Goal: Task Accomplishment & Management: Manage account settings

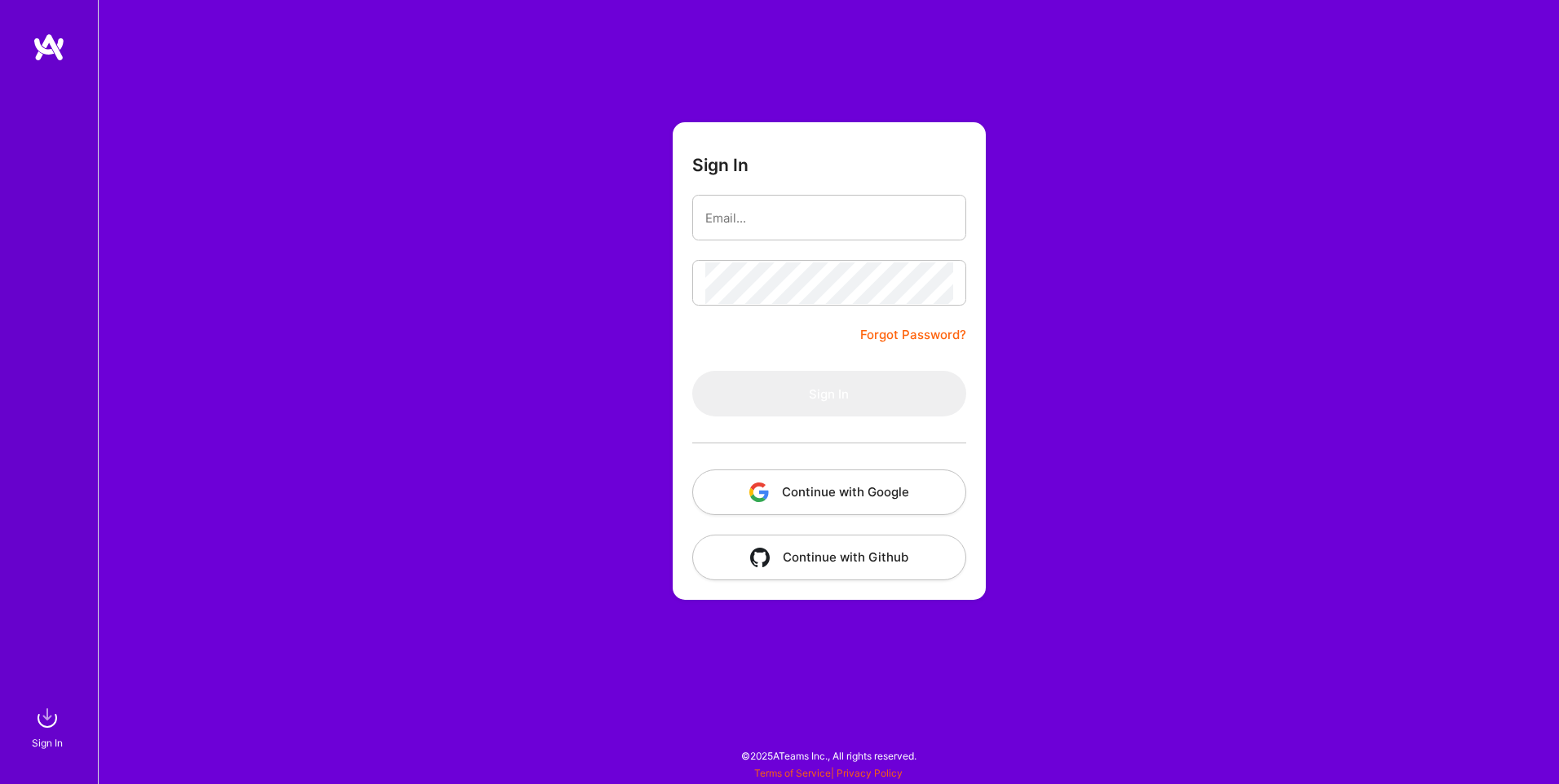
click at [809, 483] on button "Continue with Google" at bounding box center [829, 492] width 274 height 46
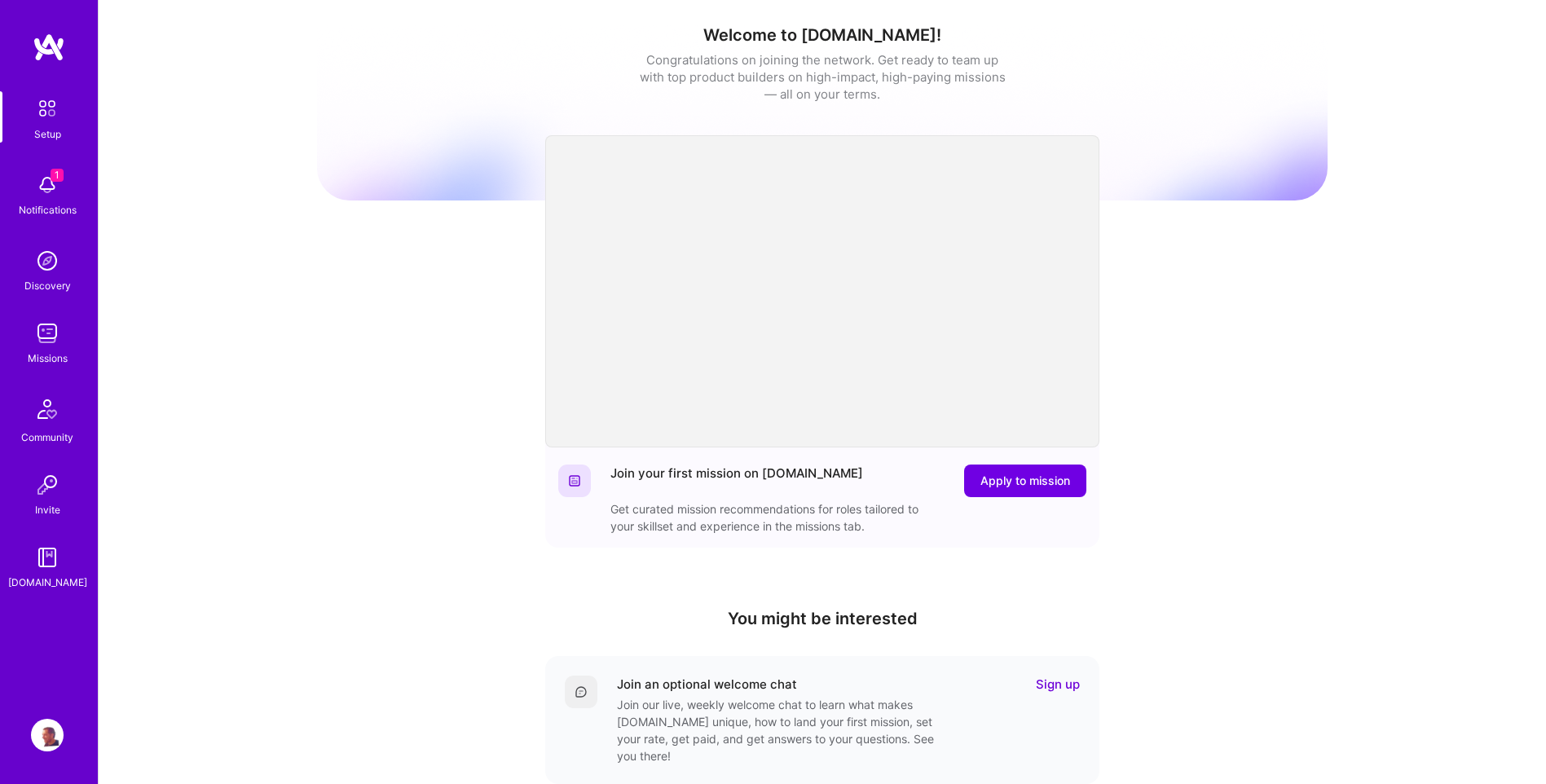
click at [36, 199] on img at bounding box center [48, 185] width 33 height 33
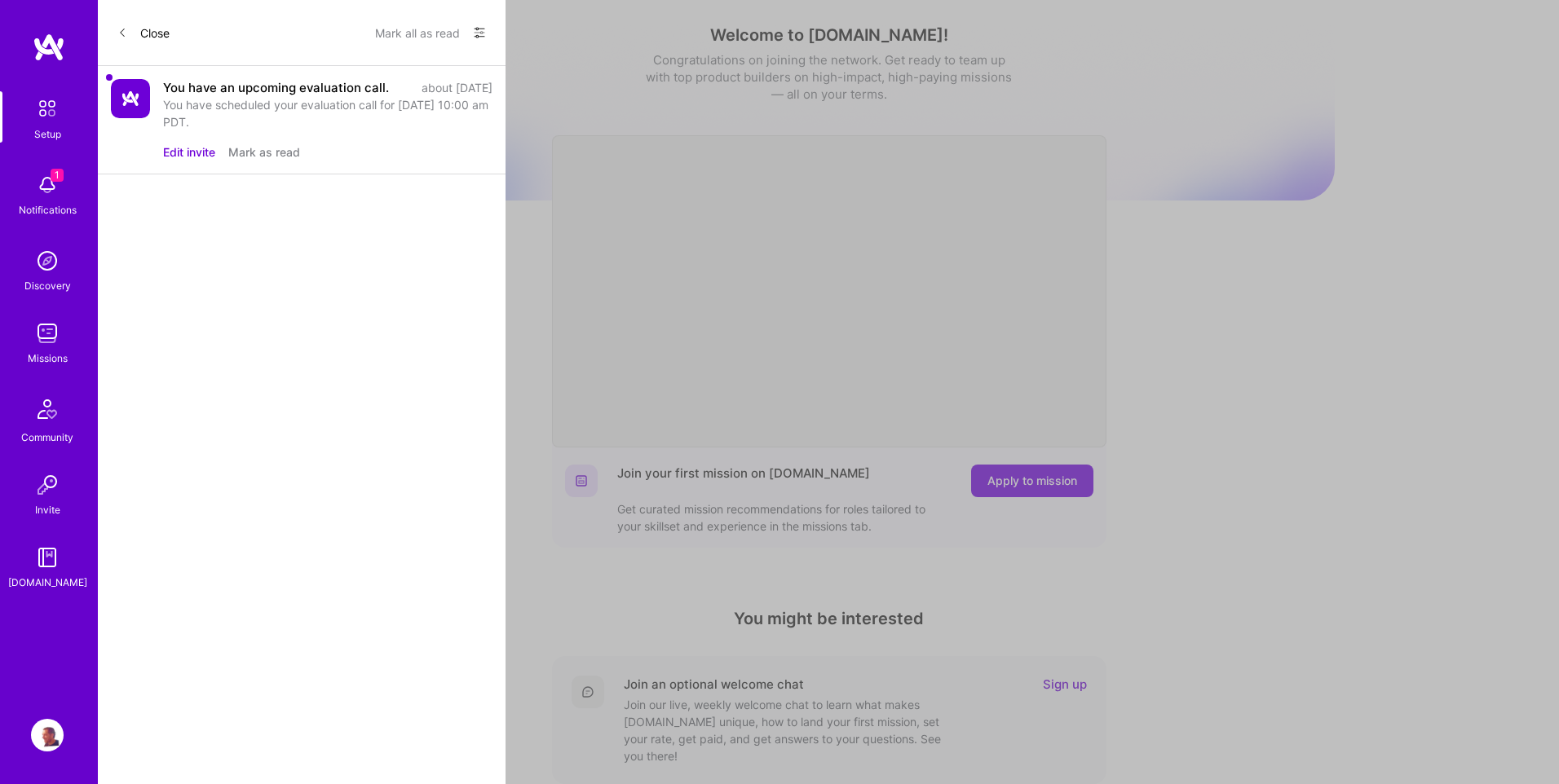
click at [235, 126] on div "You have scheduled your evaluation call for [DATE] 10:00 am PDT." at bounding box center [328, 113] width 329 height 35
click at [262, 160] on button "Mark as read" at bounding box center [263, 152] width 72 height 17
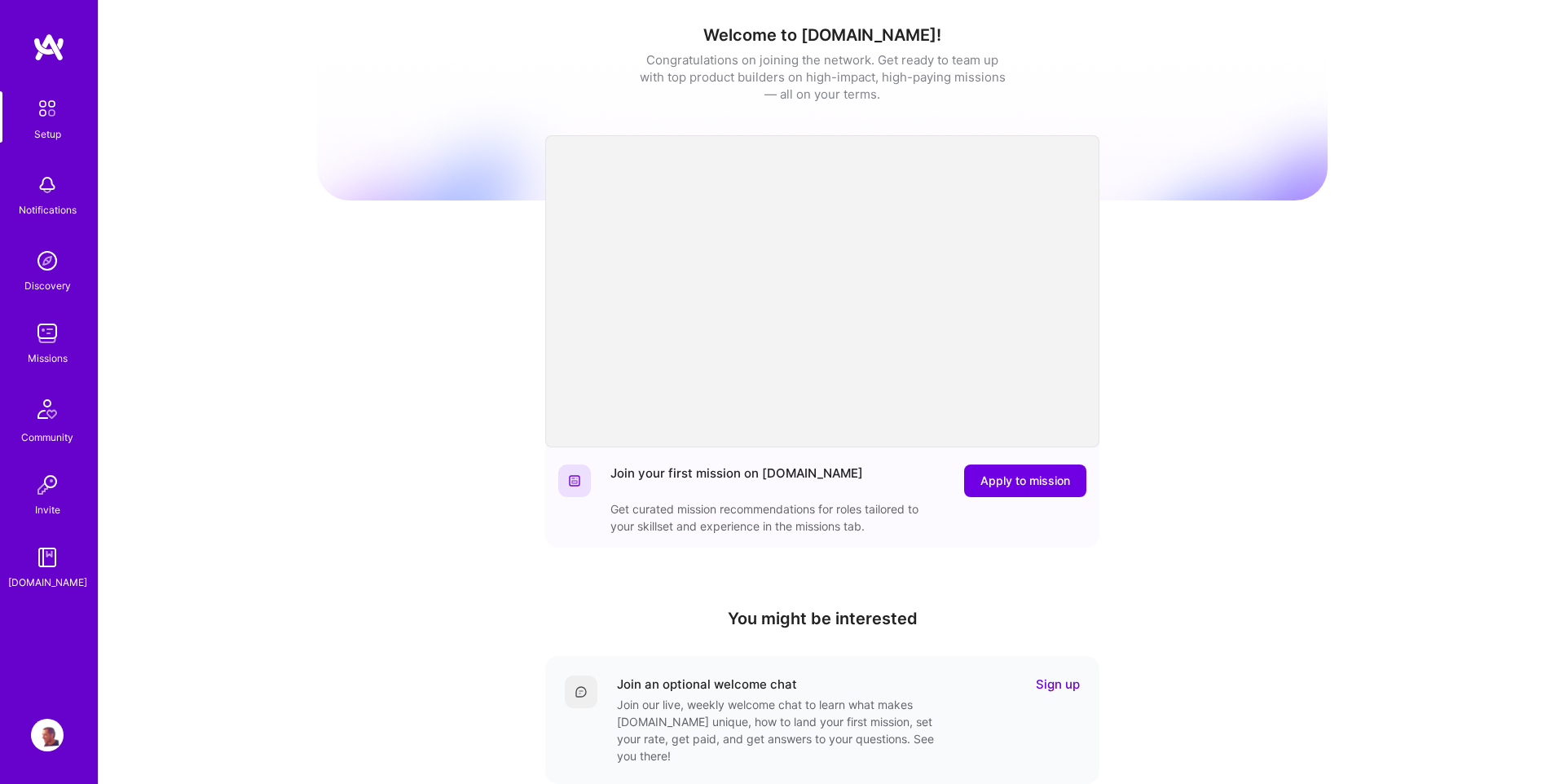
click at [41, 360] on div "Missions" at bounding box center [48, 359] width 40 height 17
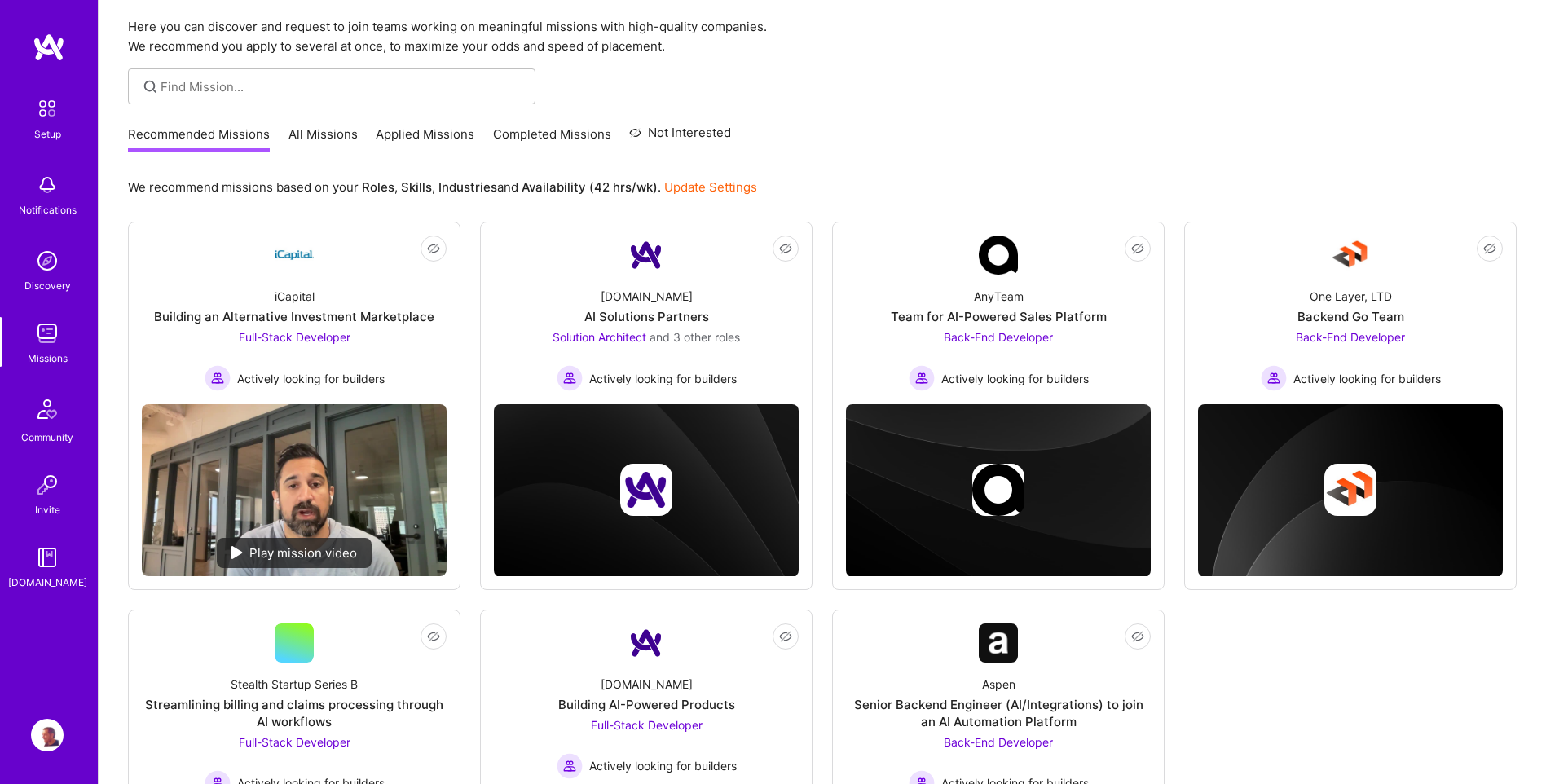
scroll to position [81, 0]
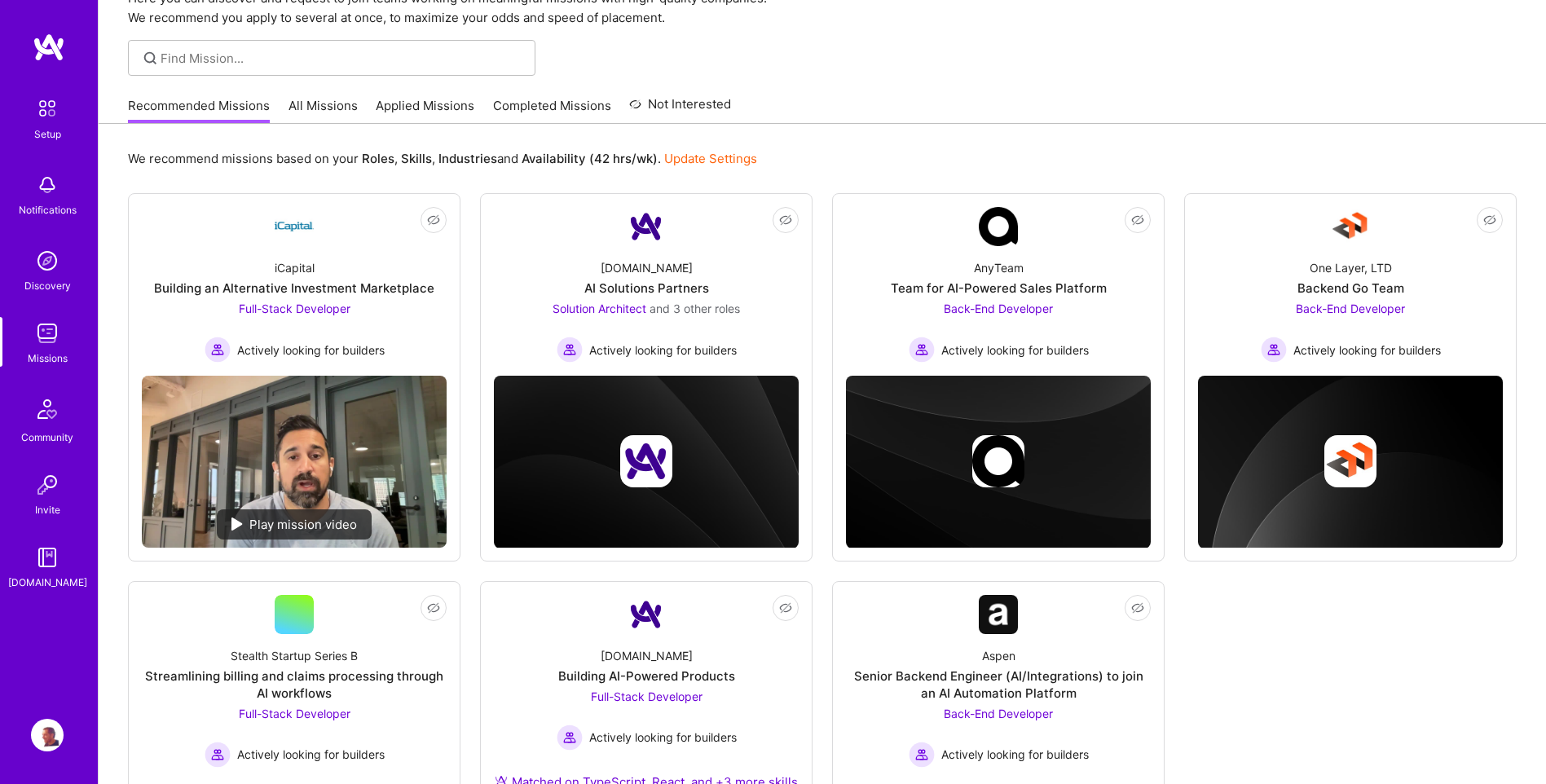
click at [694, 159] on link "Update Settings" at bounding box center [711, 159] width 93 height 16
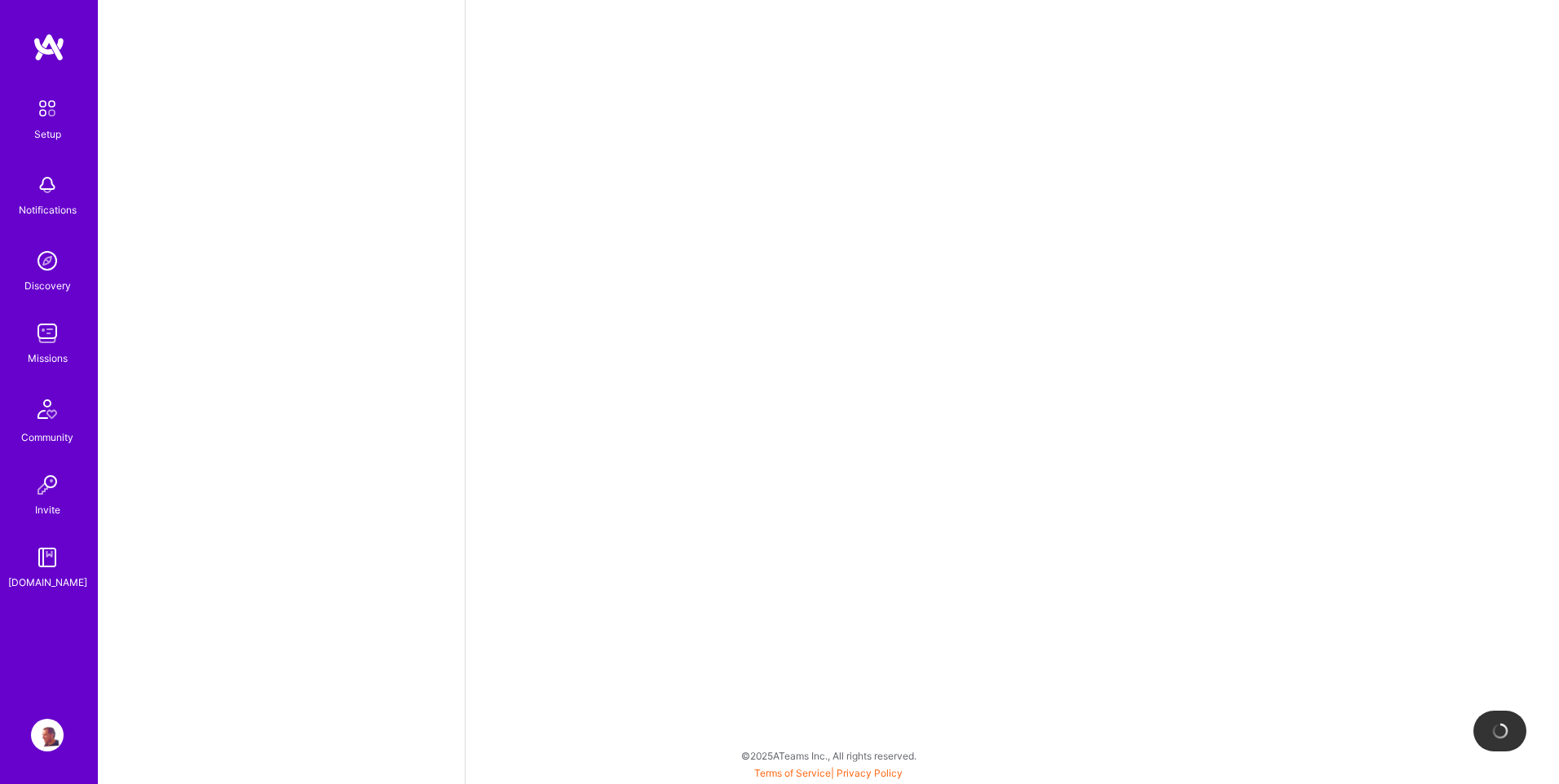
select select "US"
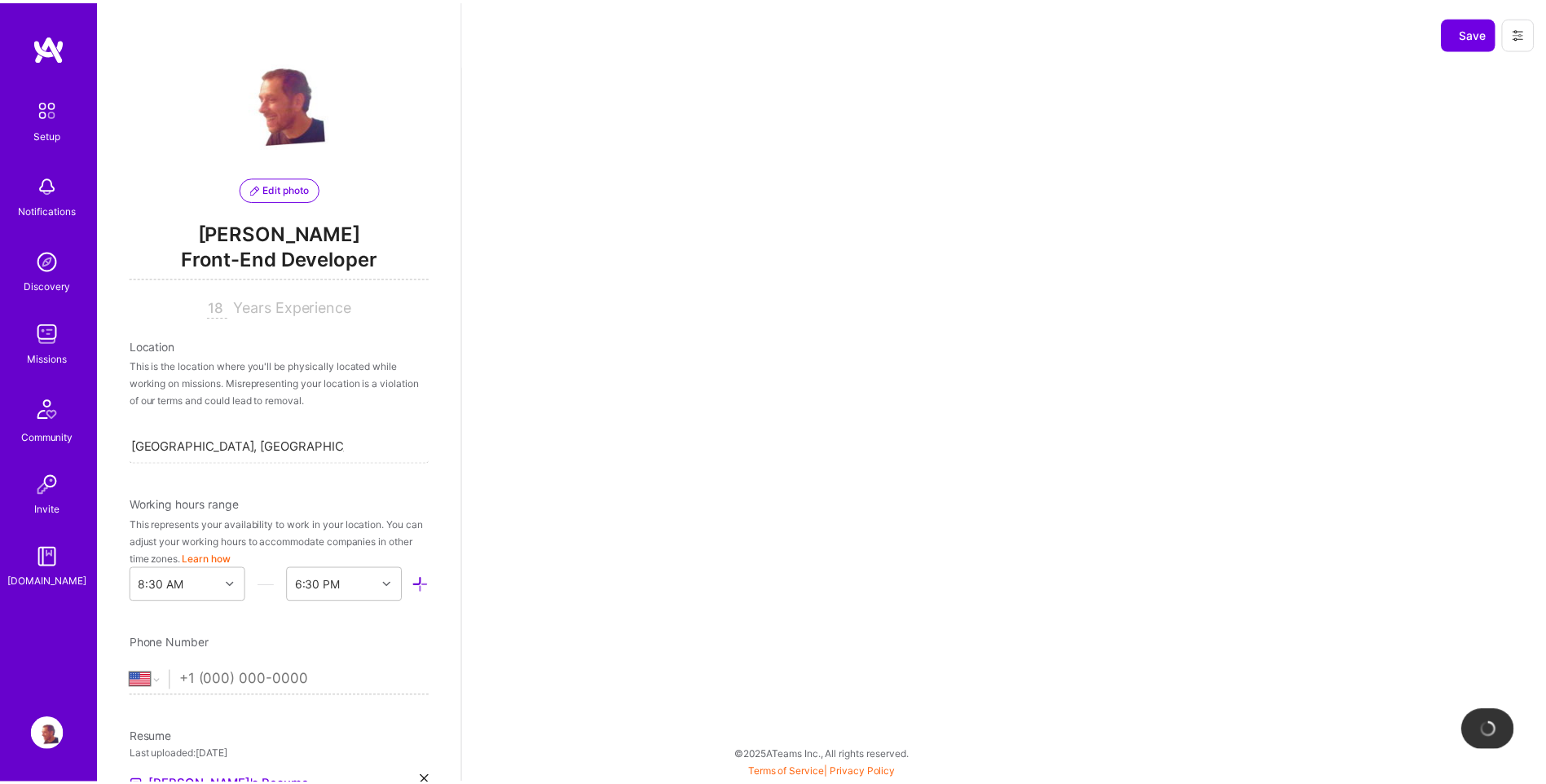
scroll to position [562, 0]
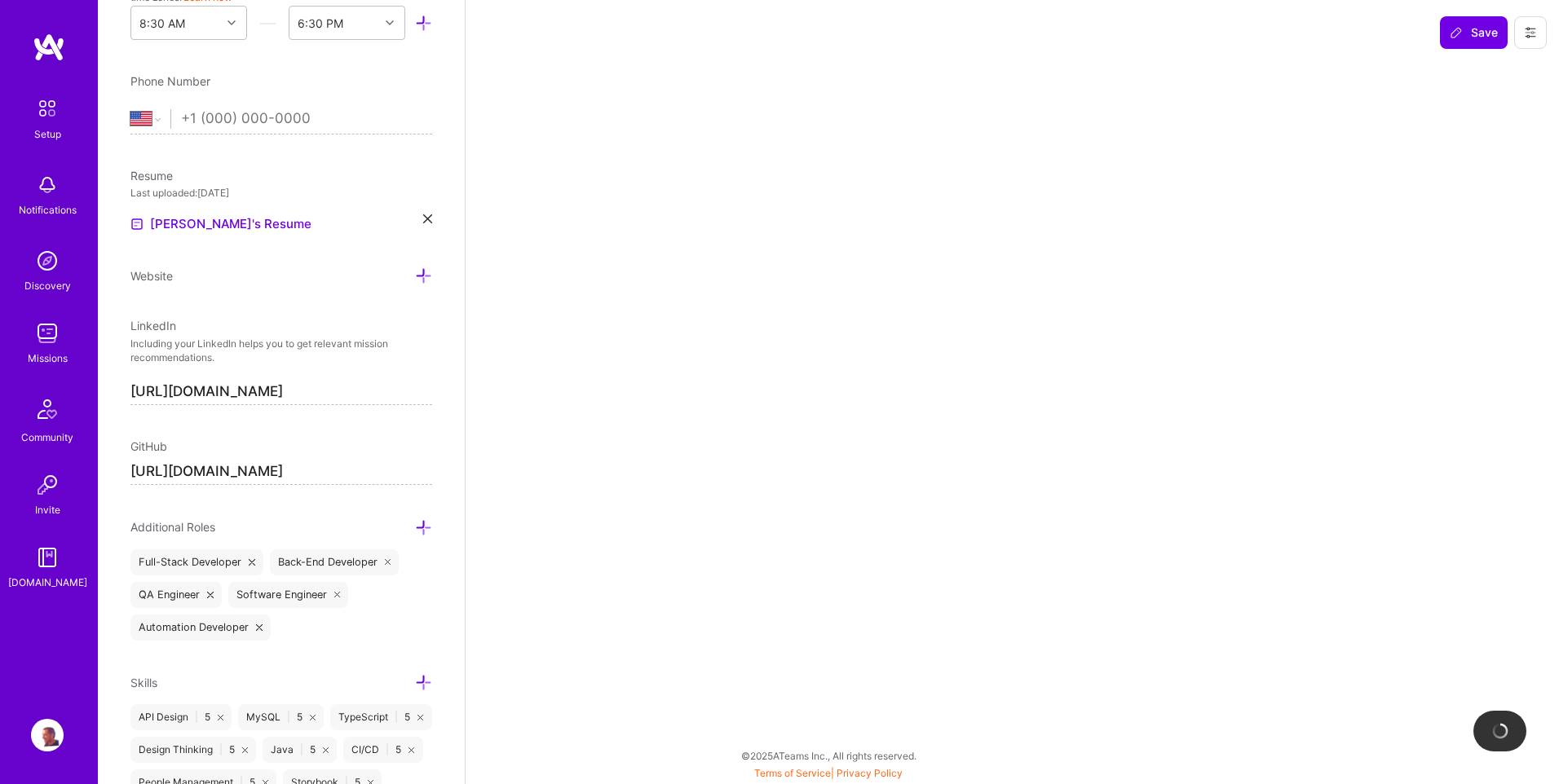
select select "Right Now"
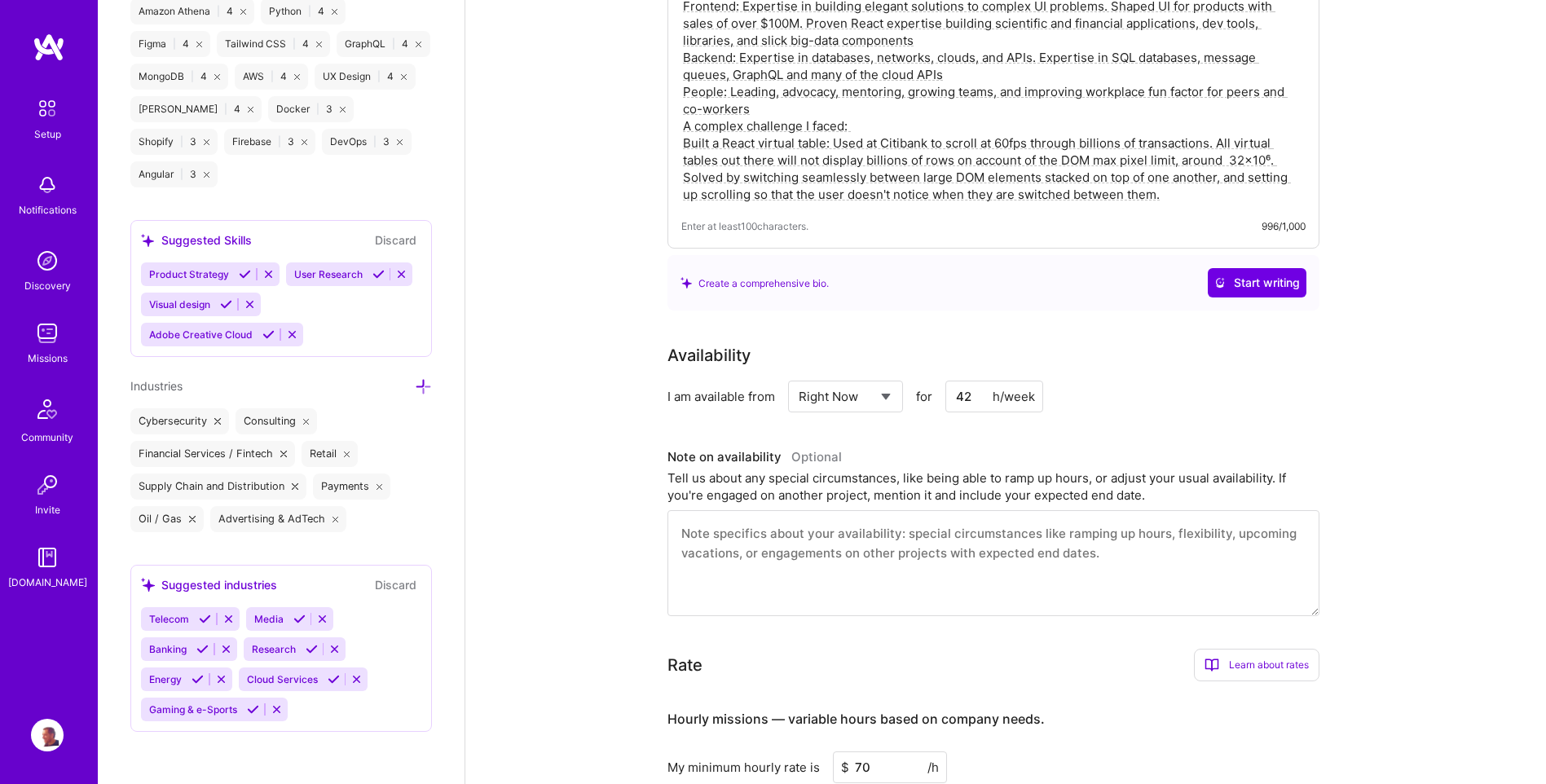
scroll to position [489, 0]
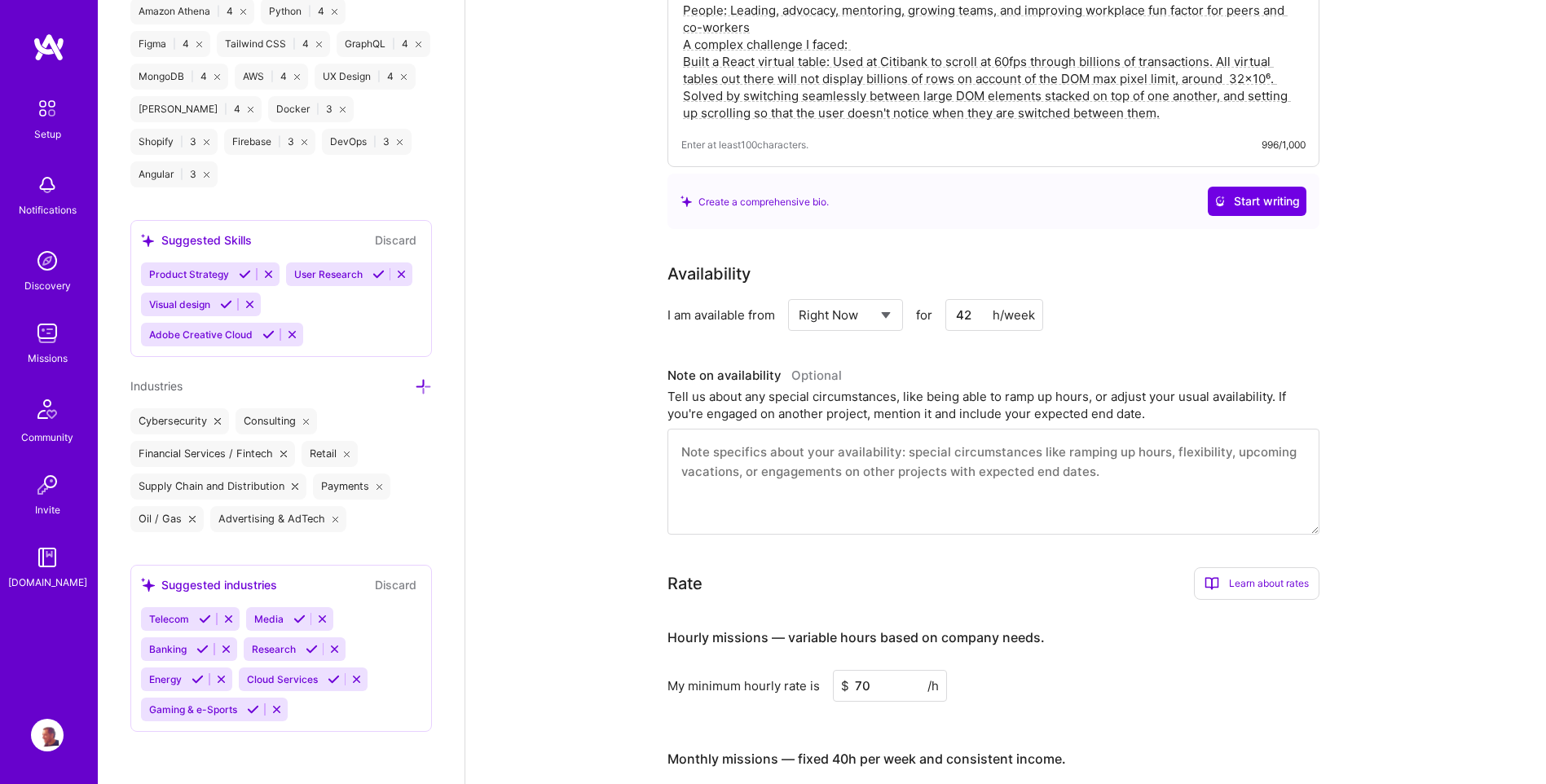
click at [50, 323] on img at bounding box center [48, 334] width 33 height 33
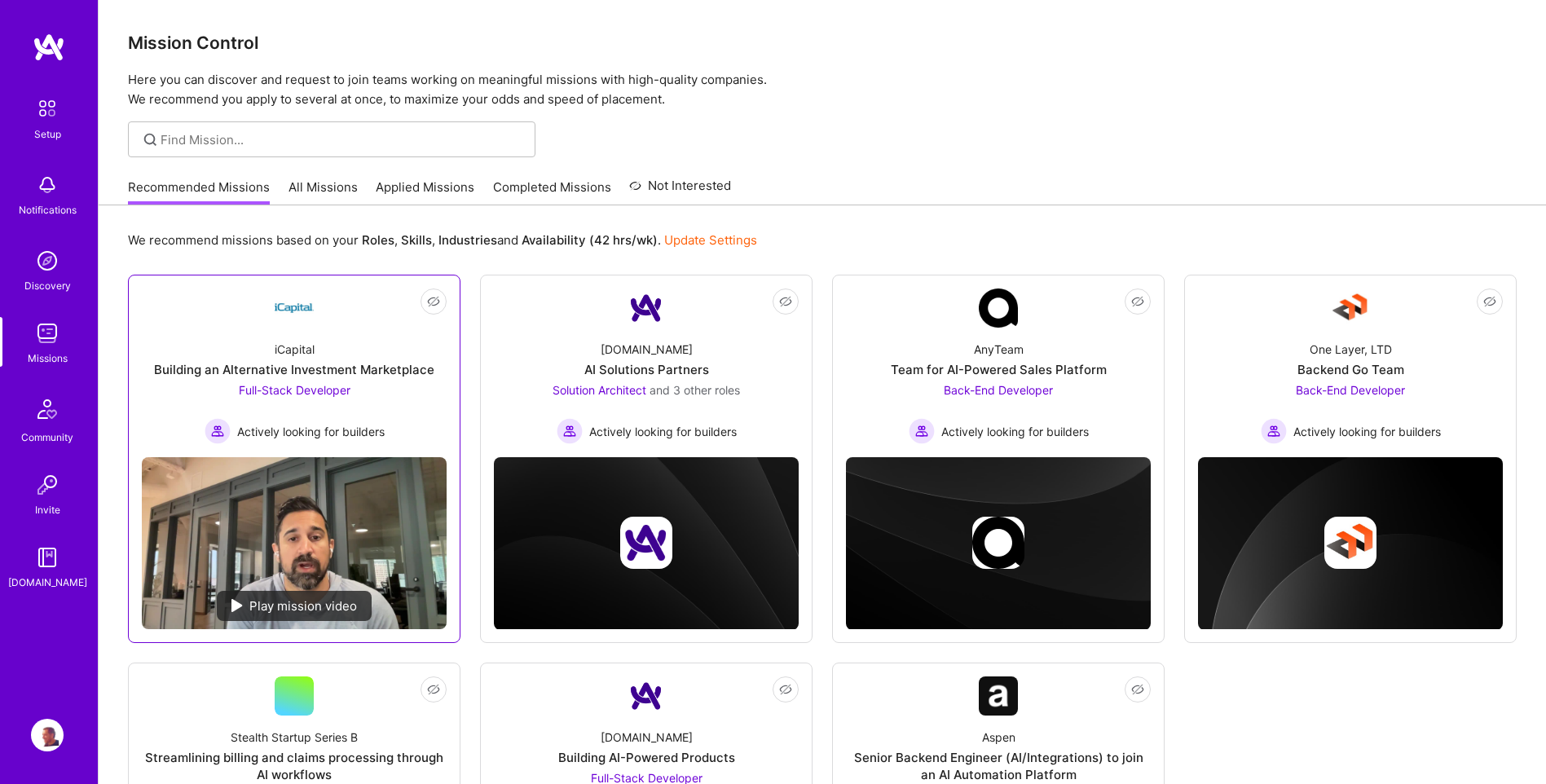
click at [302, 541] on img at bounding box center [295, 543] width 305 height 172
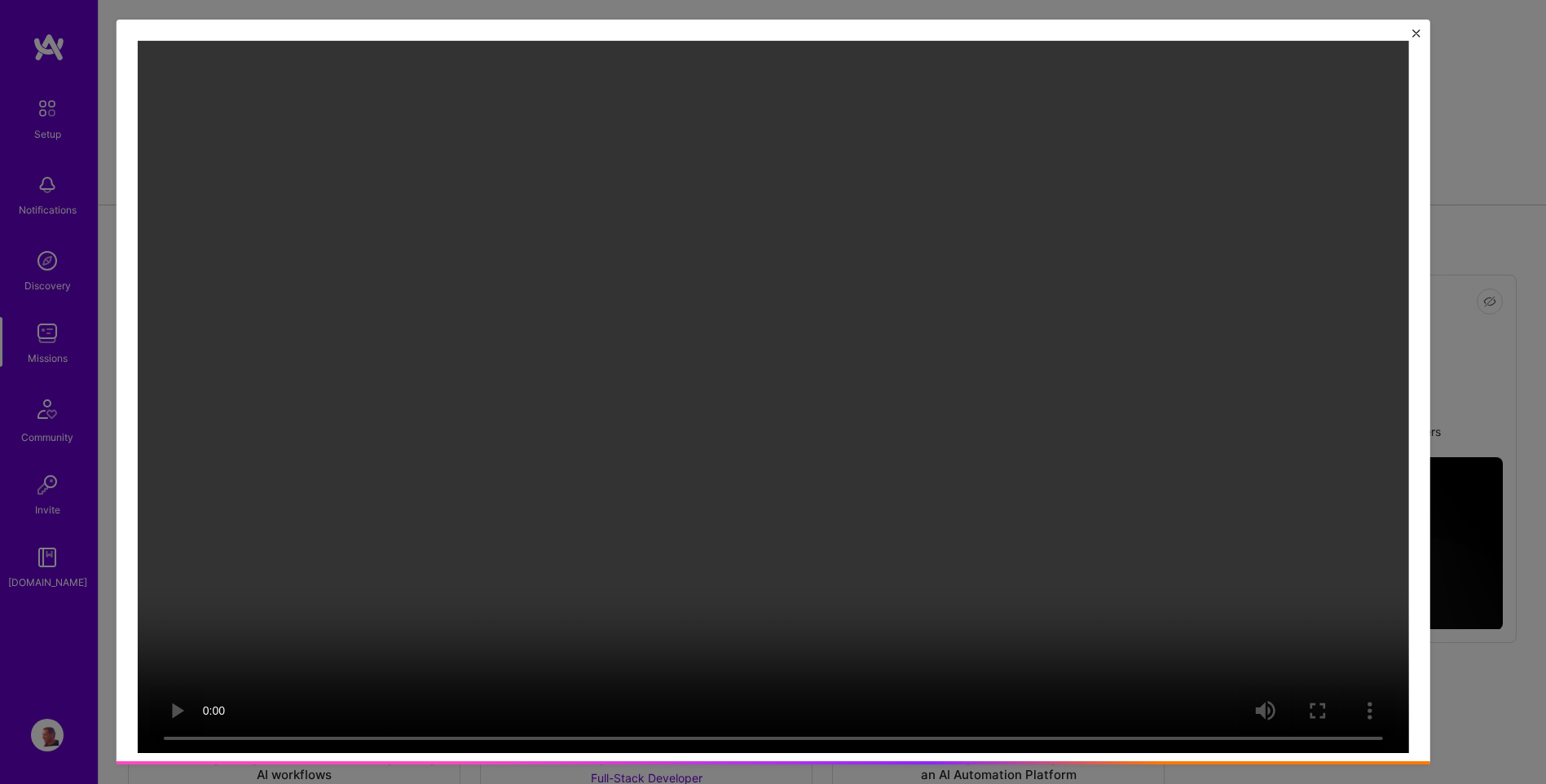
click at [1421, 35] on img "Close" at bounding box center [1416, 33] width 8 height 8
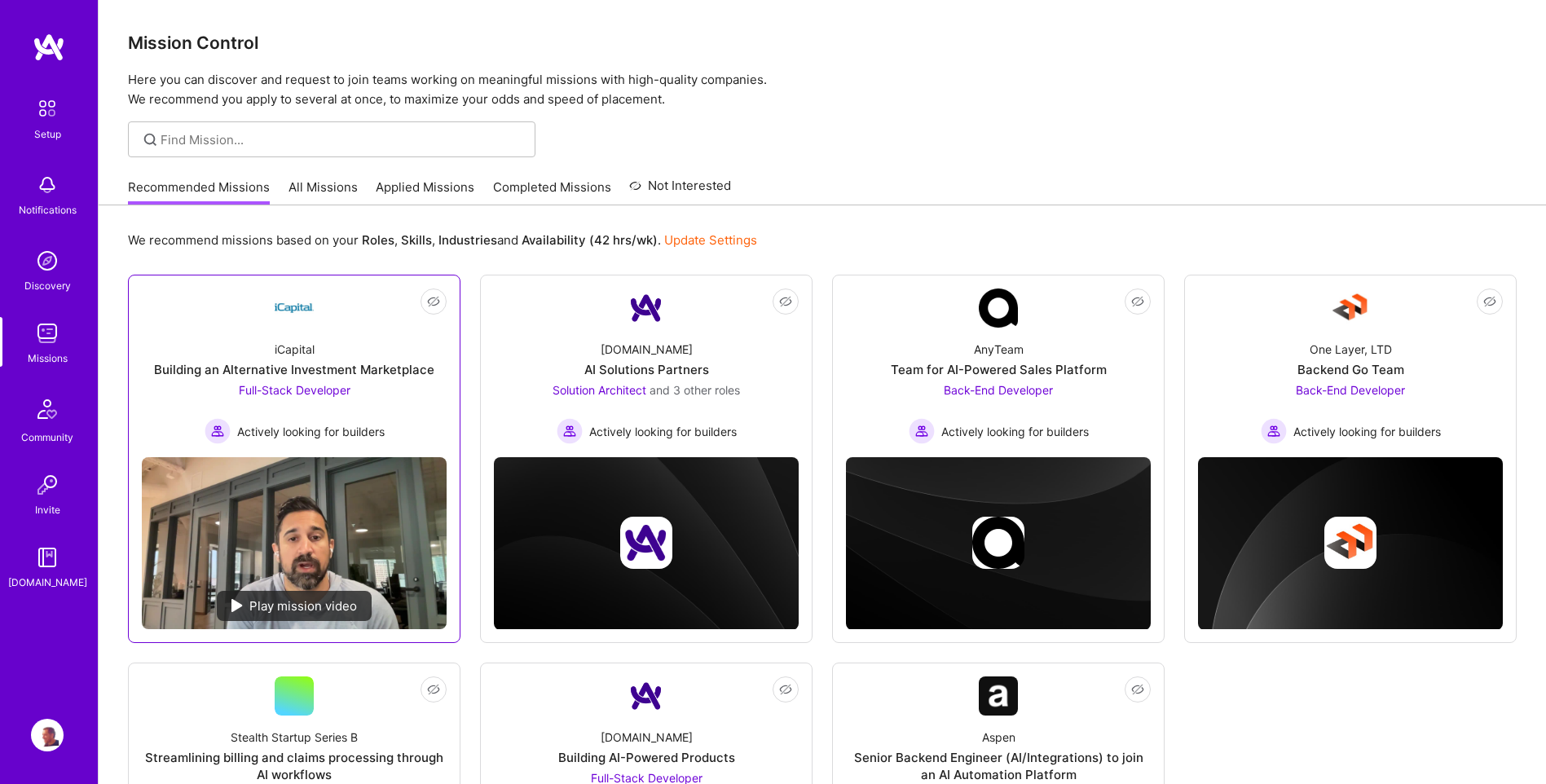
click at [337, 365] on div "Building an Alternative Investment Marketplace" at bounding box center [295, 370] width 281 height 17
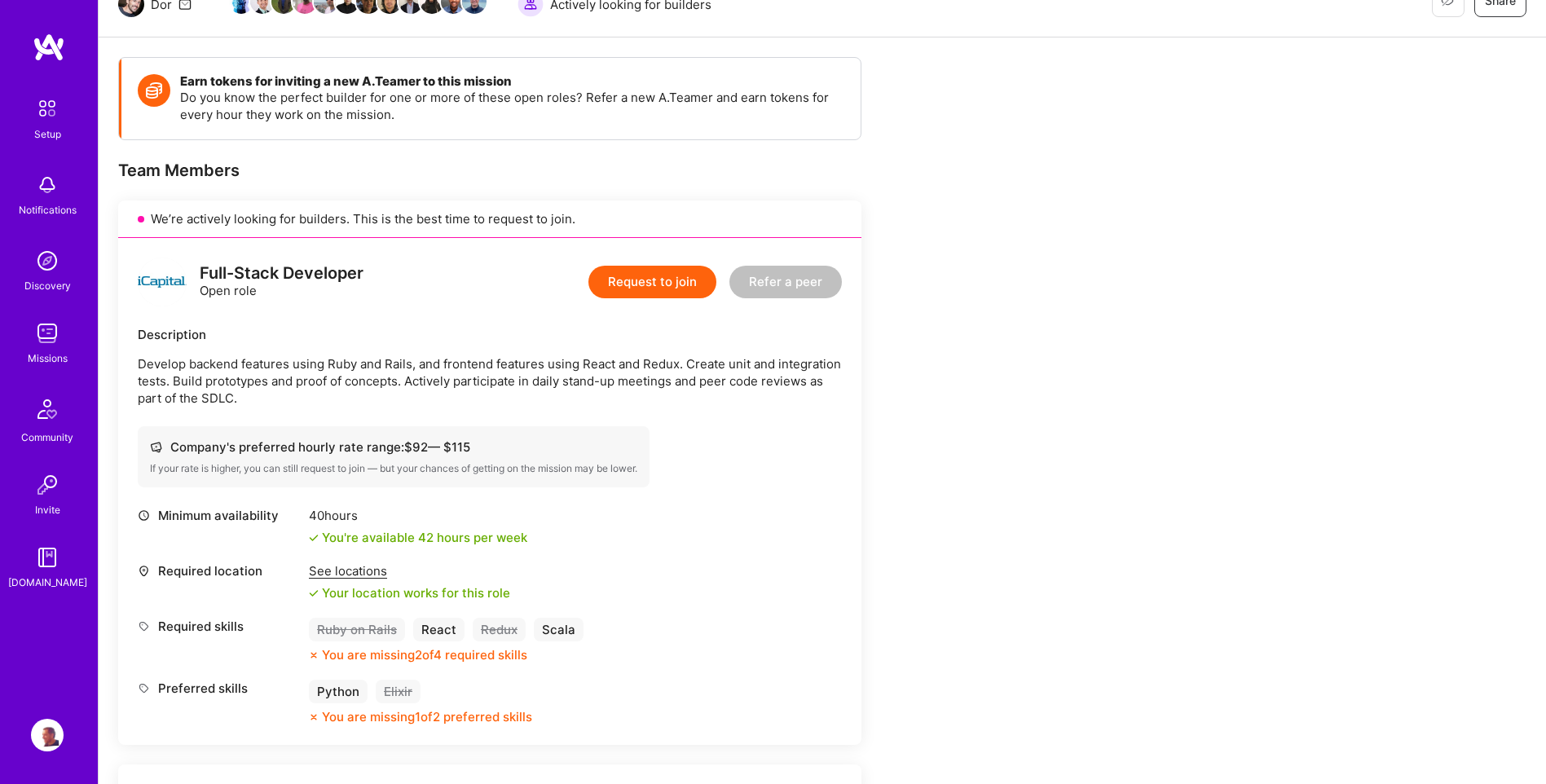
scroll to position [244, 0]
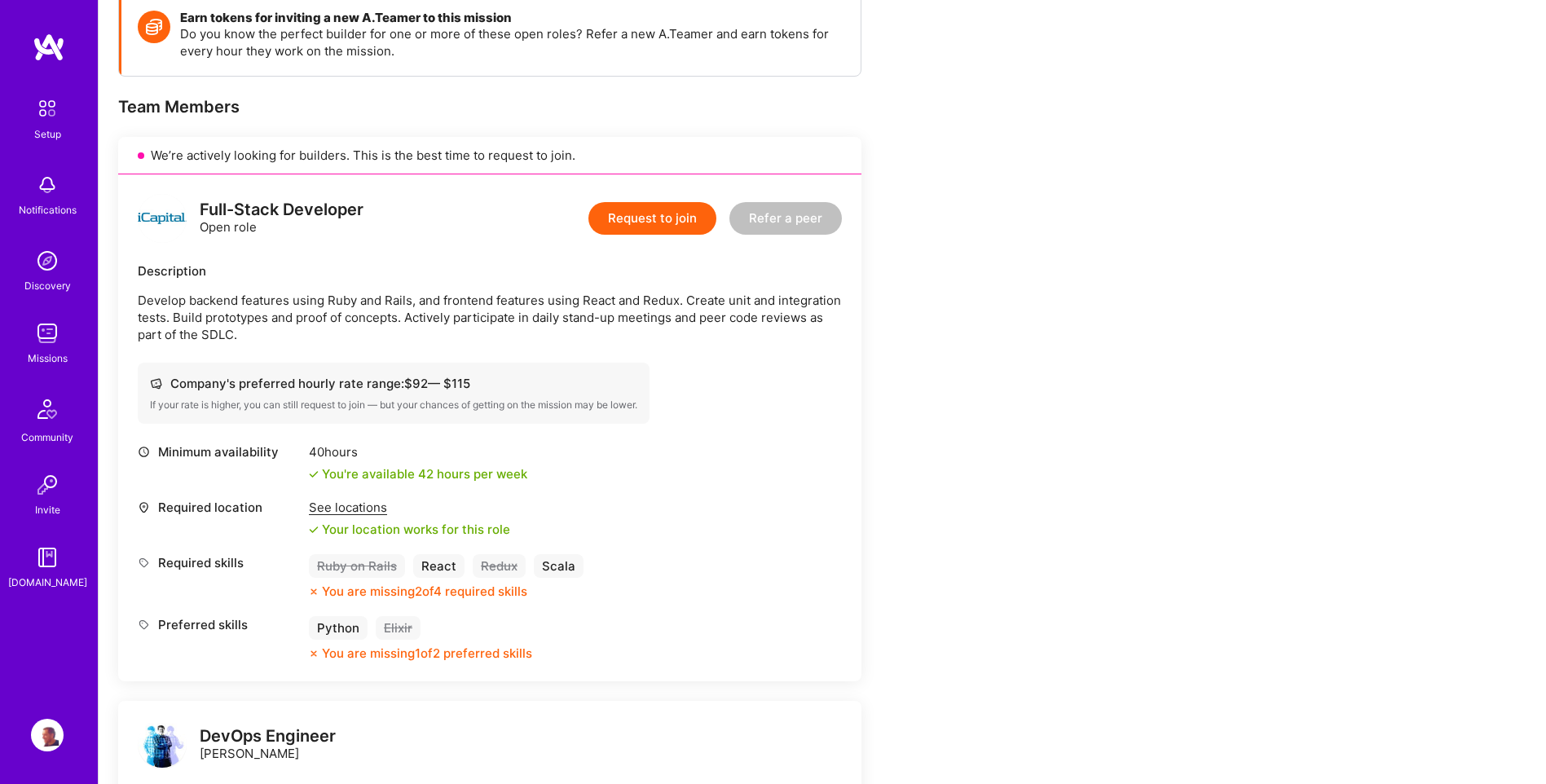
click at [53, 734] on img at bounding box center [48, 735] width 33 height 33
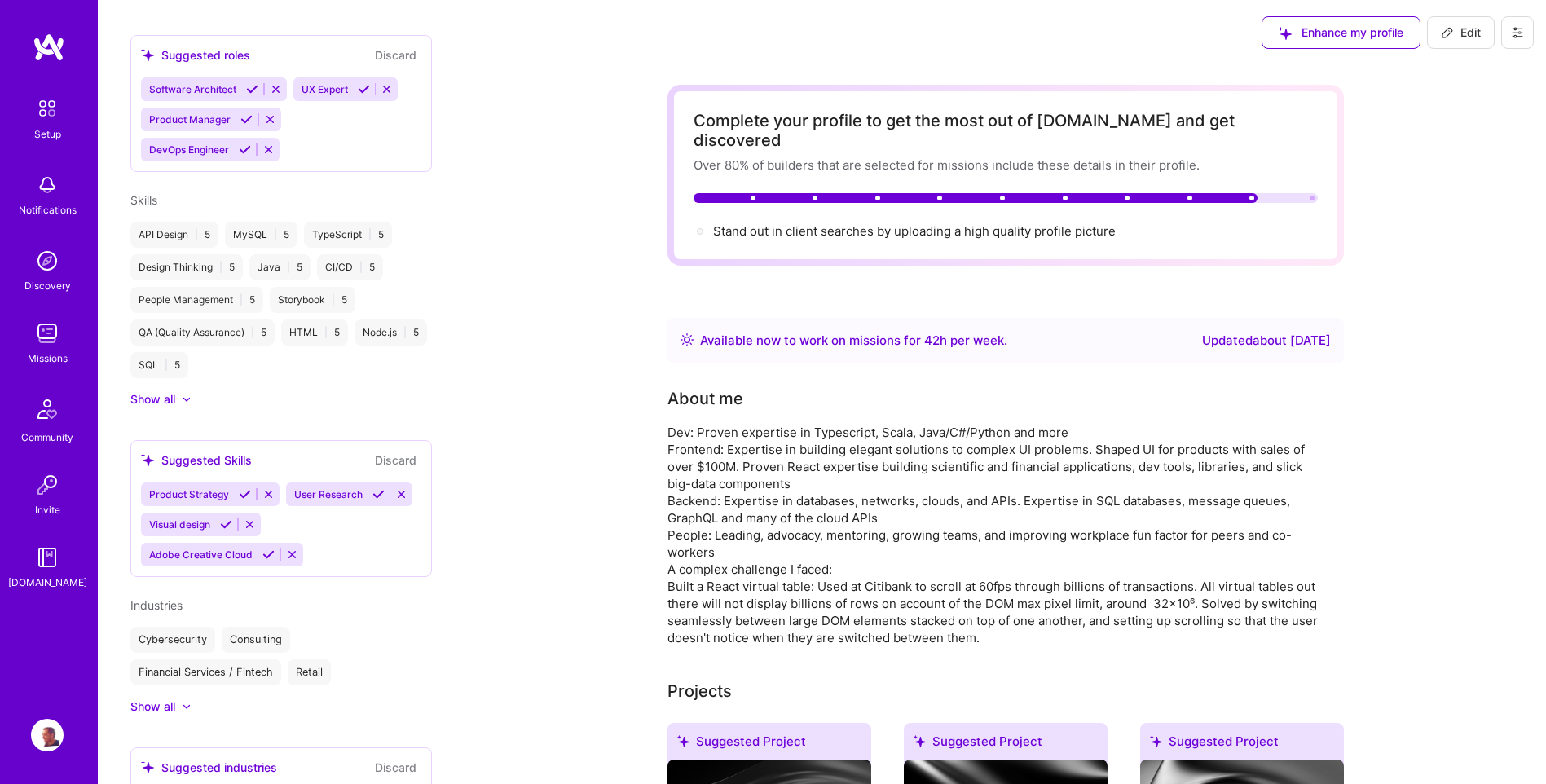
scroll to position [815, 0]
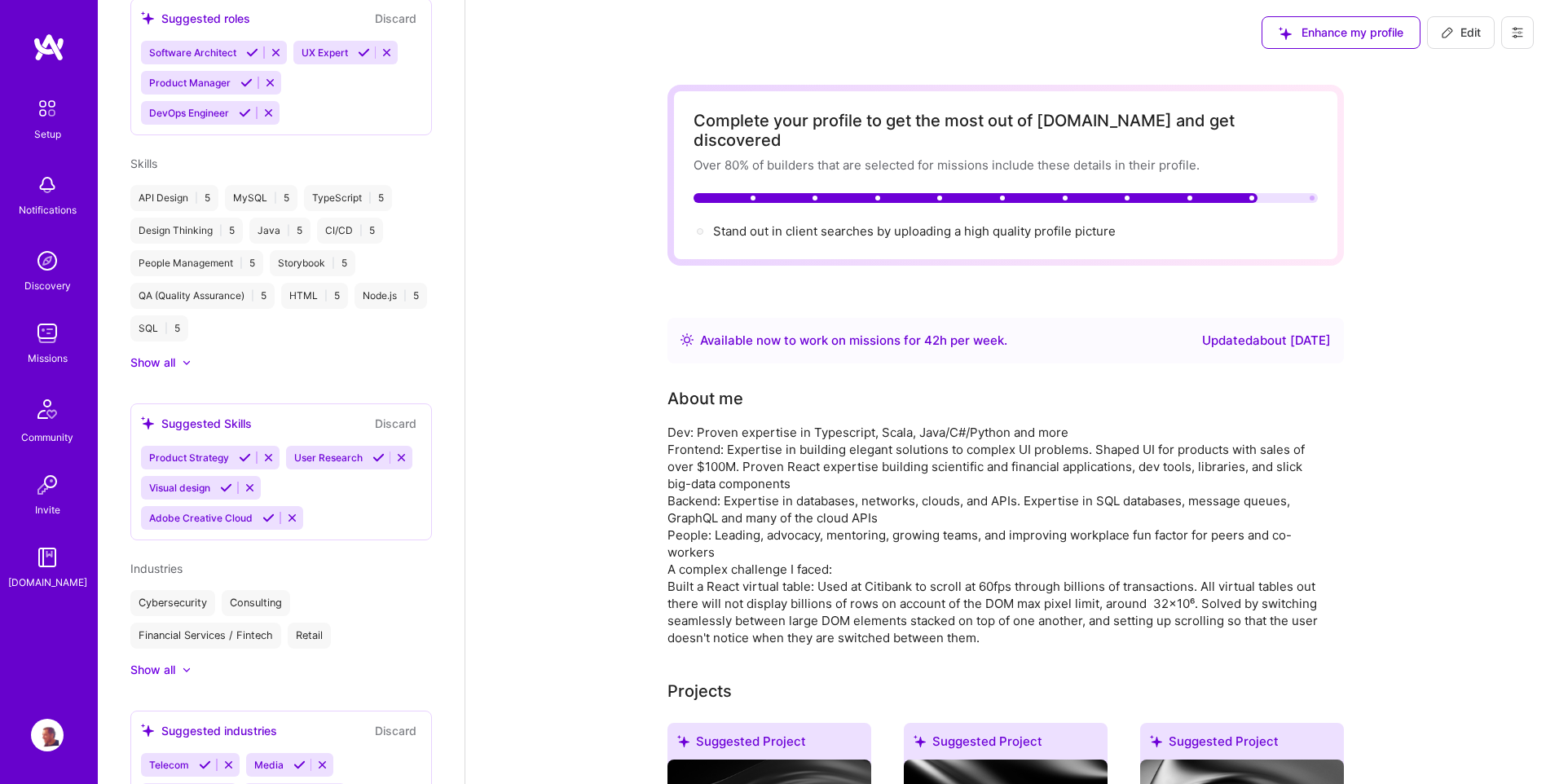
click at [155, 354] on div "Show all" at bounding box center [153, 362] width 45 height 16
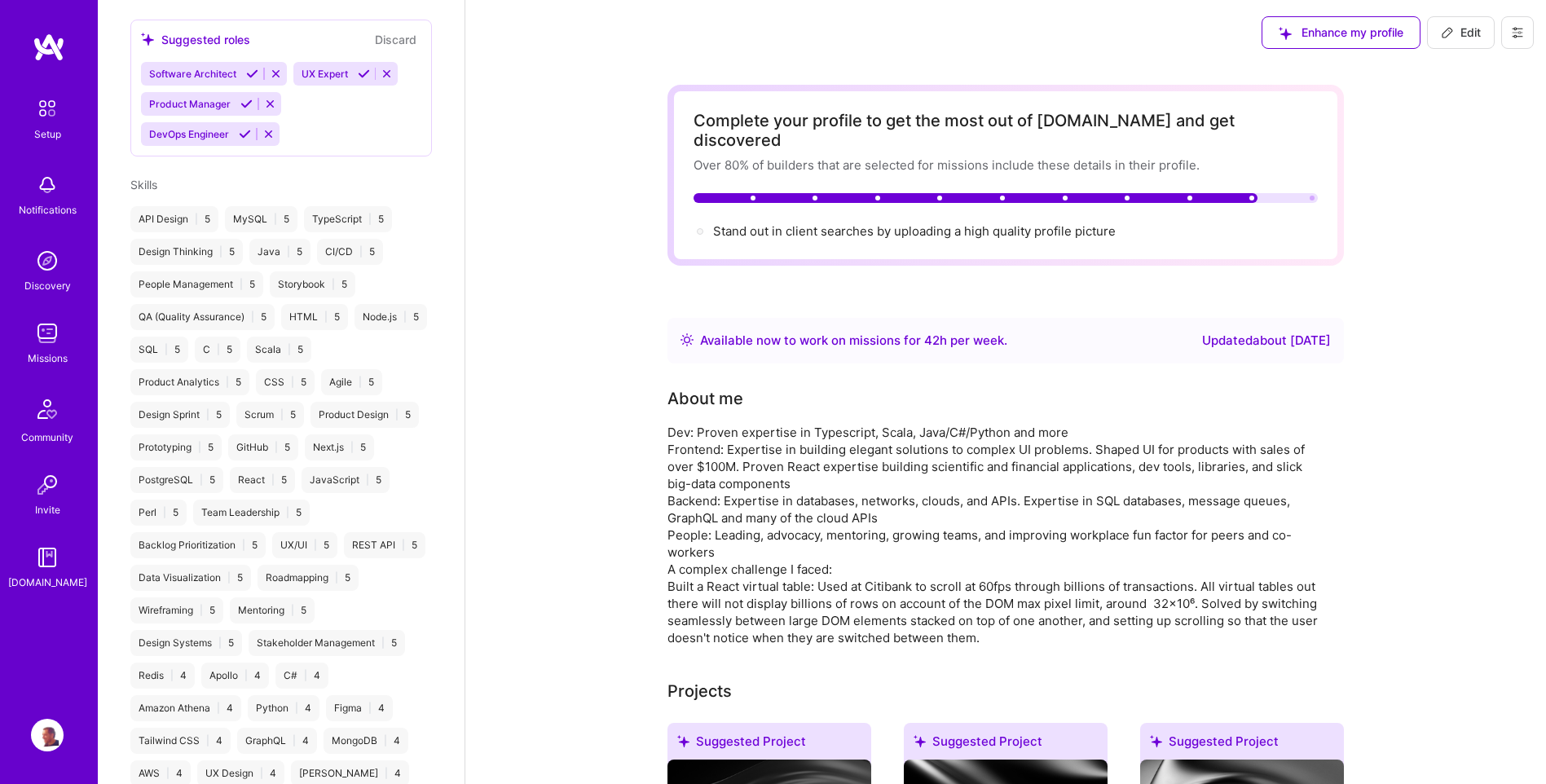
scroll to position [811, 0]
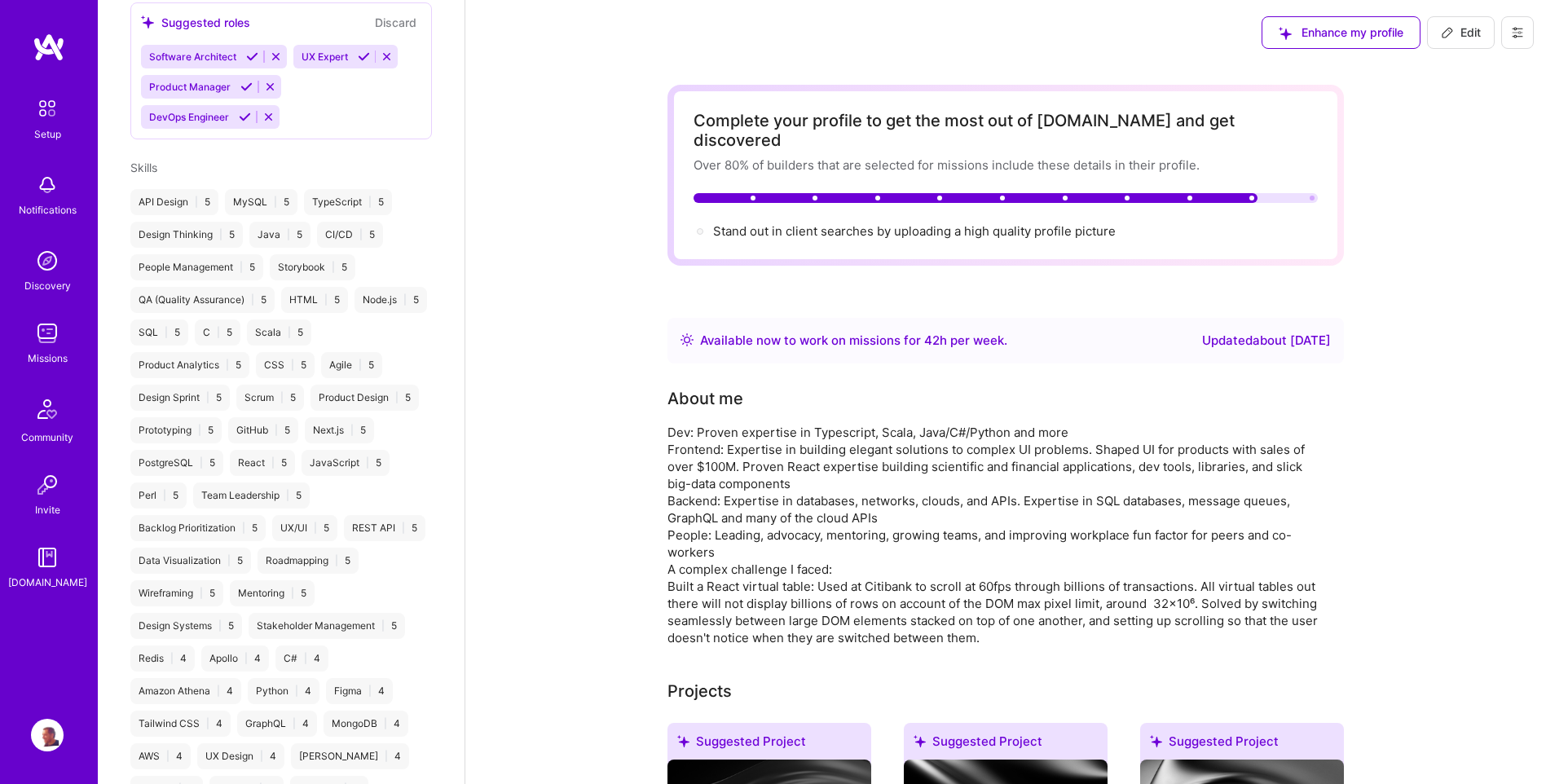
click at [147, 160] on span "Skills" at bounding box center [144, 167] width 27 height 14
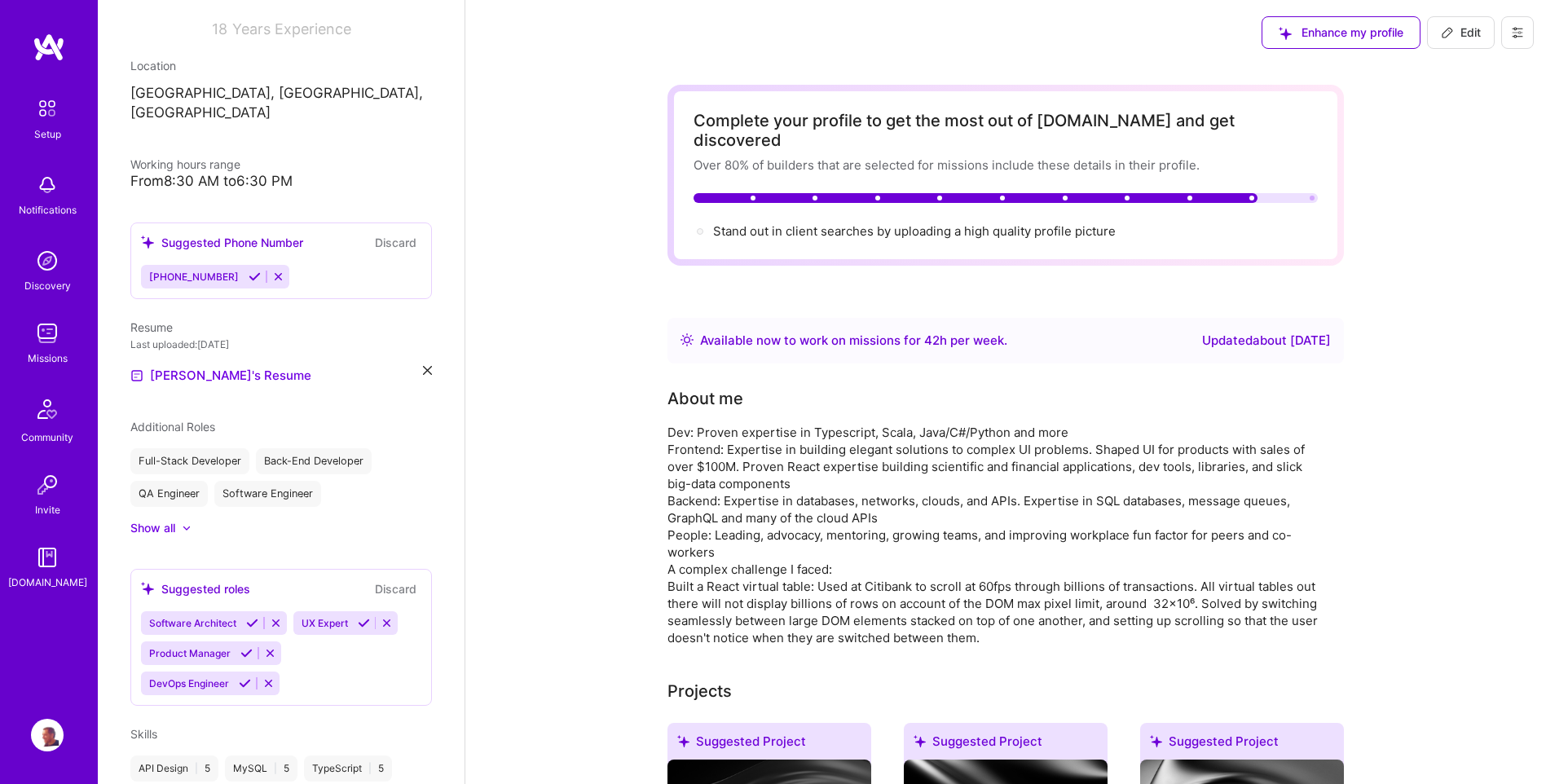
scroll to position [326, 0]
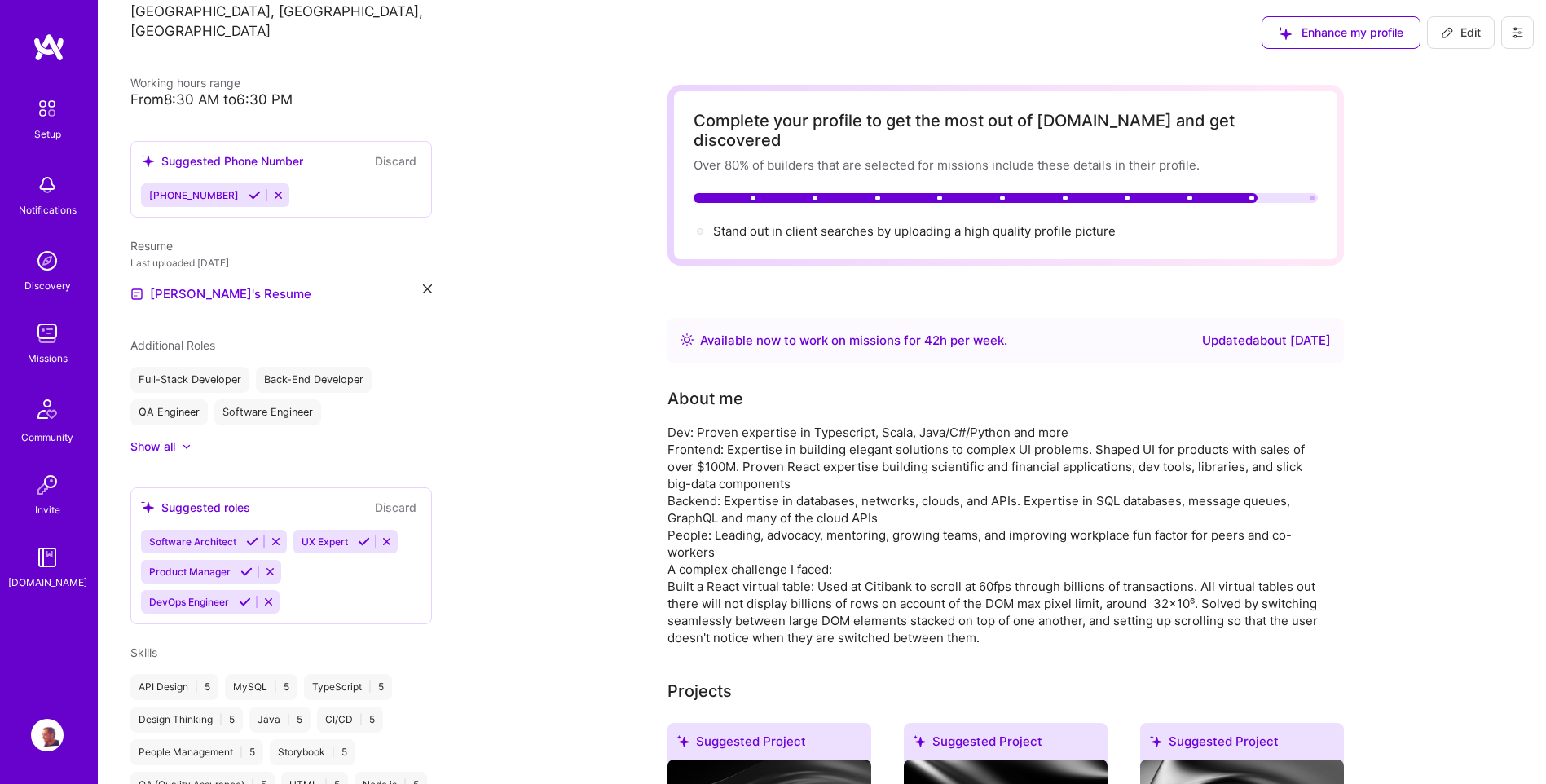
click at [159, 438] on div "Show all" at bounding box center [153, 446] width 45 height 16
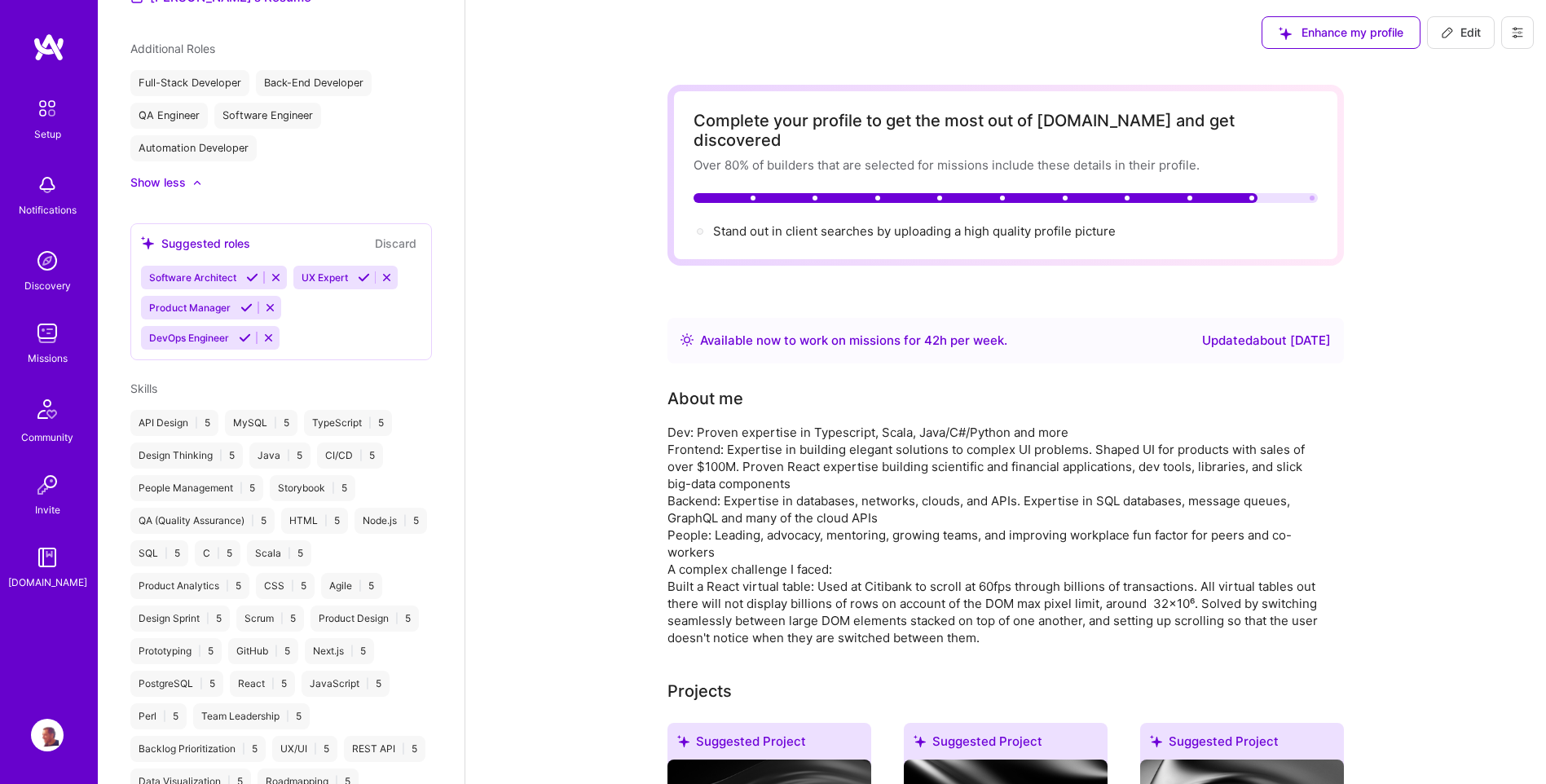
scroll to position [734, 0]
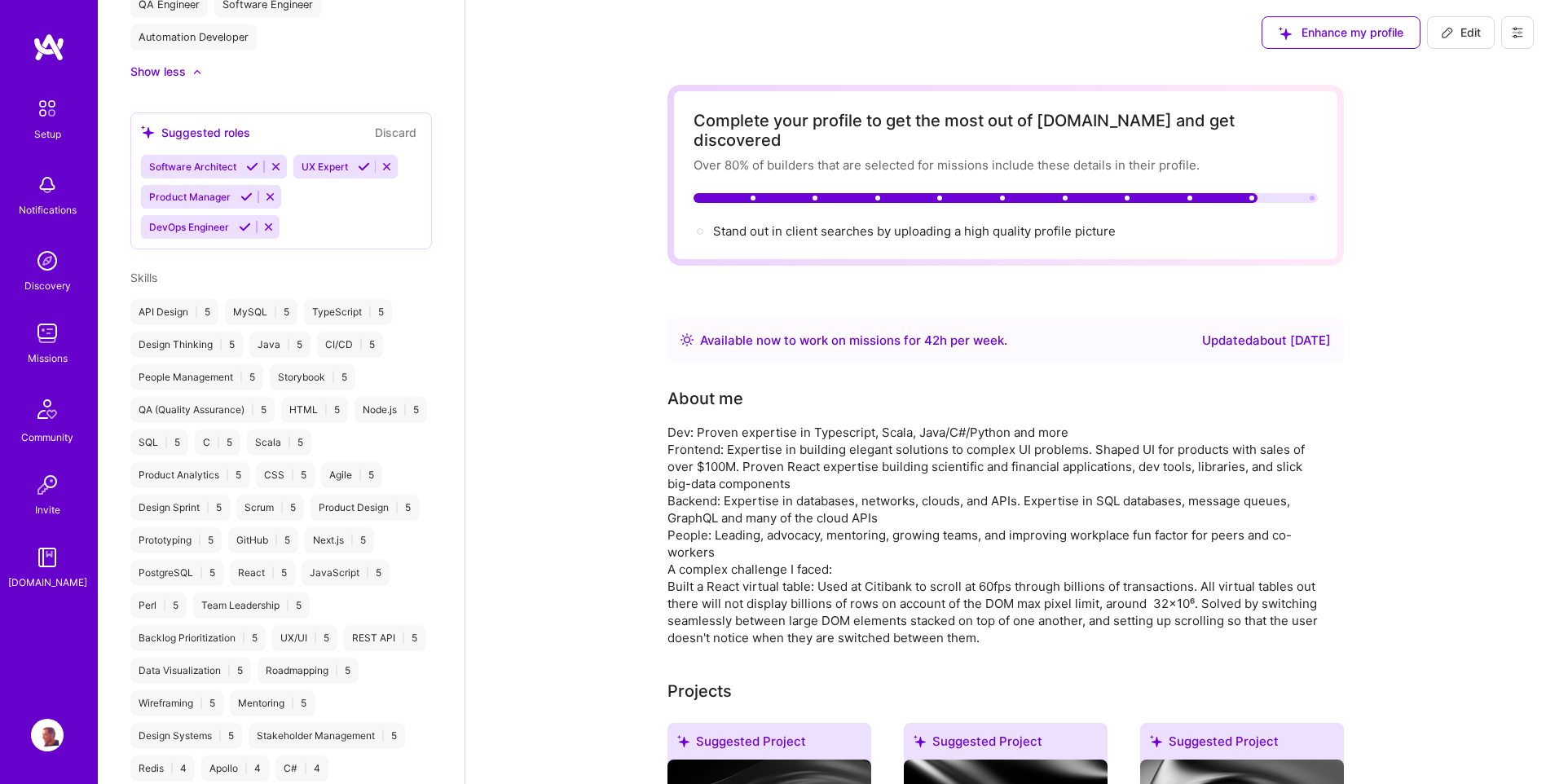
click at [145, 270] on span "Skills" at bounding box center [144, 277] width 27 height 14
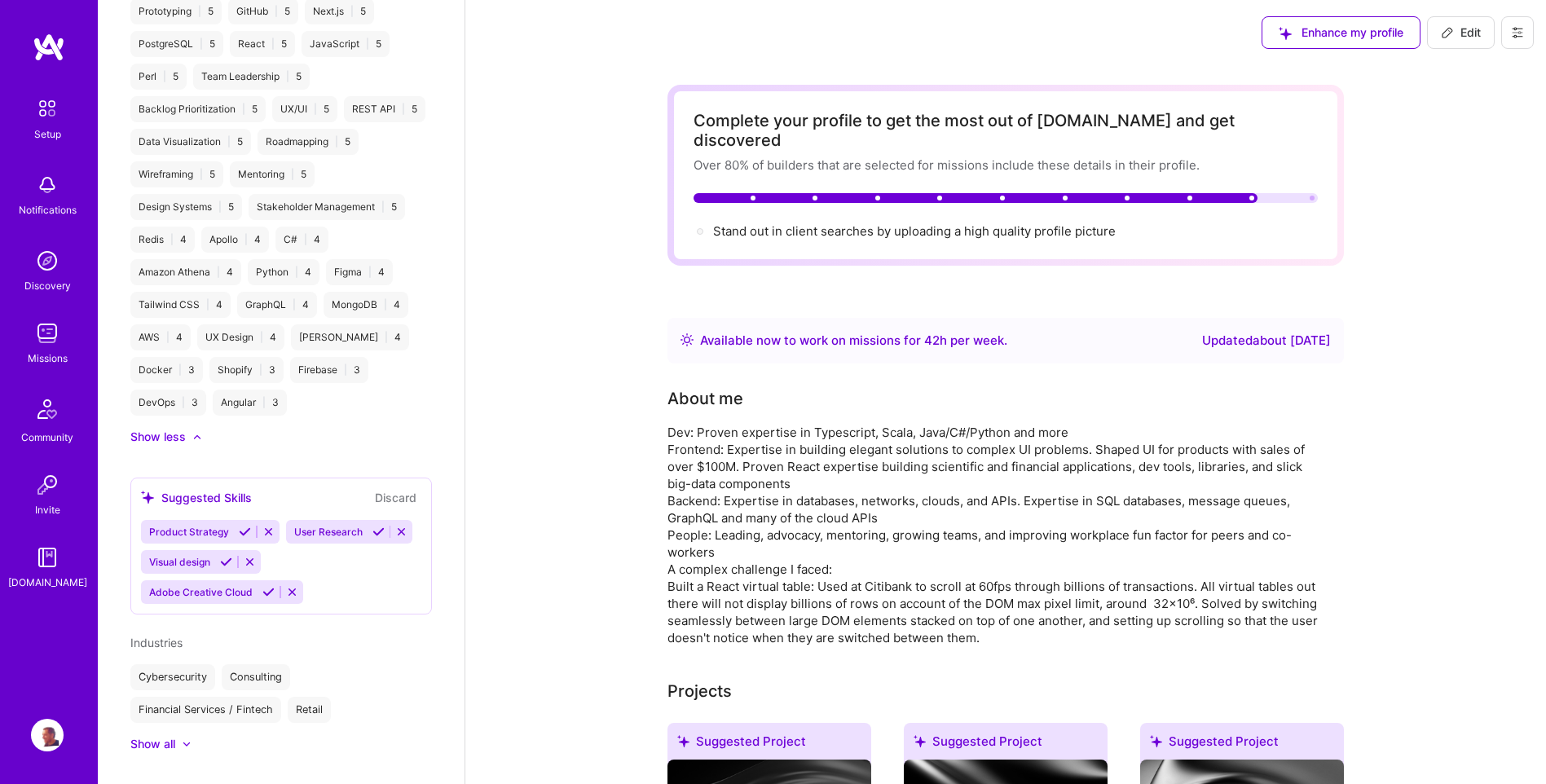
scroll to position [925, 0]
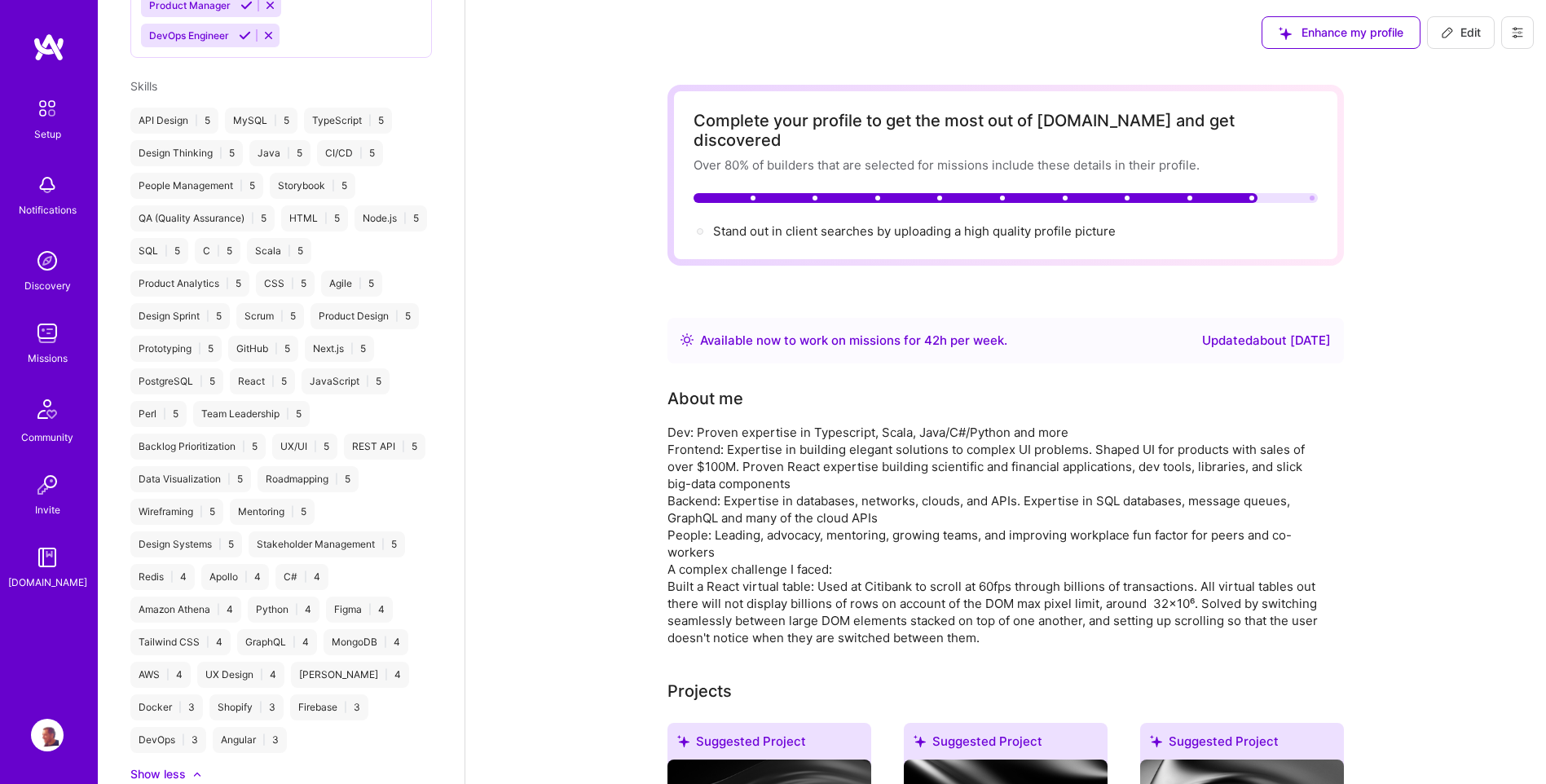
click at [1450, 22] on button "Edit" at bounding box center [1461, 33] width 68 height 33
select select "US"
select select "Right Now"
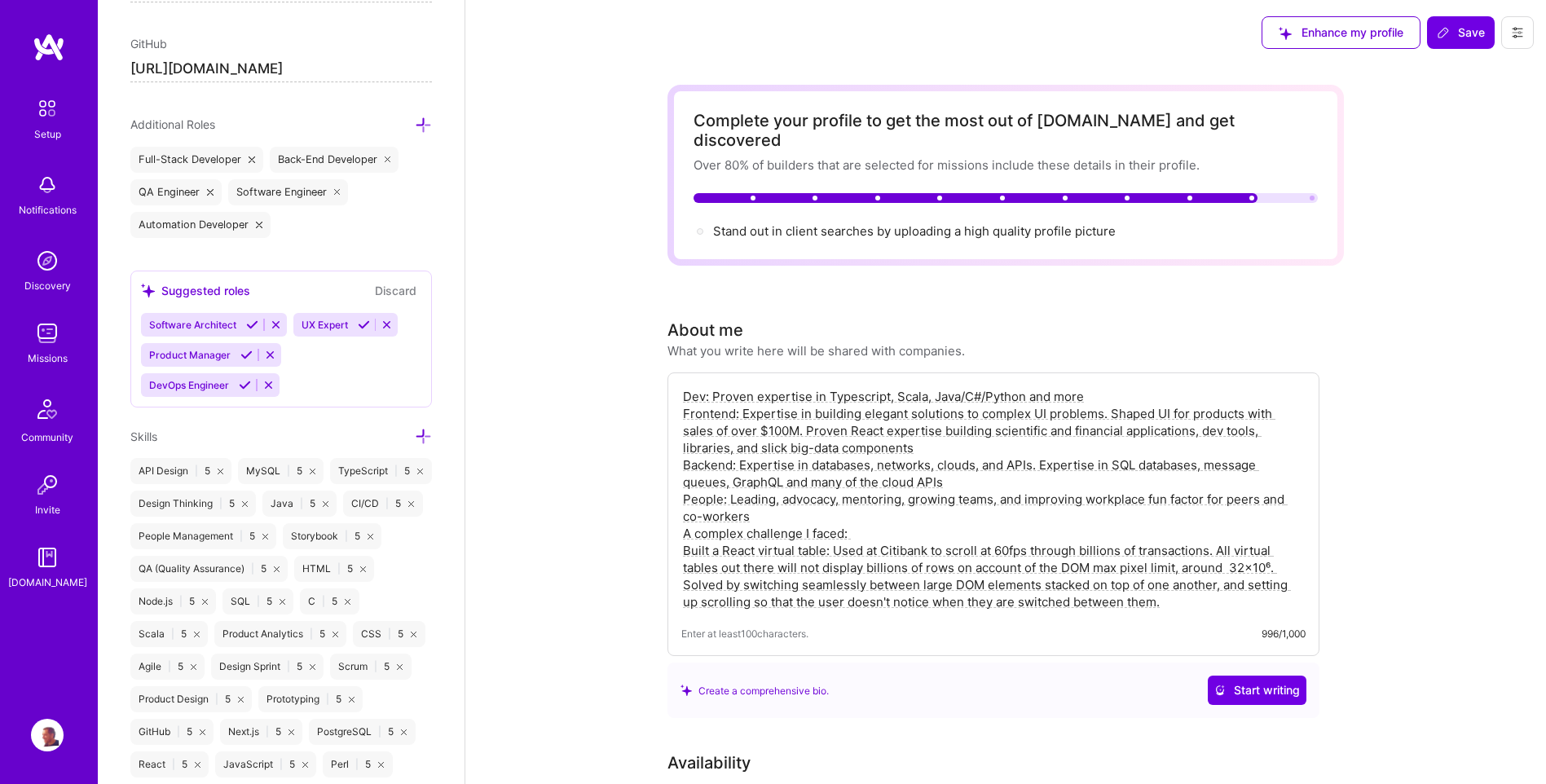
scroll to position [1147, 0]
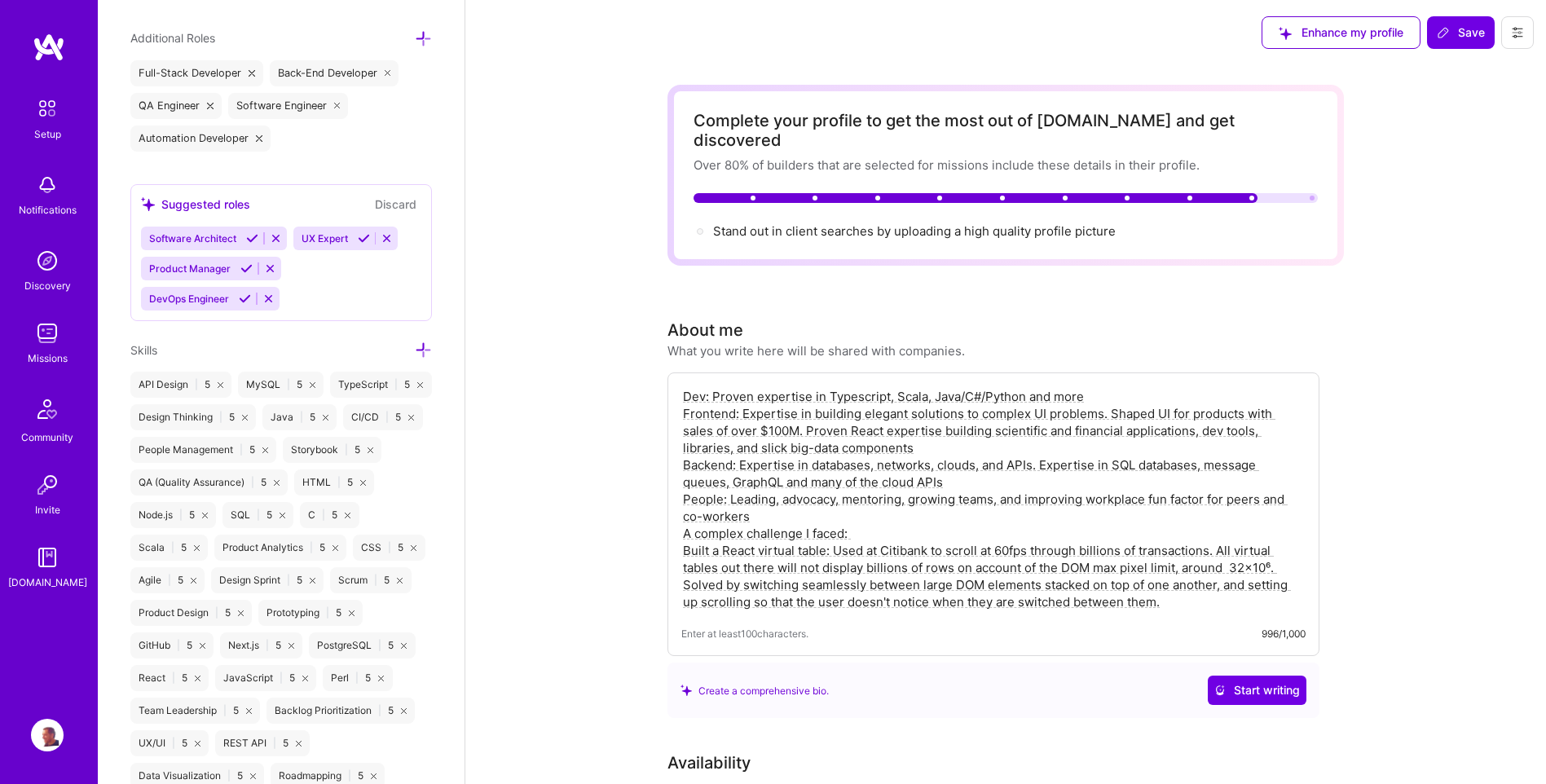
click at [415, 350] on icon at bounding box center [424, 350] width 17 height 17
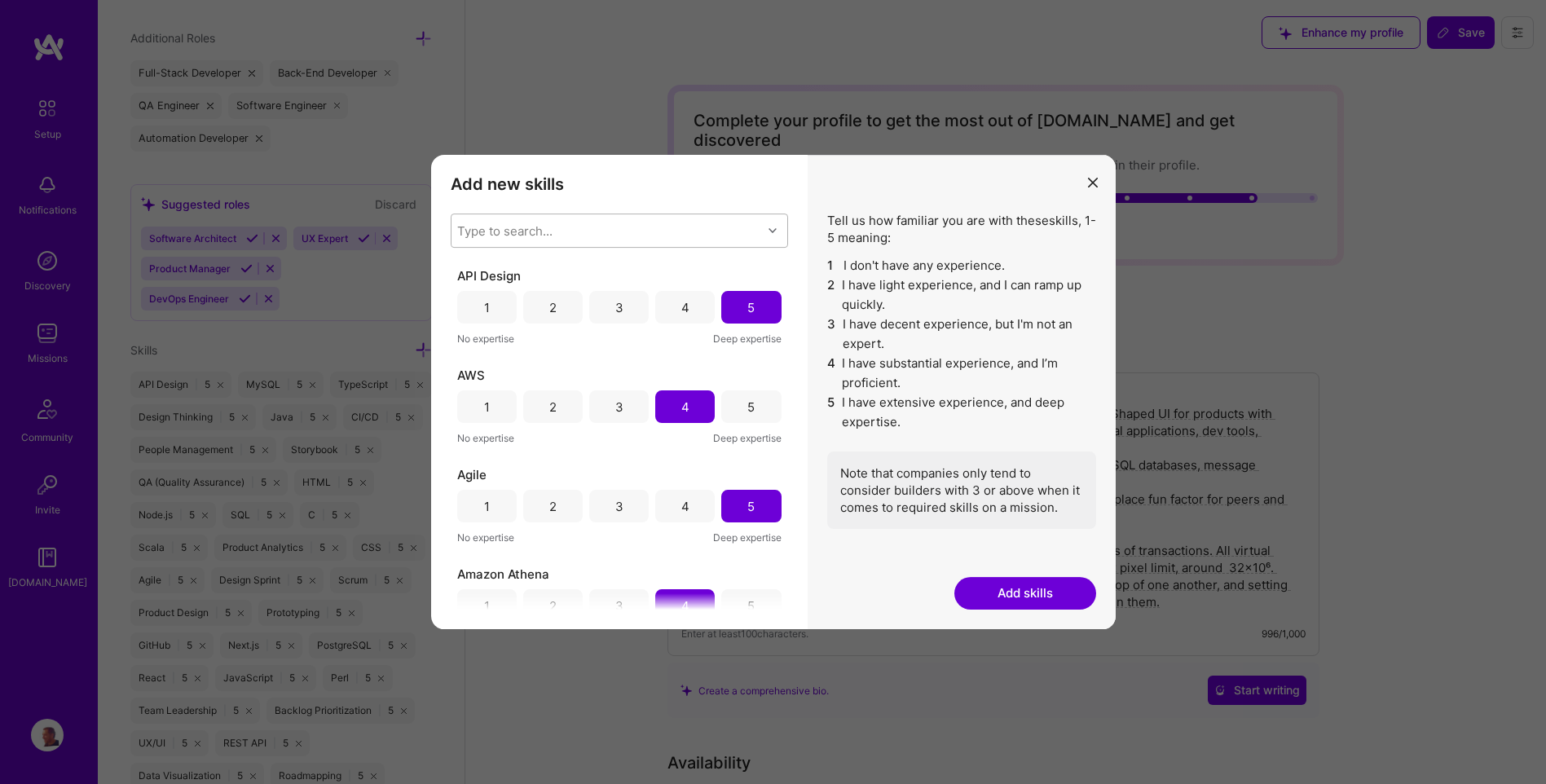
click at [466, 227] on div "Type to search..." at bounding box center [505, 231] width 95 height 17
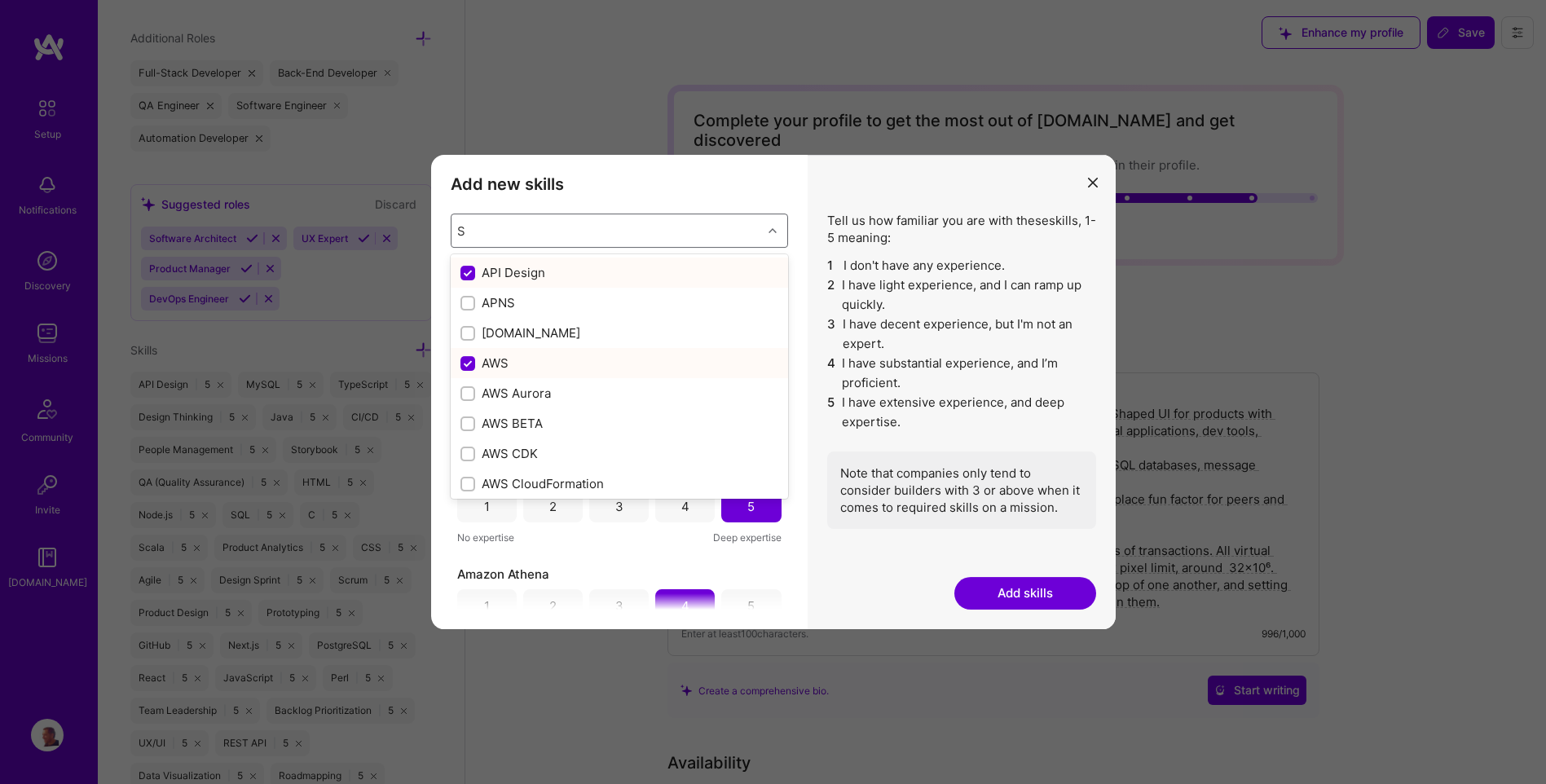
type input "St"
checkbox input "false"
checkbox input "true"
checkbox input "false"
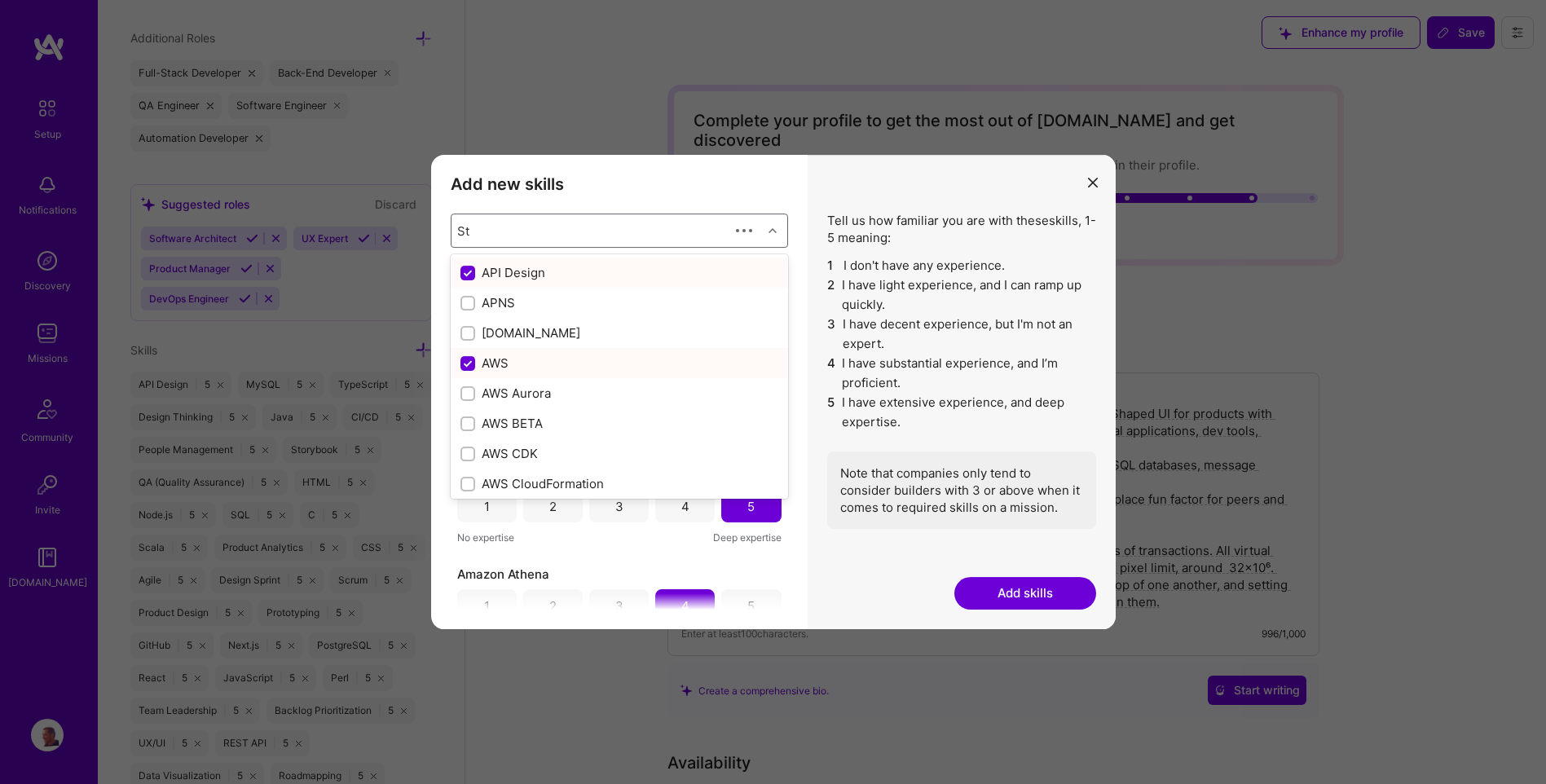
checkbox input "true"
checkbox input "false"
checkbox input "true"
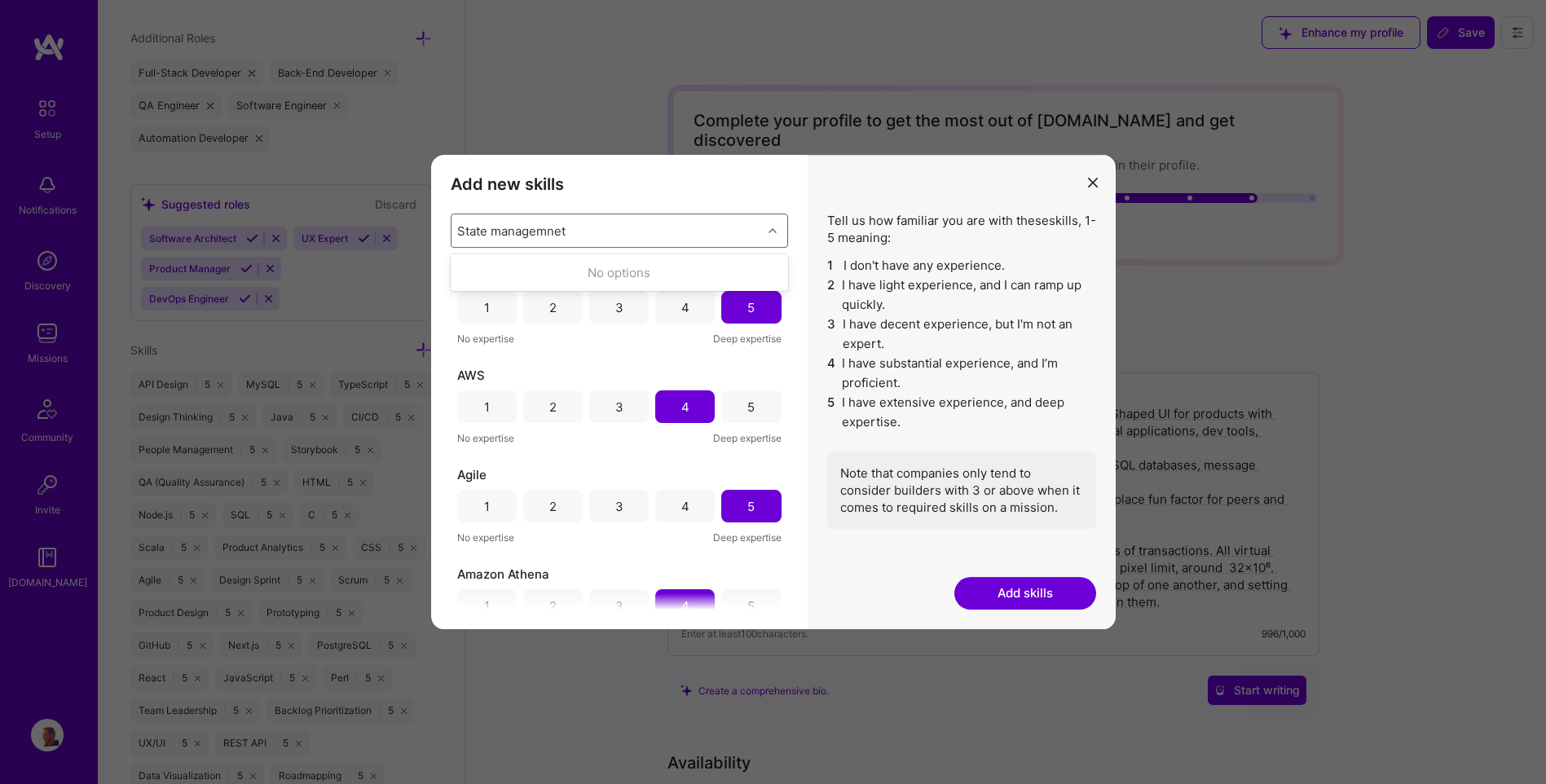
type input "State managemnet"
click at [568, 269] on div "No options" at bounding box center [619, 272] width 337 height 30
click at [624, 255] on div "No options" at bounding box center [619, 272] width 337 height 36
drag, startPoint x: 584, startPoint y: 226, endPoint x: 470, endPoint y: 229, distance: 114.0
click at [470, 229] on div "Type to search..." at bounding box center [607, 230] width 310 height 33
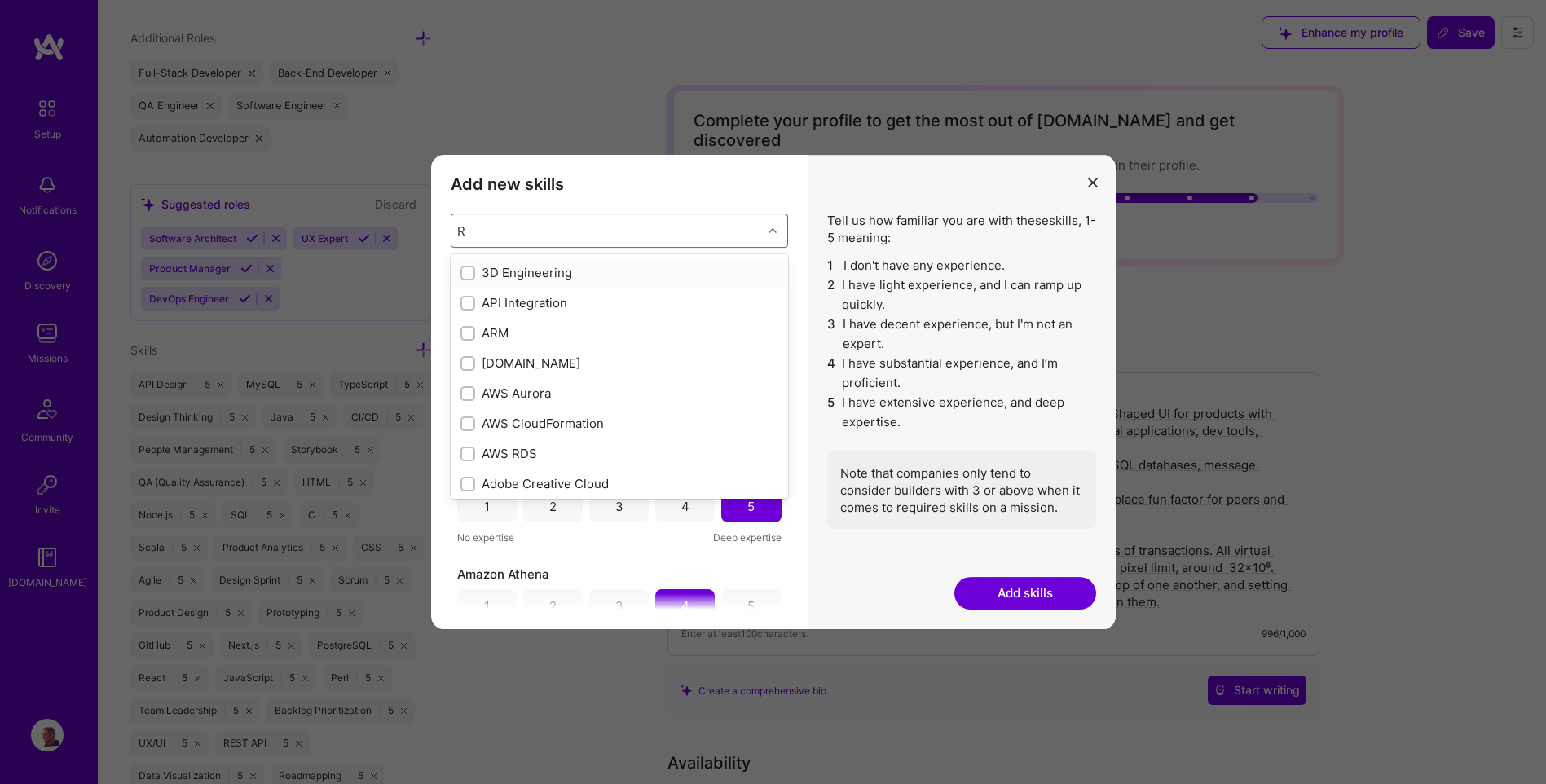
type input "Re"
checkbox input "true"
checkbox input "false"
checkbox input "true"
checkbox input "false"
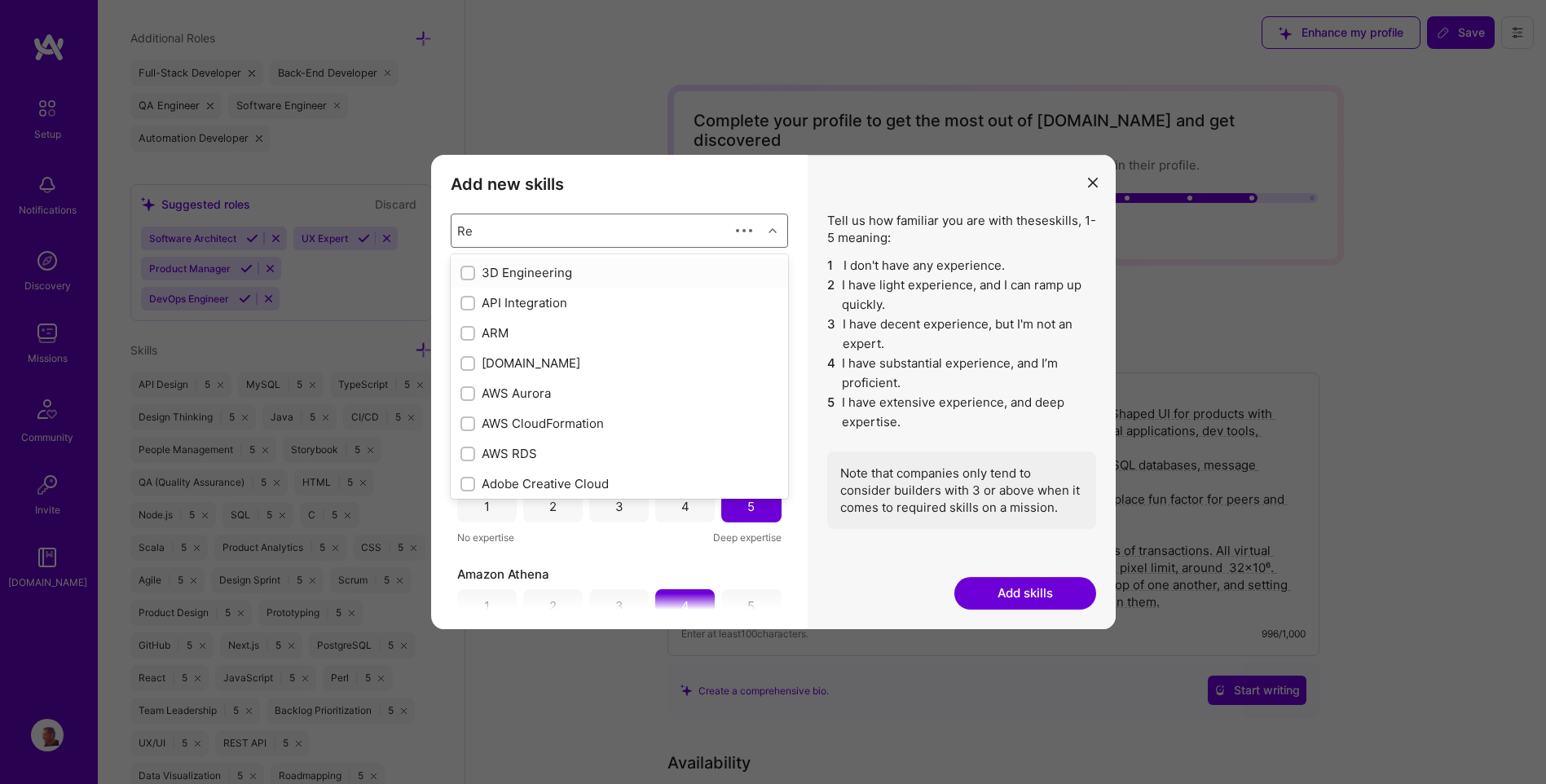
checkbox input "true"
type input "Res"
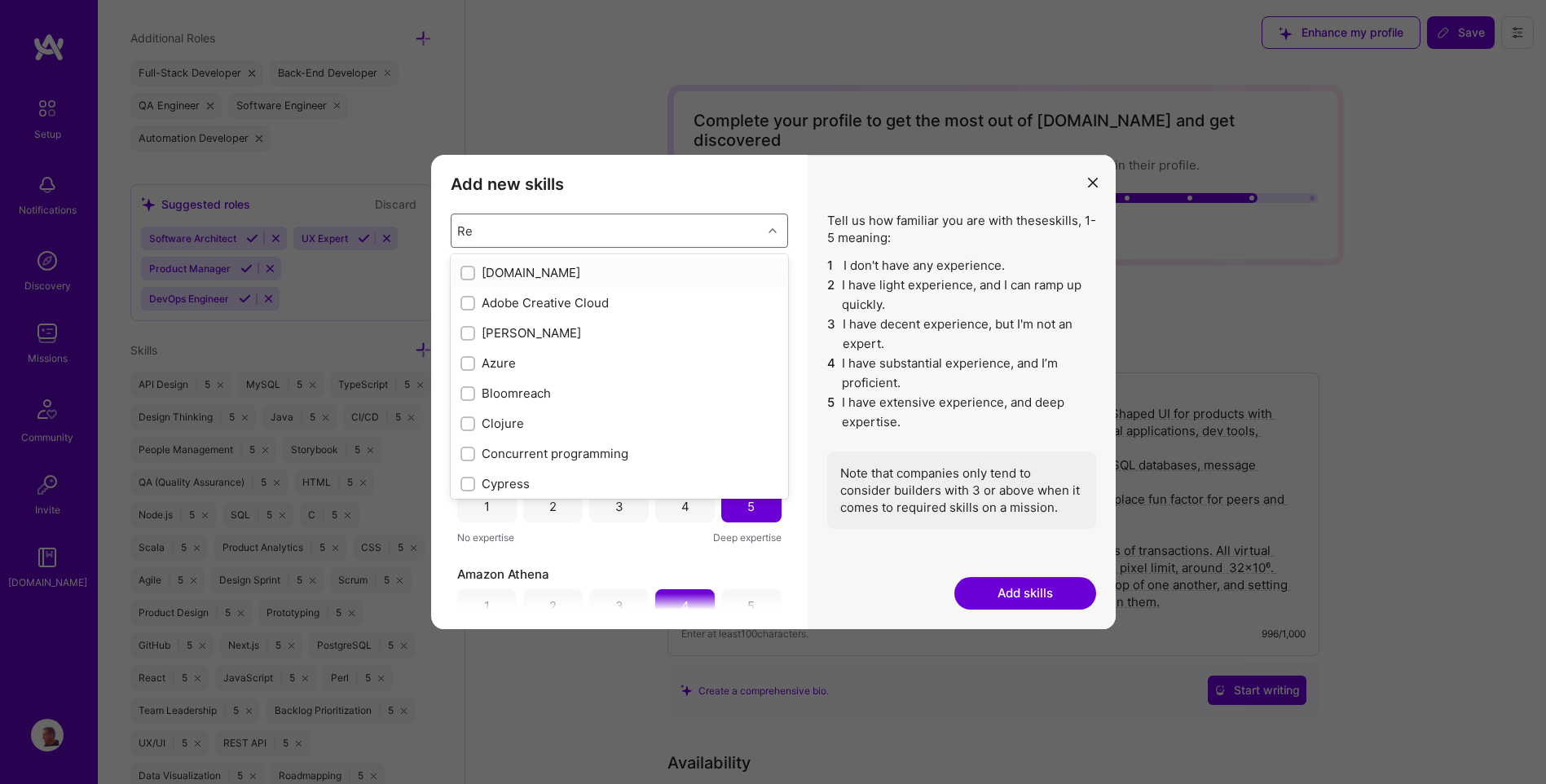
checkbox input "true"
type input "Re"
checkbox input "false"
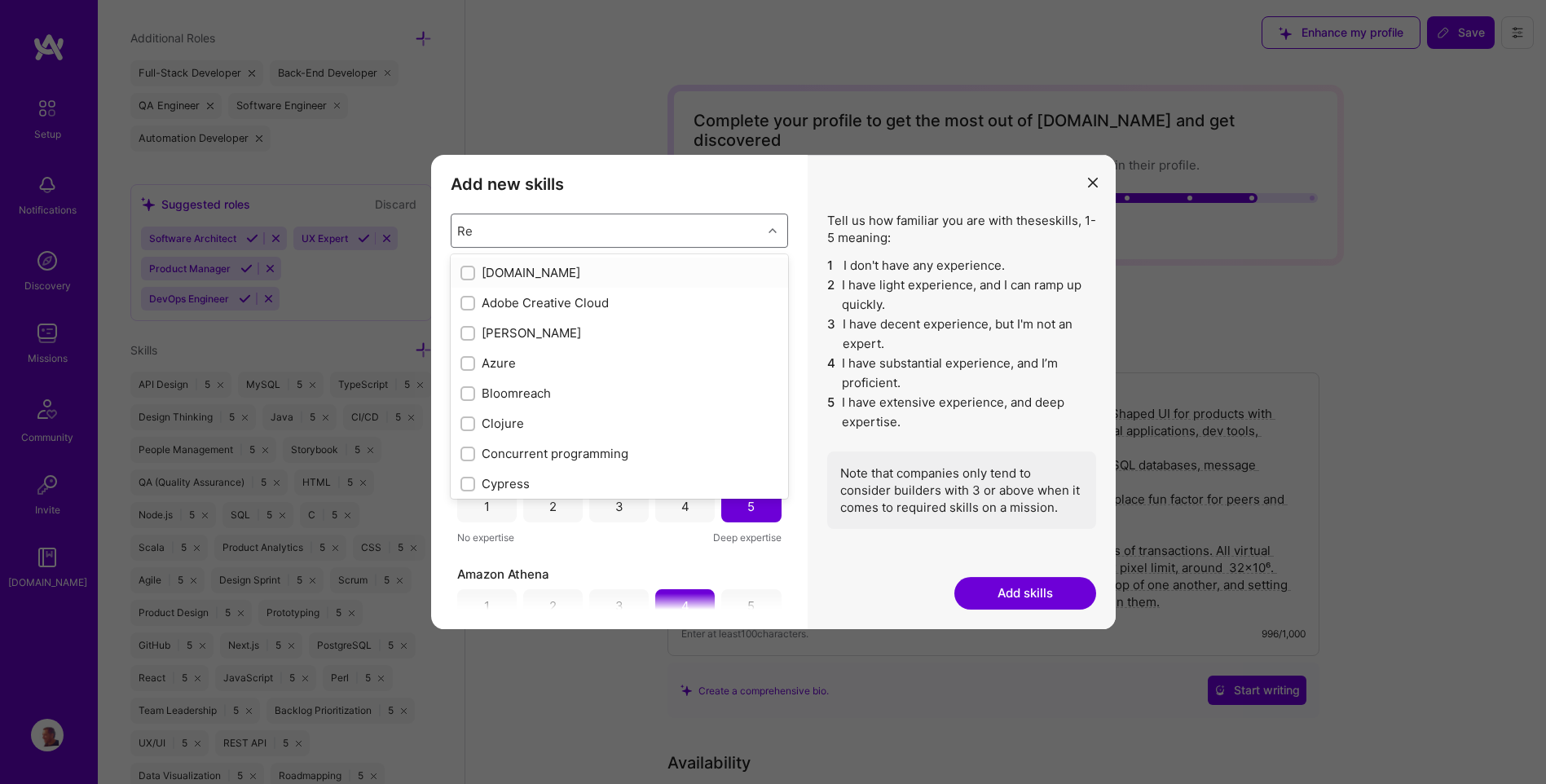
type input "Red"
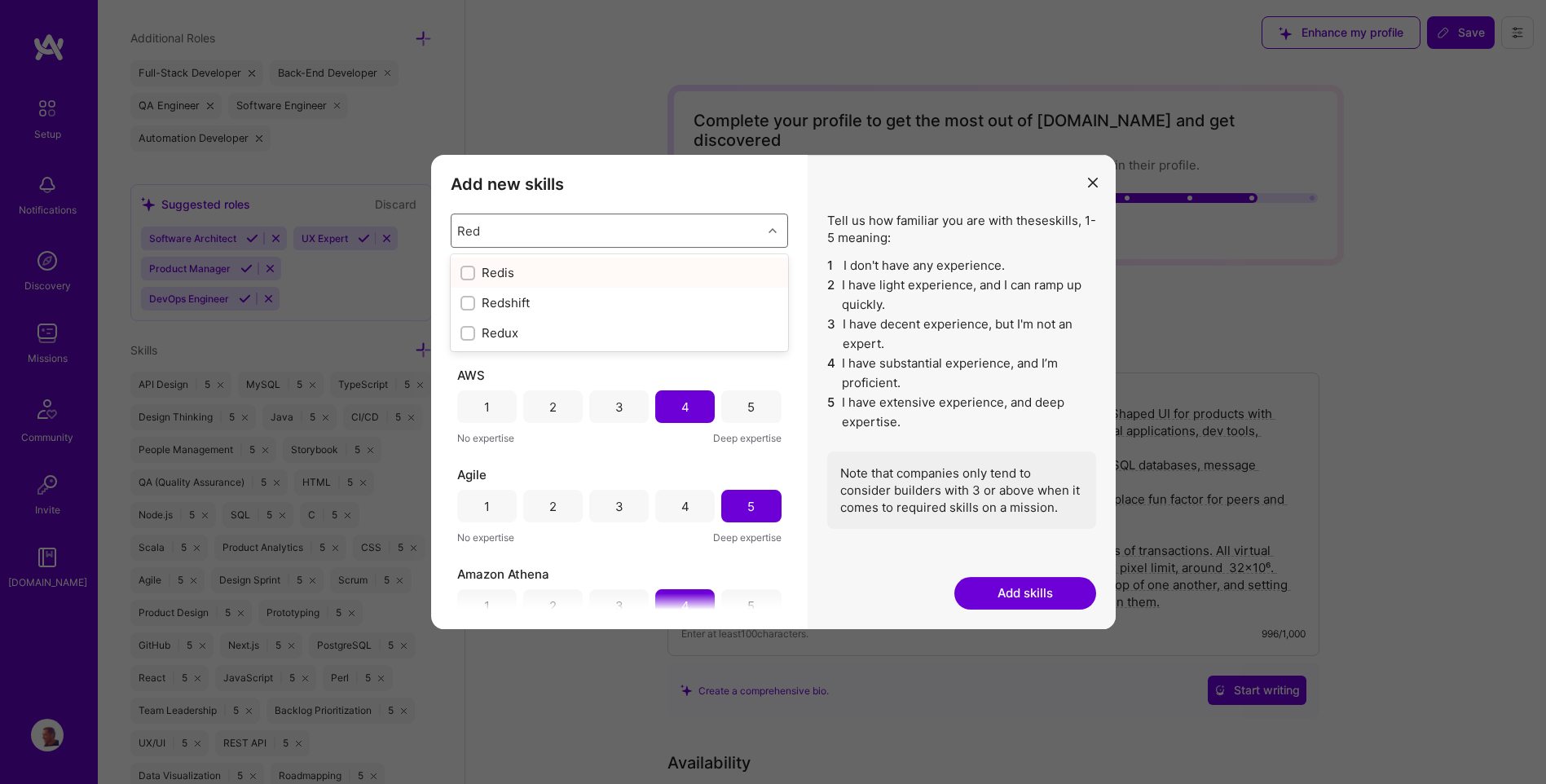
checkbox input "true"
click at [467, 331] on input "modal" at bounding box center [469, 334] width 11 height 11
checkbox input "false"
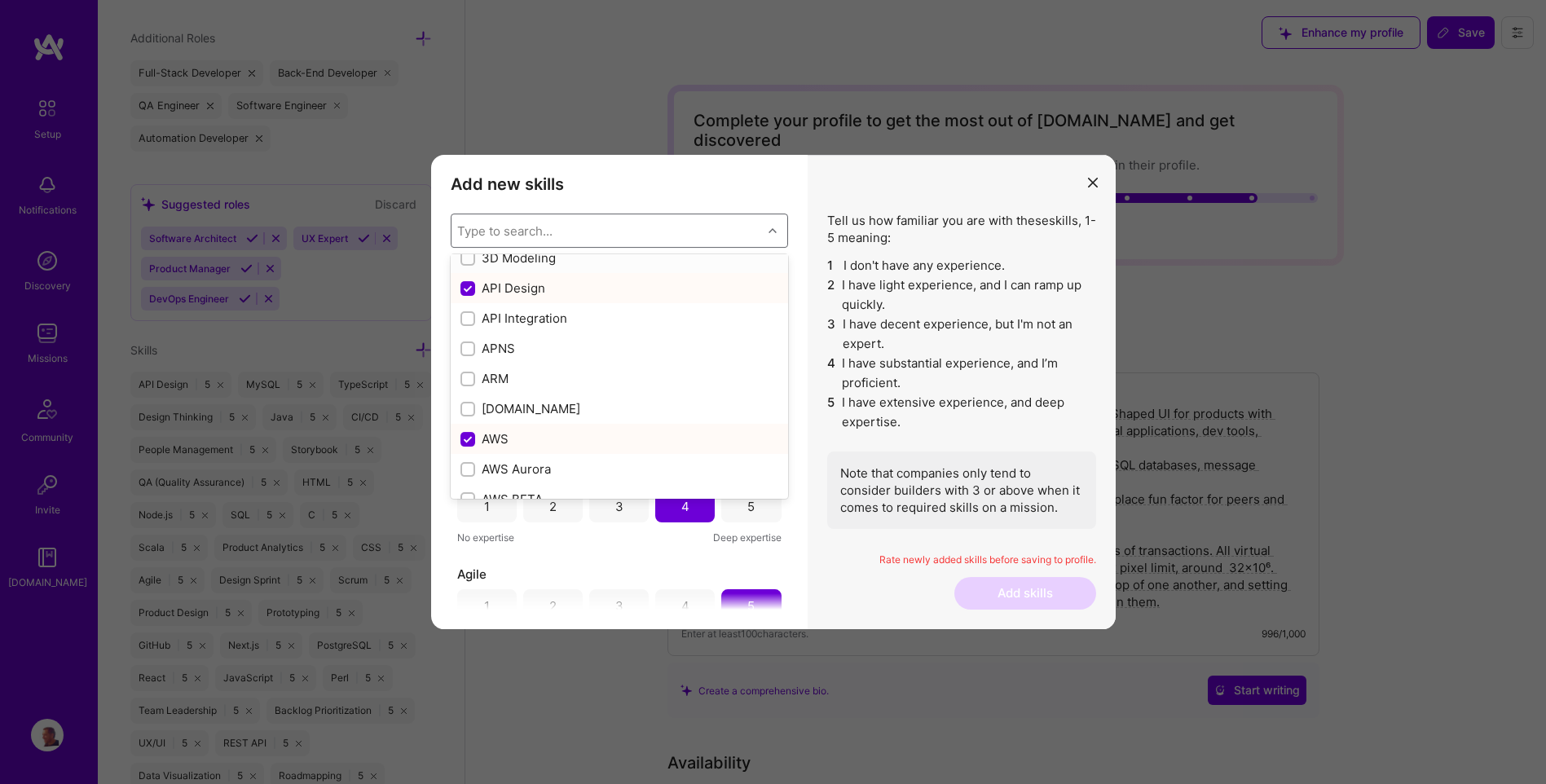
scroll to position [0, 0]
click at [626, 564] on div "Redux 1 2 3 4 5 No expertise Deep expertise API Design 1 2 3 4 5 No expertise D…" at bounding box center [619, 438] width 337 height 342
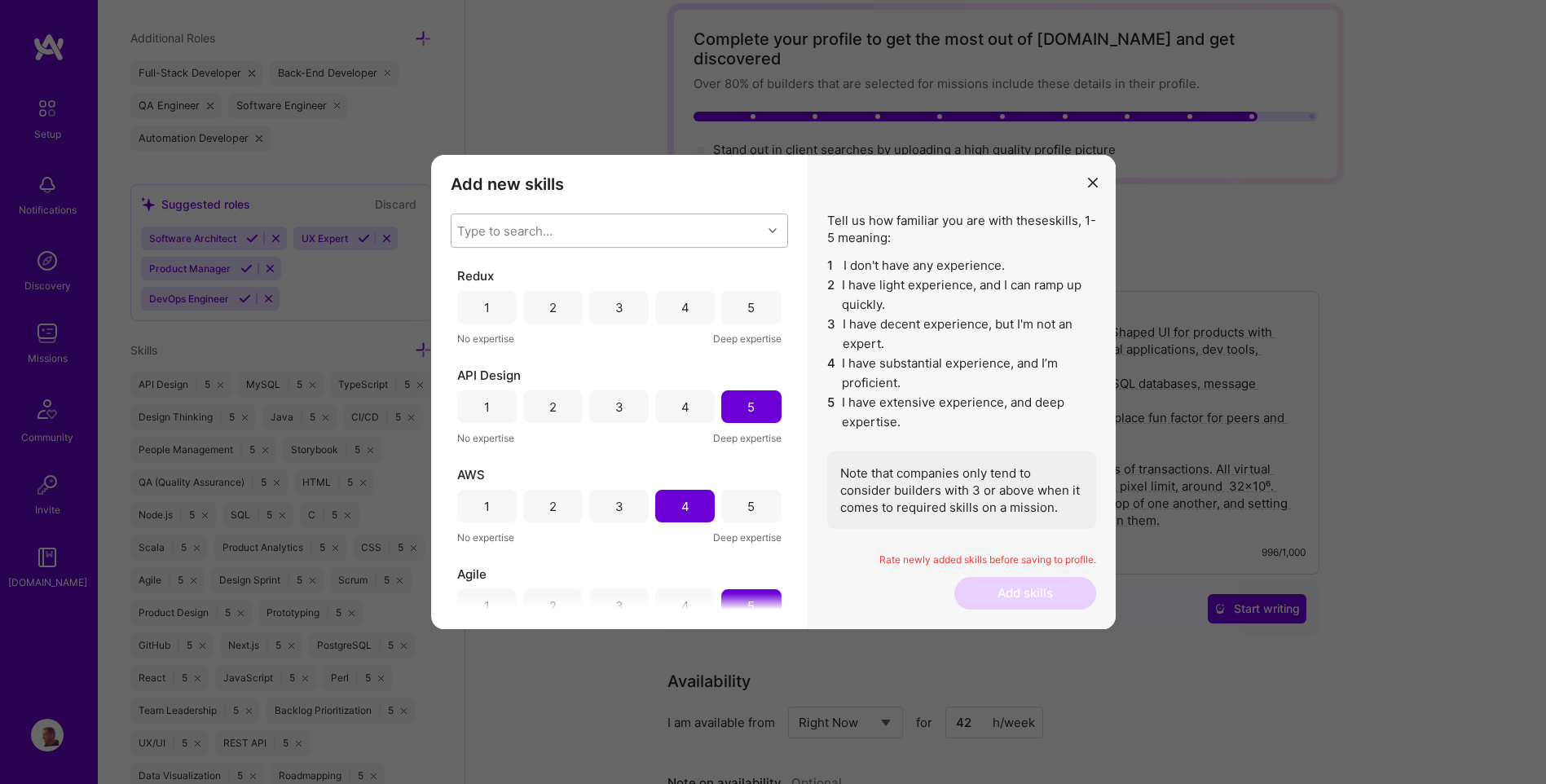
scroll to position [163, 0]
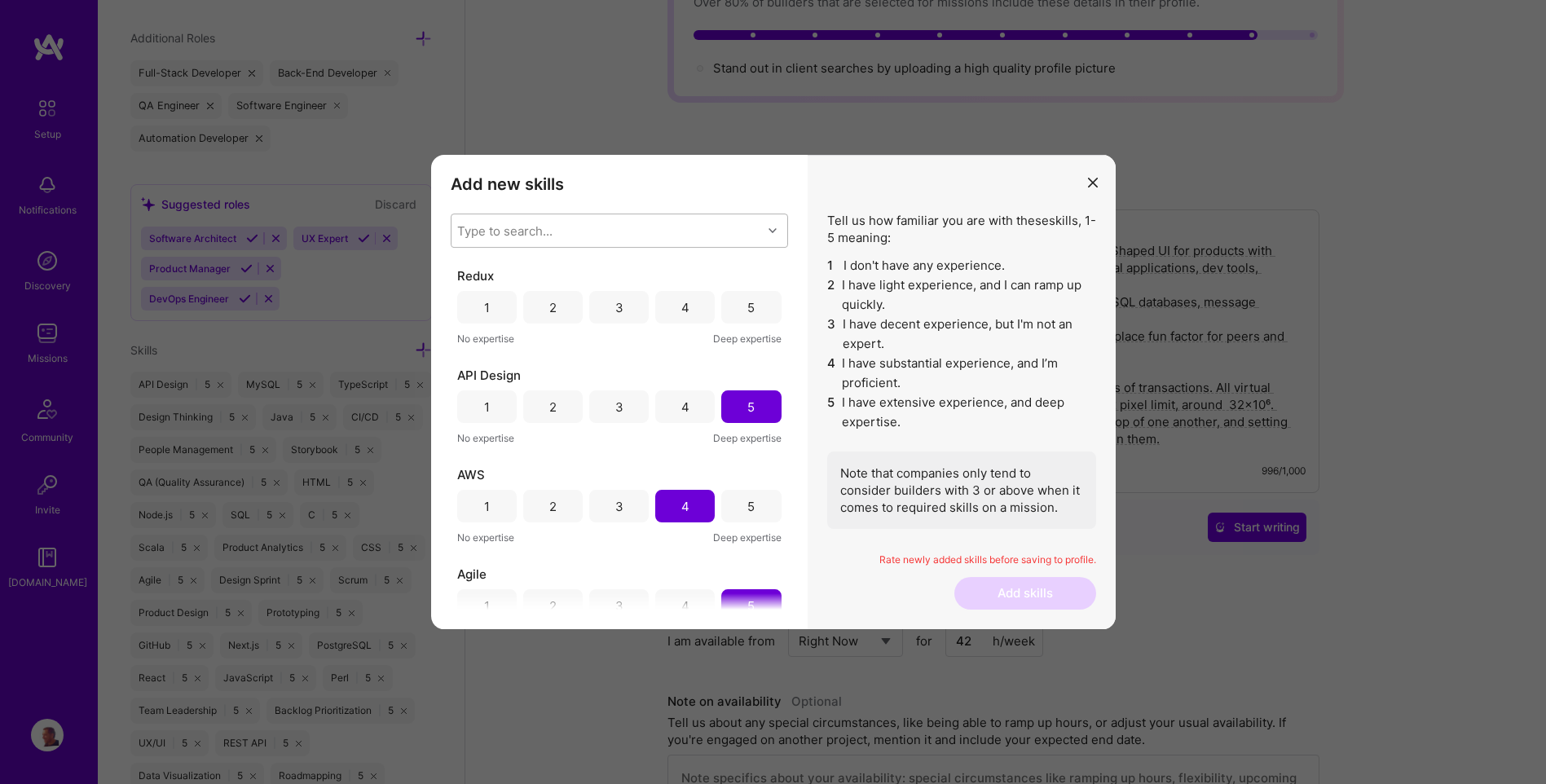
click at [748, 304] on div "5" at bounding box center [751, 308] width 7 height 17
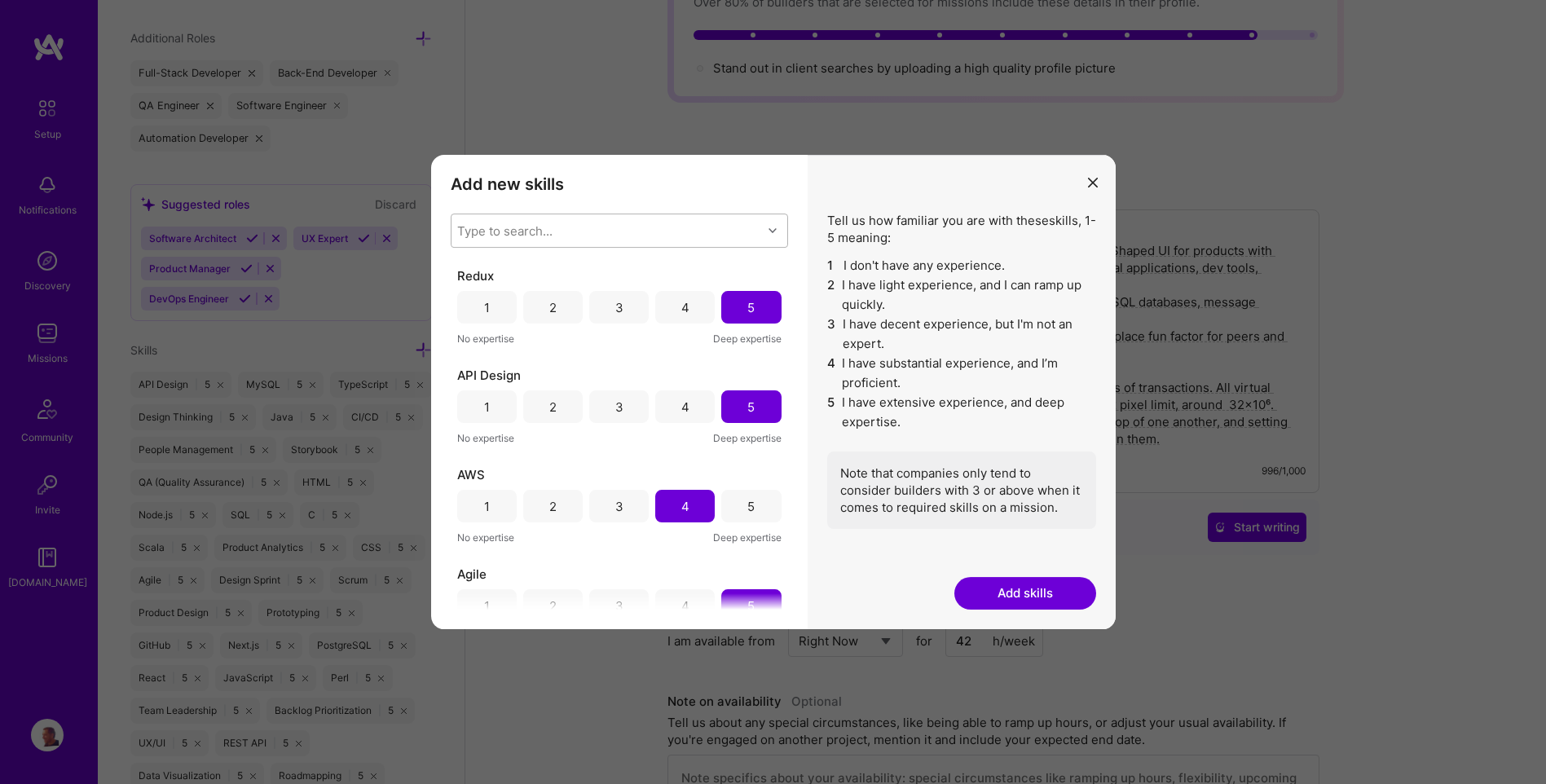
click at [477, 239] on div "Type to search..." at bounding box center [505, 231] width 95 height 17
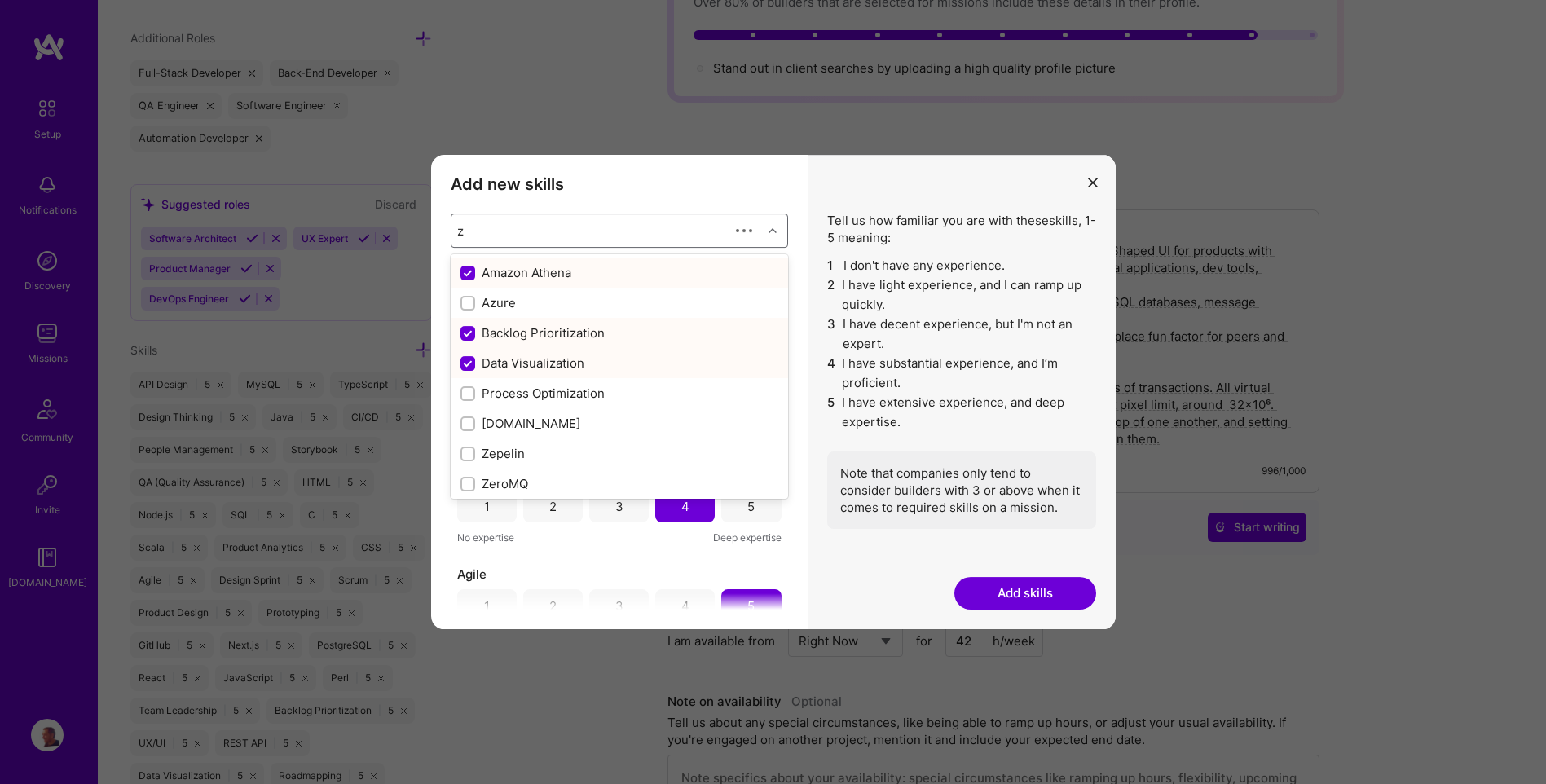
type input "zu"
checkbox input "false"
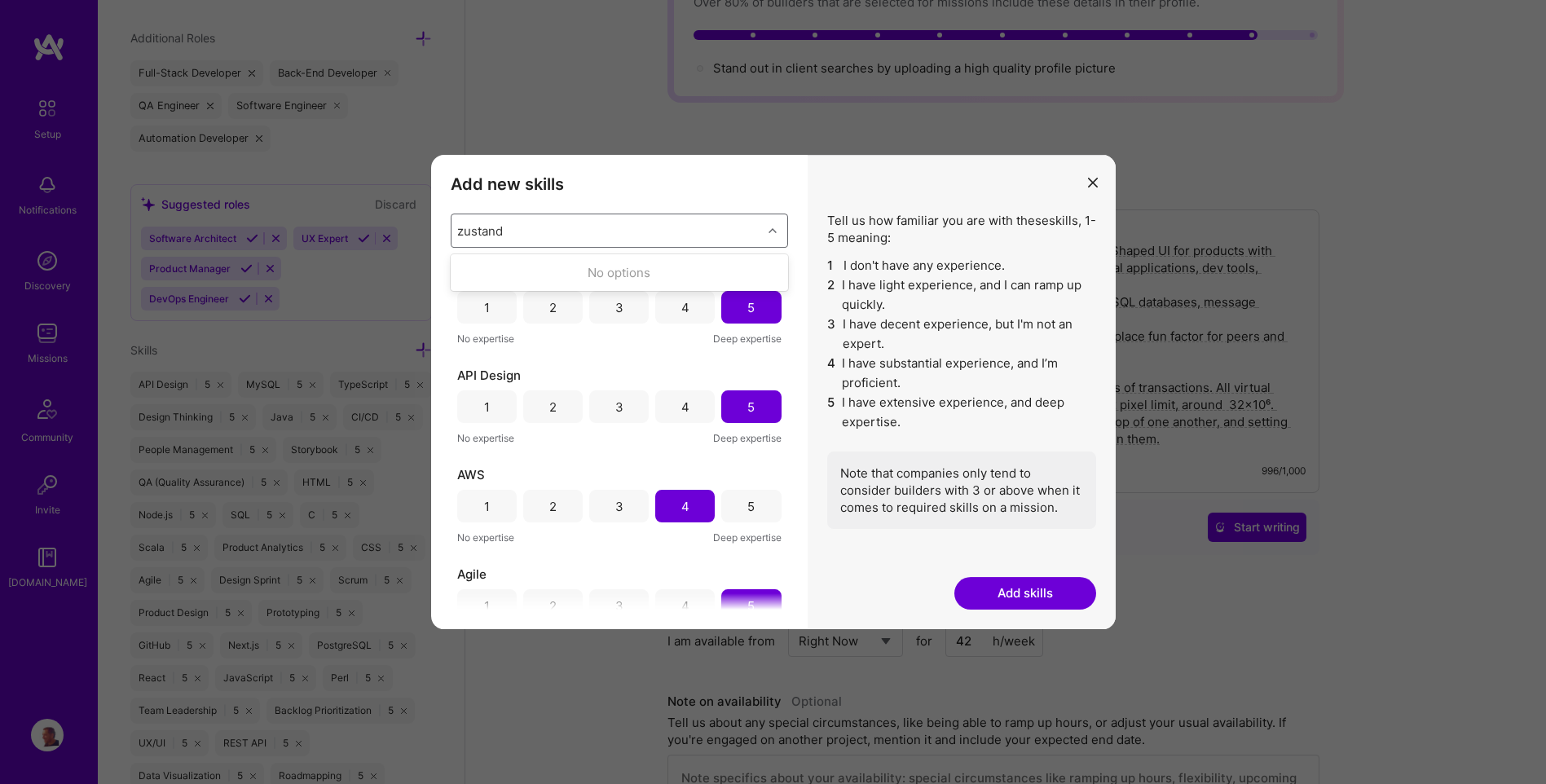
type input "zustand"
click at [987, 597] on button "Add skills" at bounding box center [1026, 593] width 142 height 33
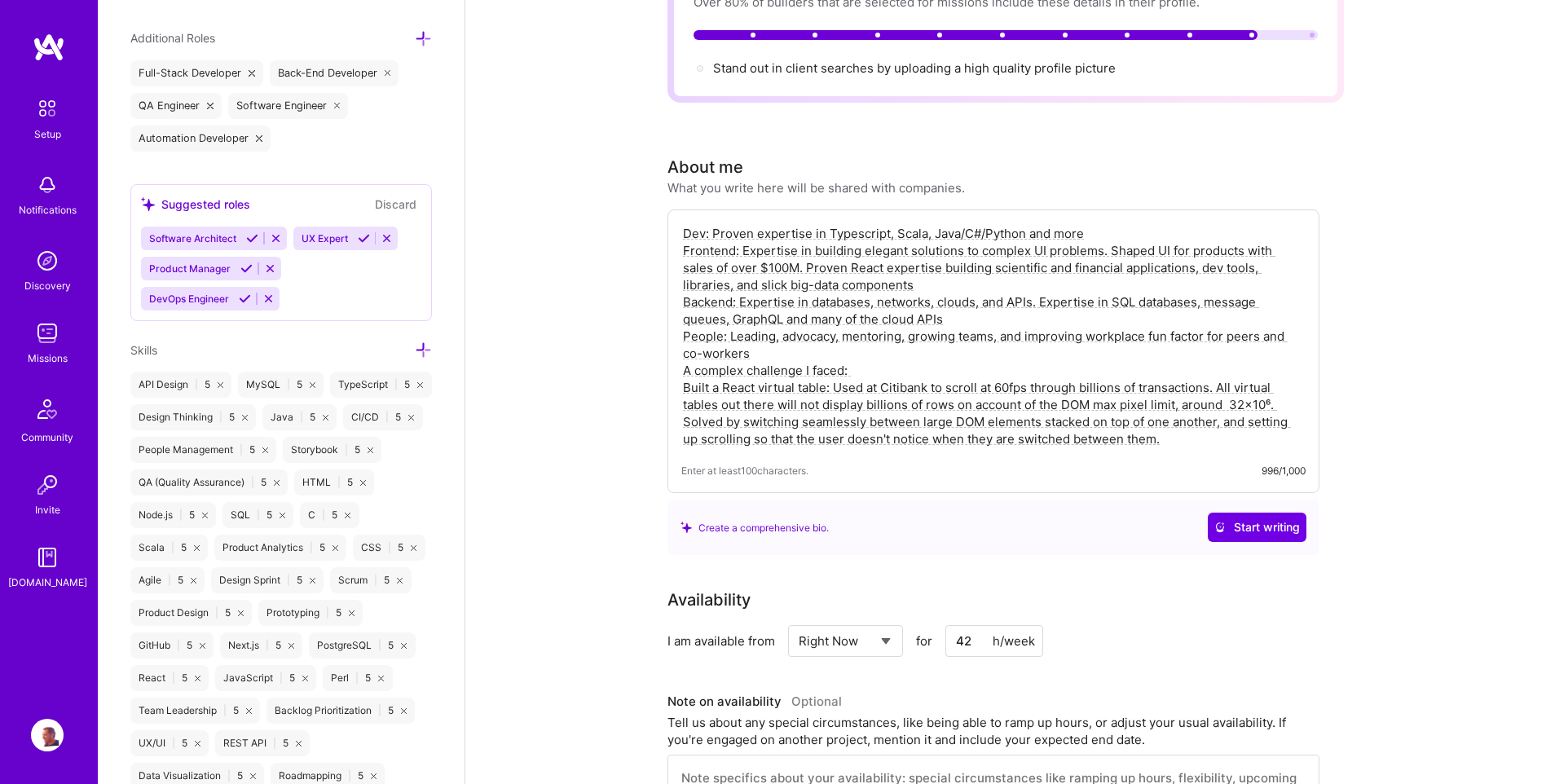
click at [45, 327] on img at bounding box center [48, 334] width 33 height 33
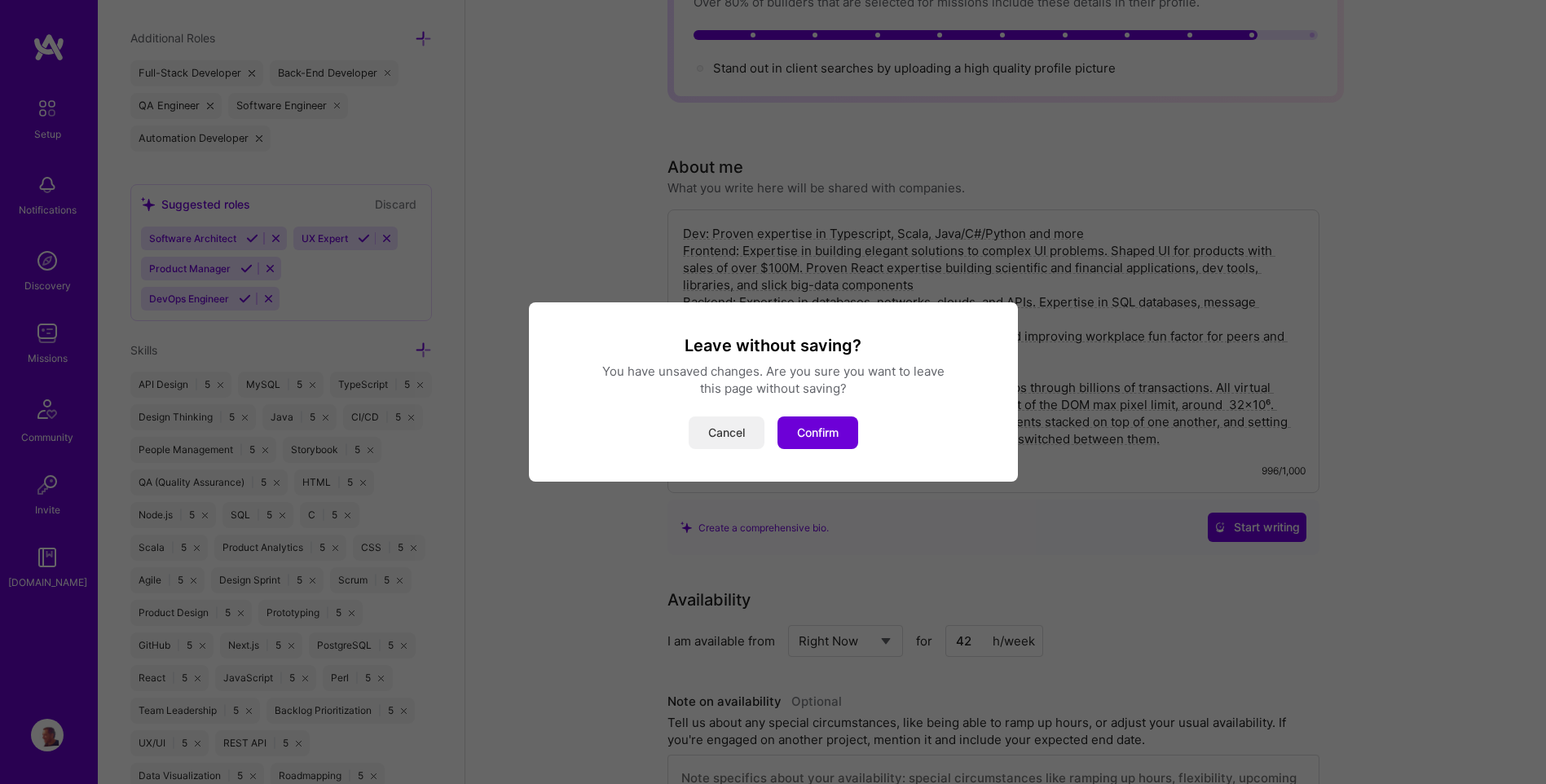
click at [729, 439] on button "Cancel" at bounding box center [726, 433] width 75 height 33
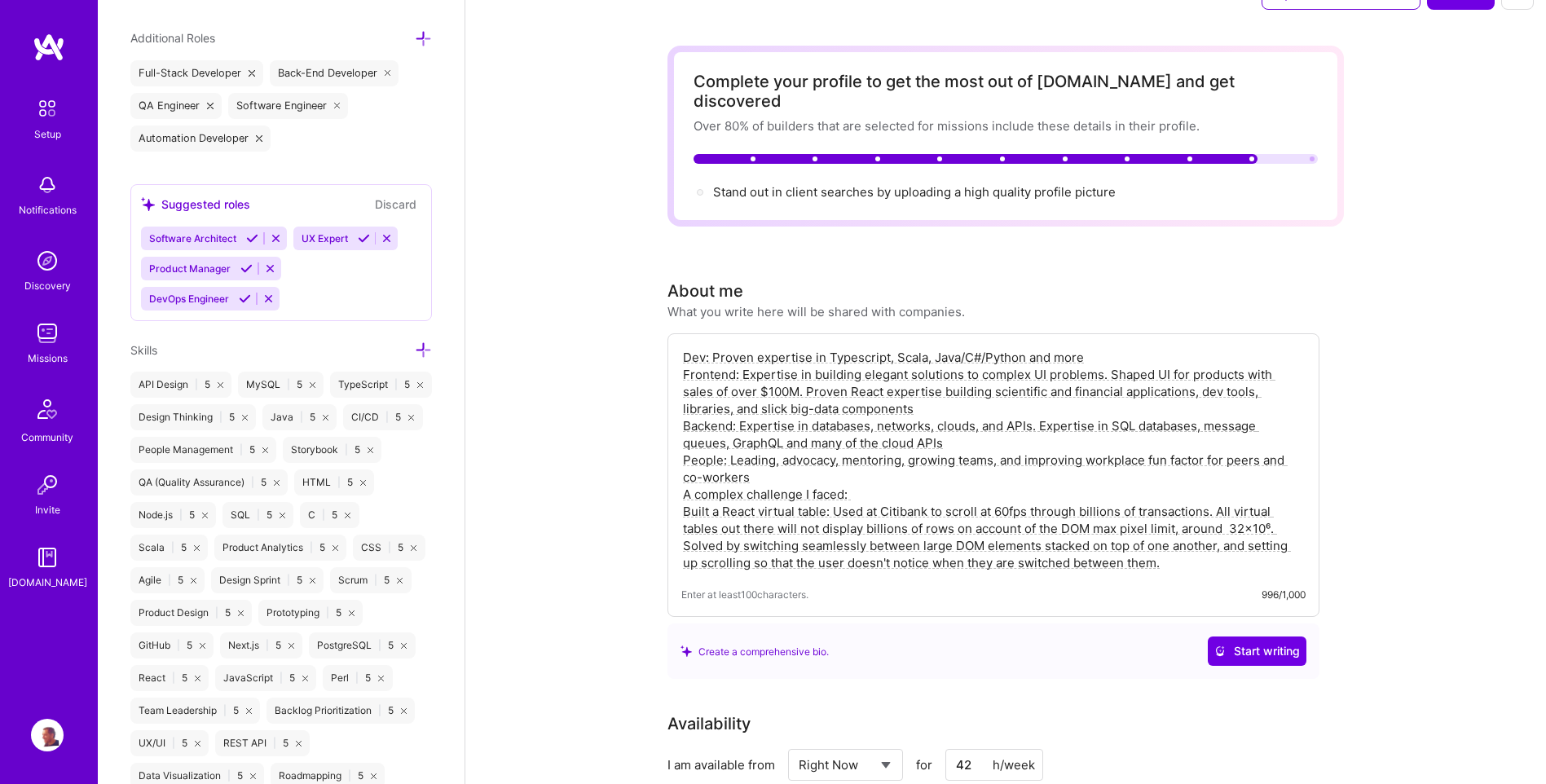
scroll to position [0, 0]
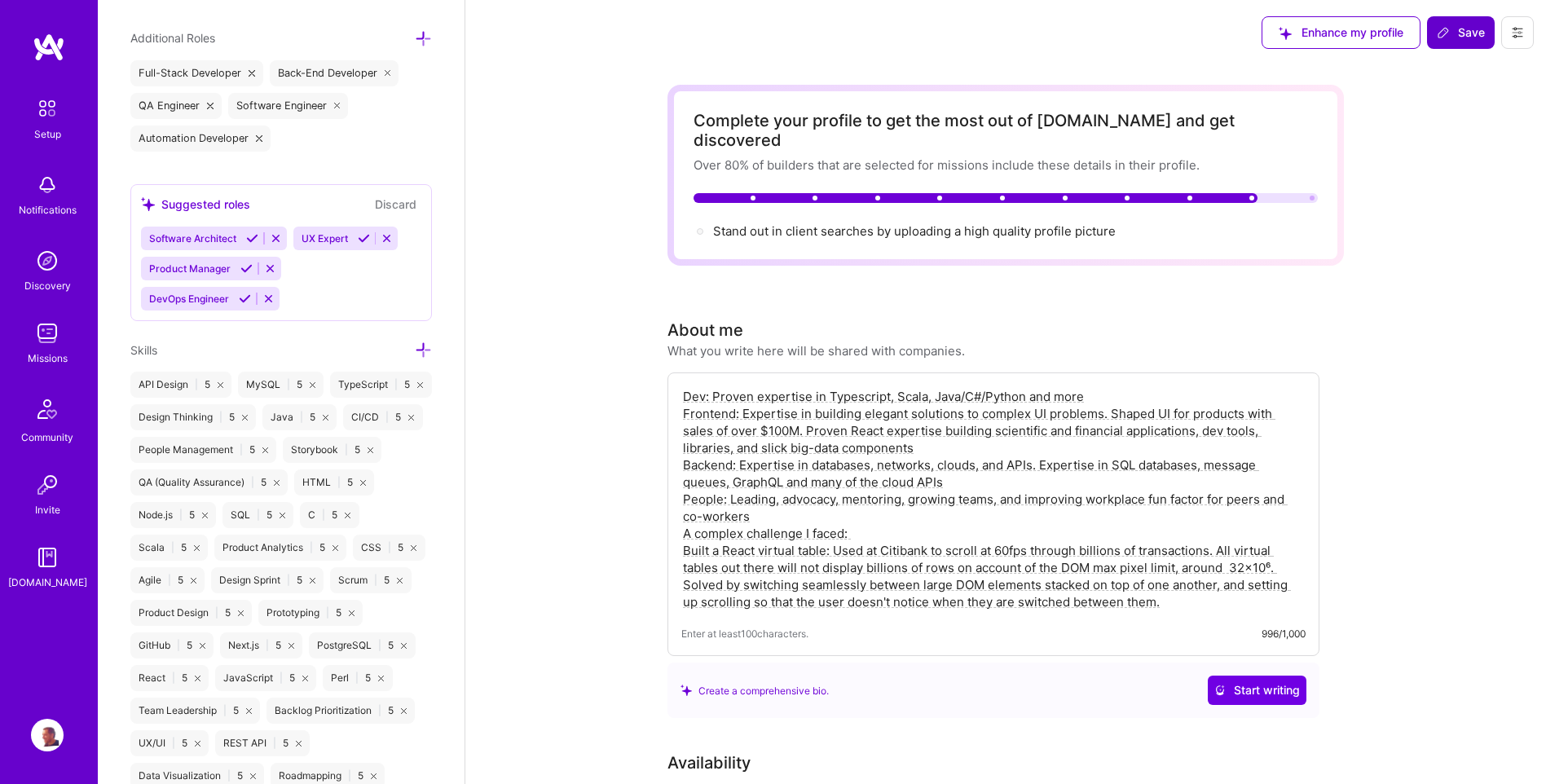
click at [1469, 23] on button "Save" at bounding box center [1461, 33] width 68 height 33
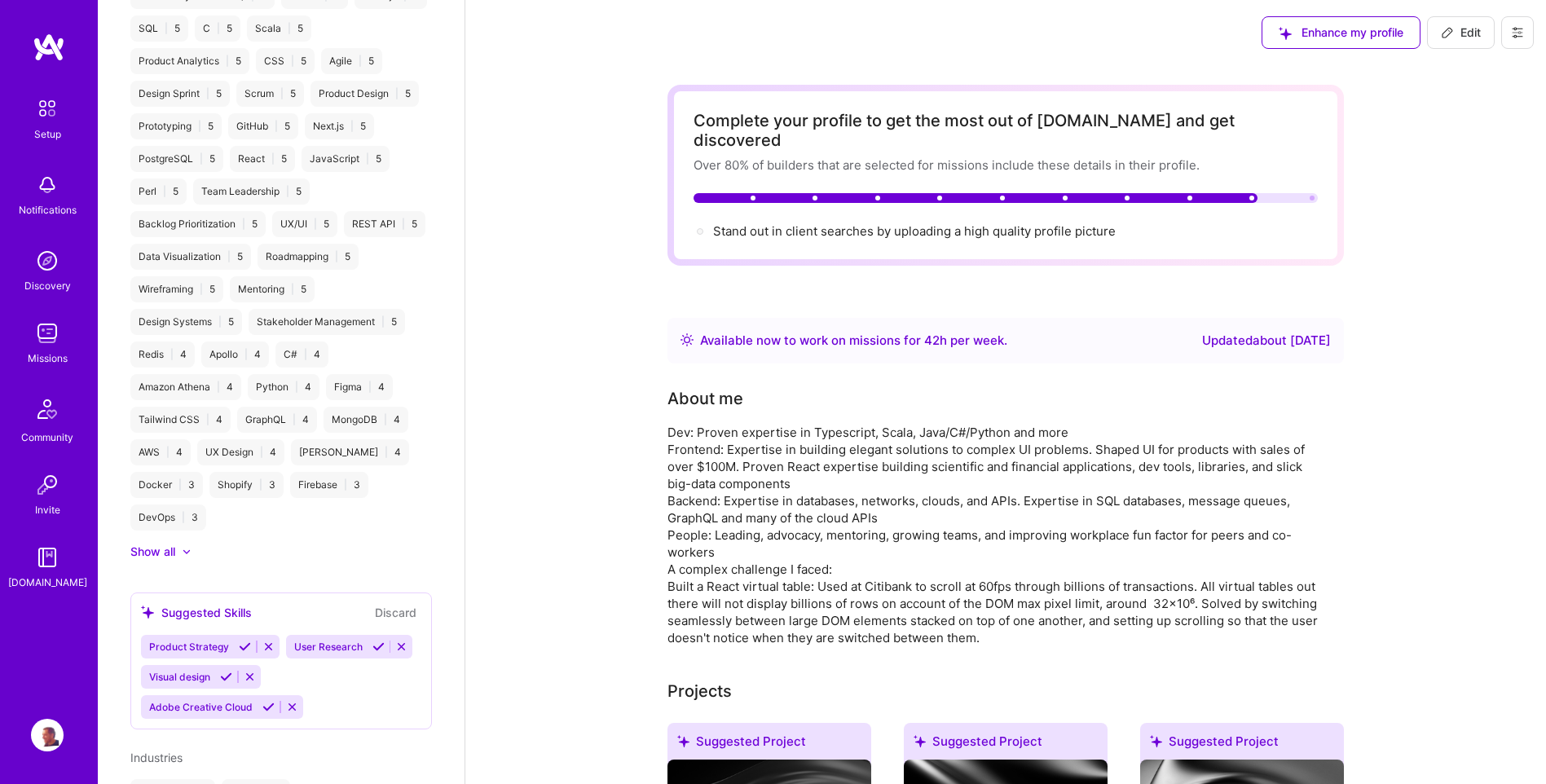
scroll to position [614, 0]
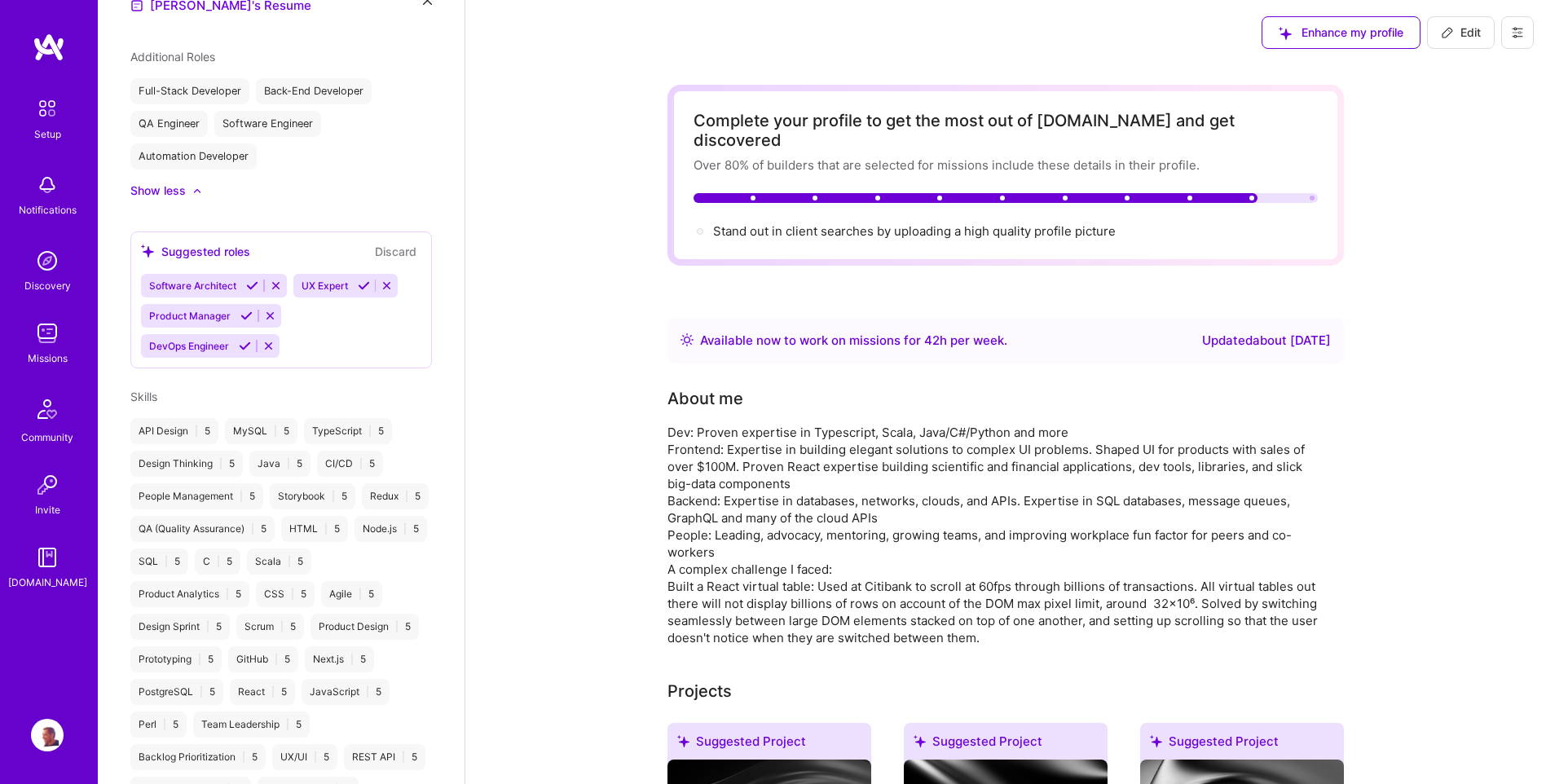
click at [65, 340] on link "Missions" at bounding box center [47, 341] width 101 height 49
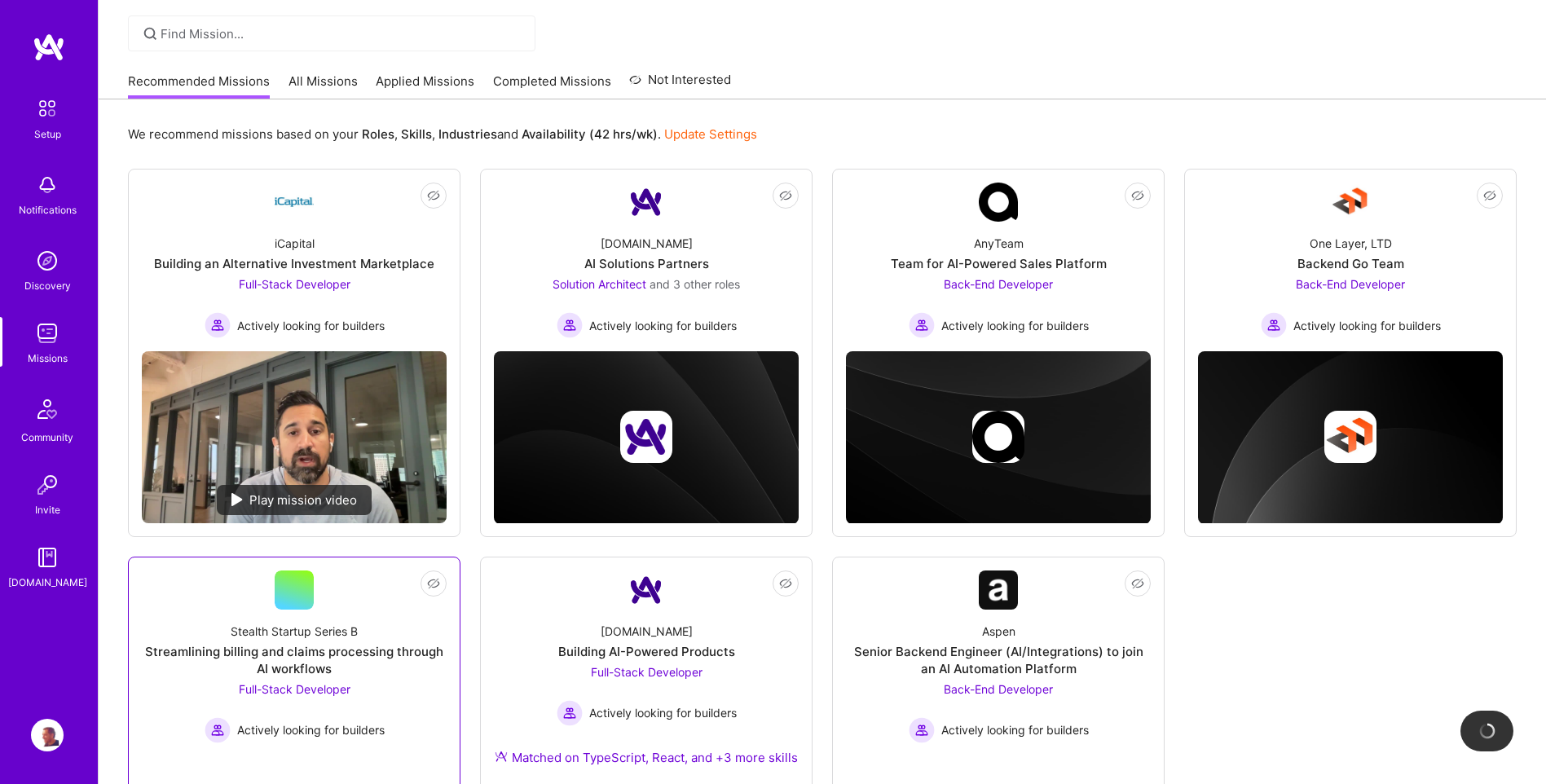
scroll to position [100, 0]
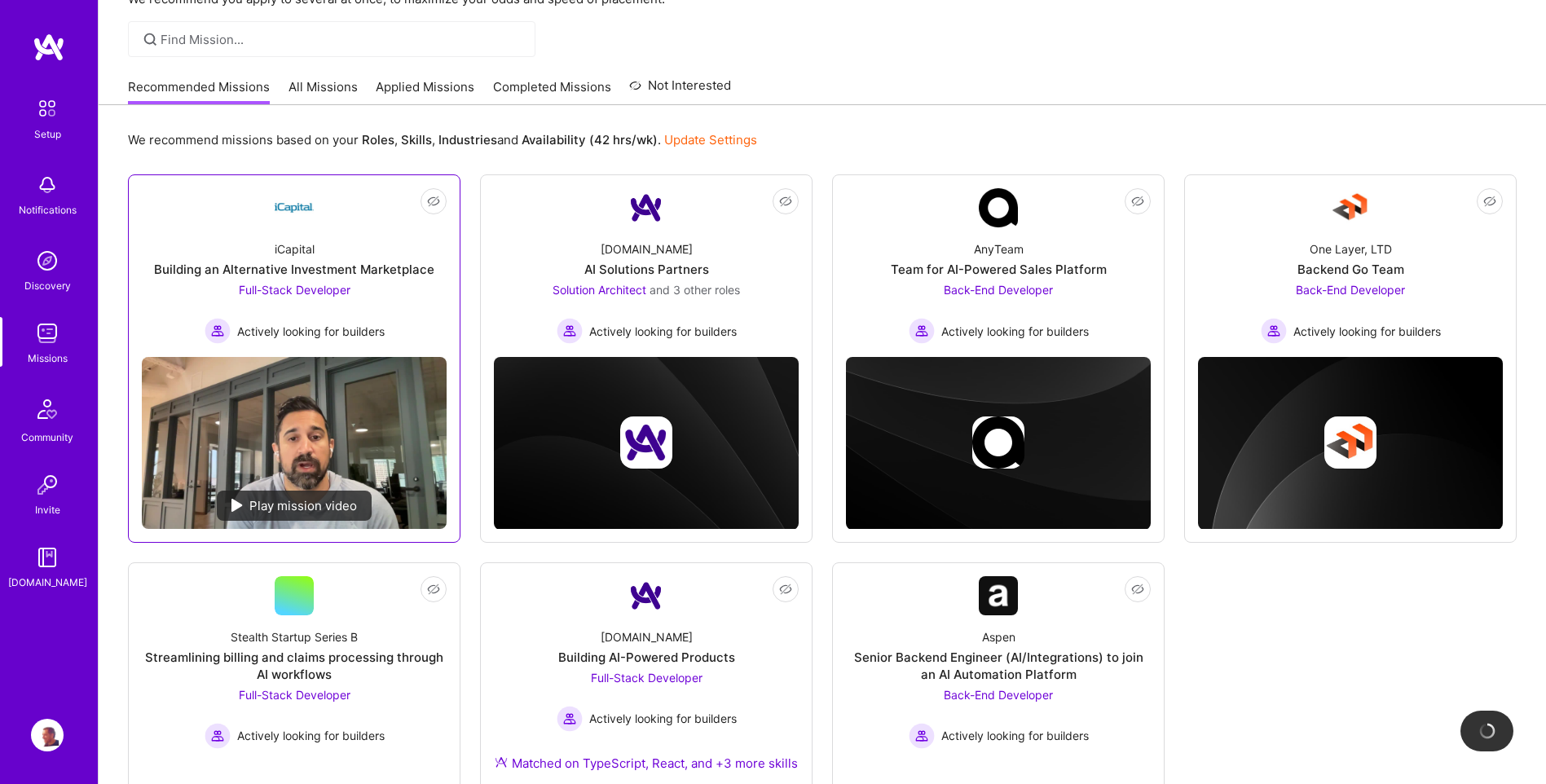
click at [316, 235] on div "iCapital Building an Alternative Investment Marketplace Full-Stack Developer Ac…" at bounding box center [295, 285] width 305 height 117
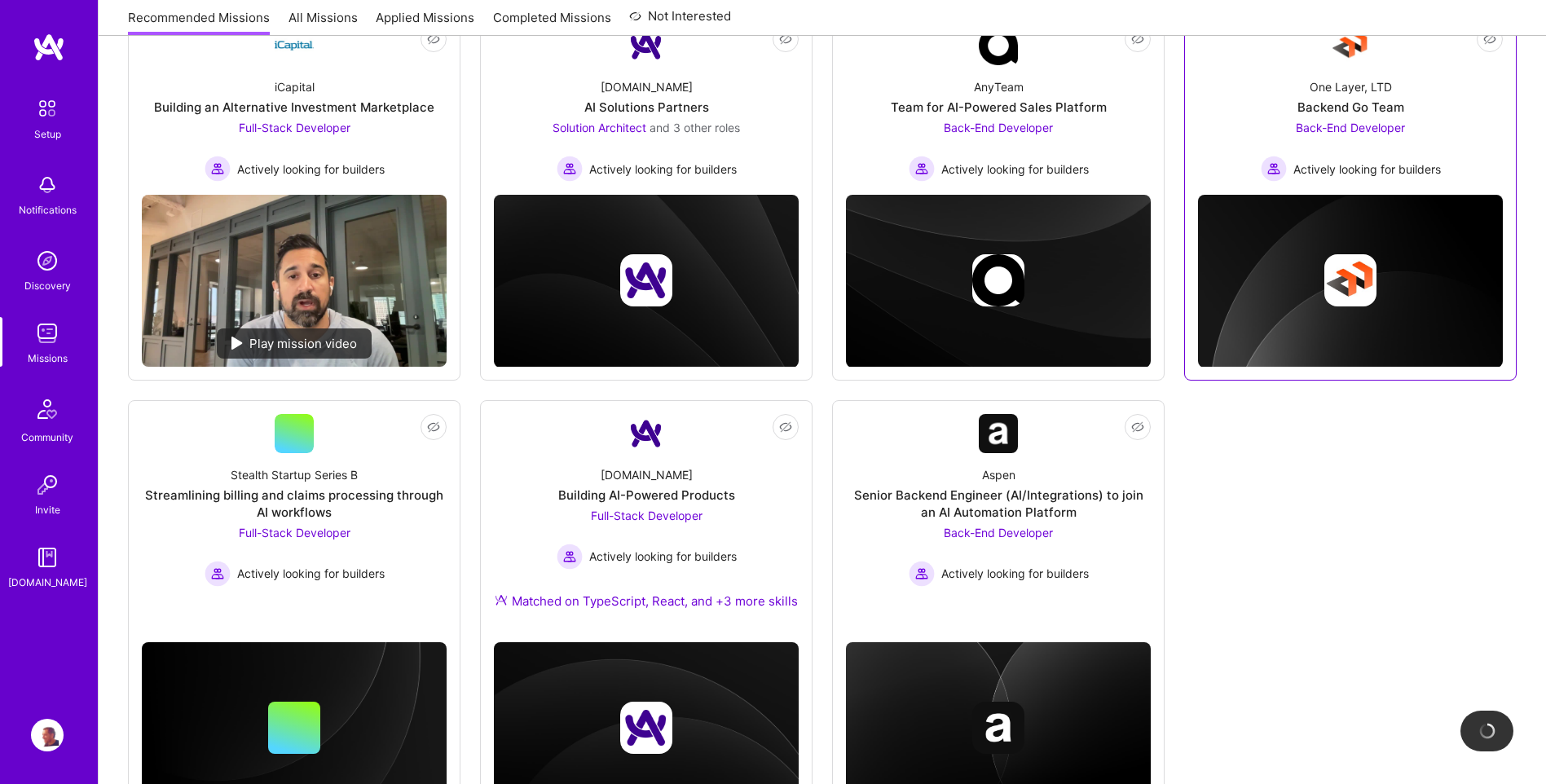
scroll to position [263, 0]
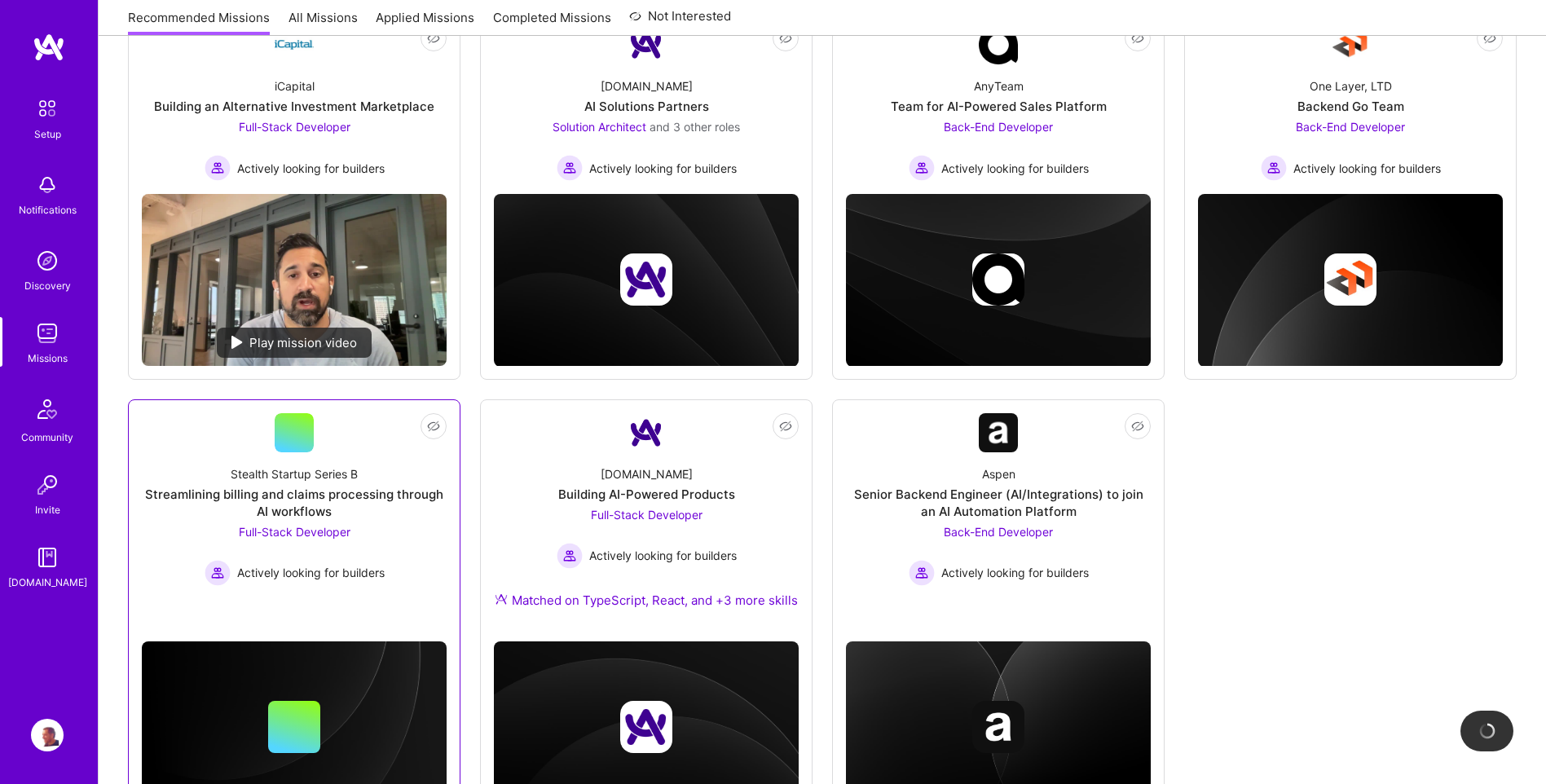
click at [280, 541] on div "Full-Stack Developer Actively looking for builders" at bounding box center [295, 554] width 180 height 62
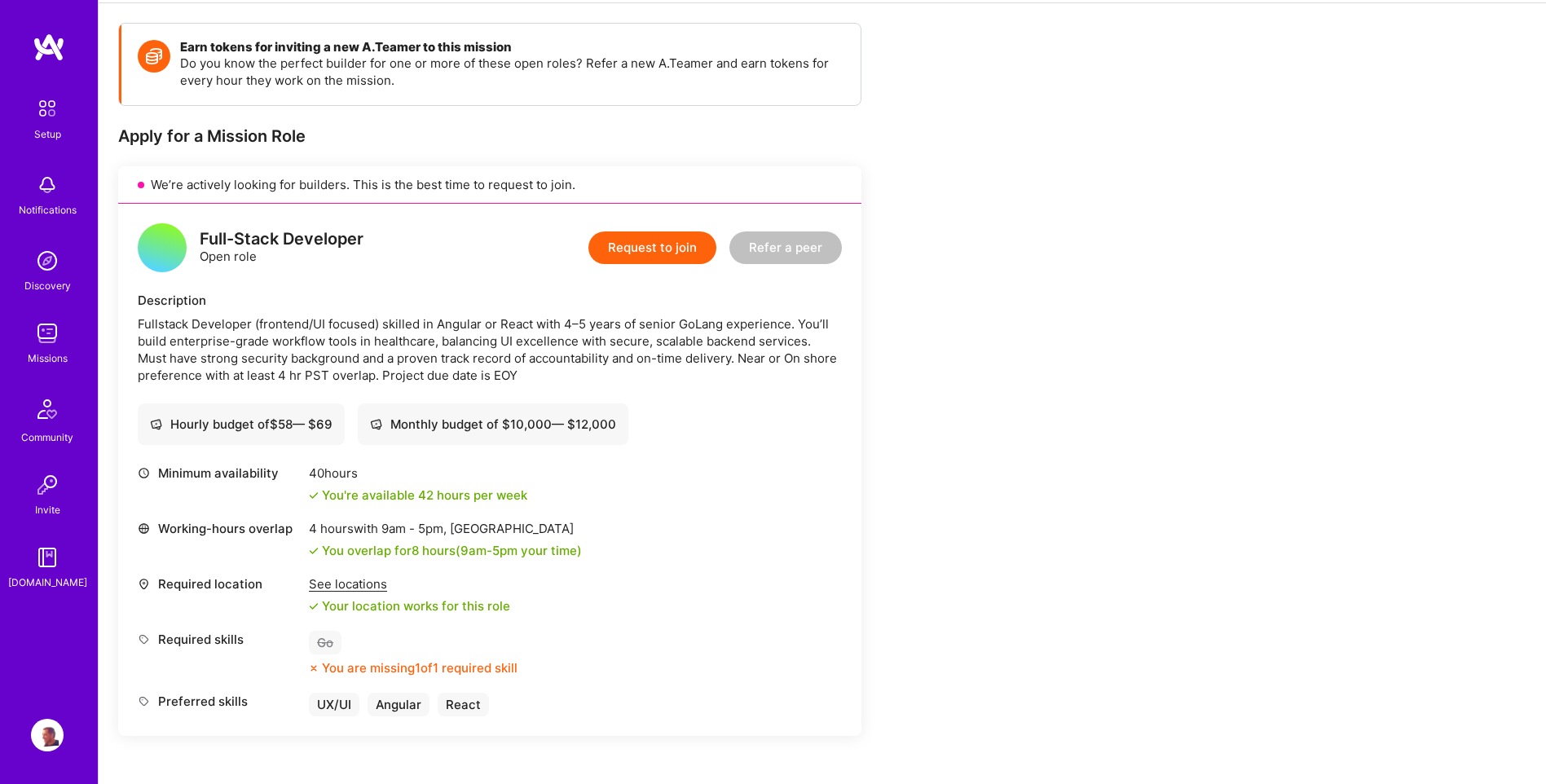
scroll to position [244, 0]
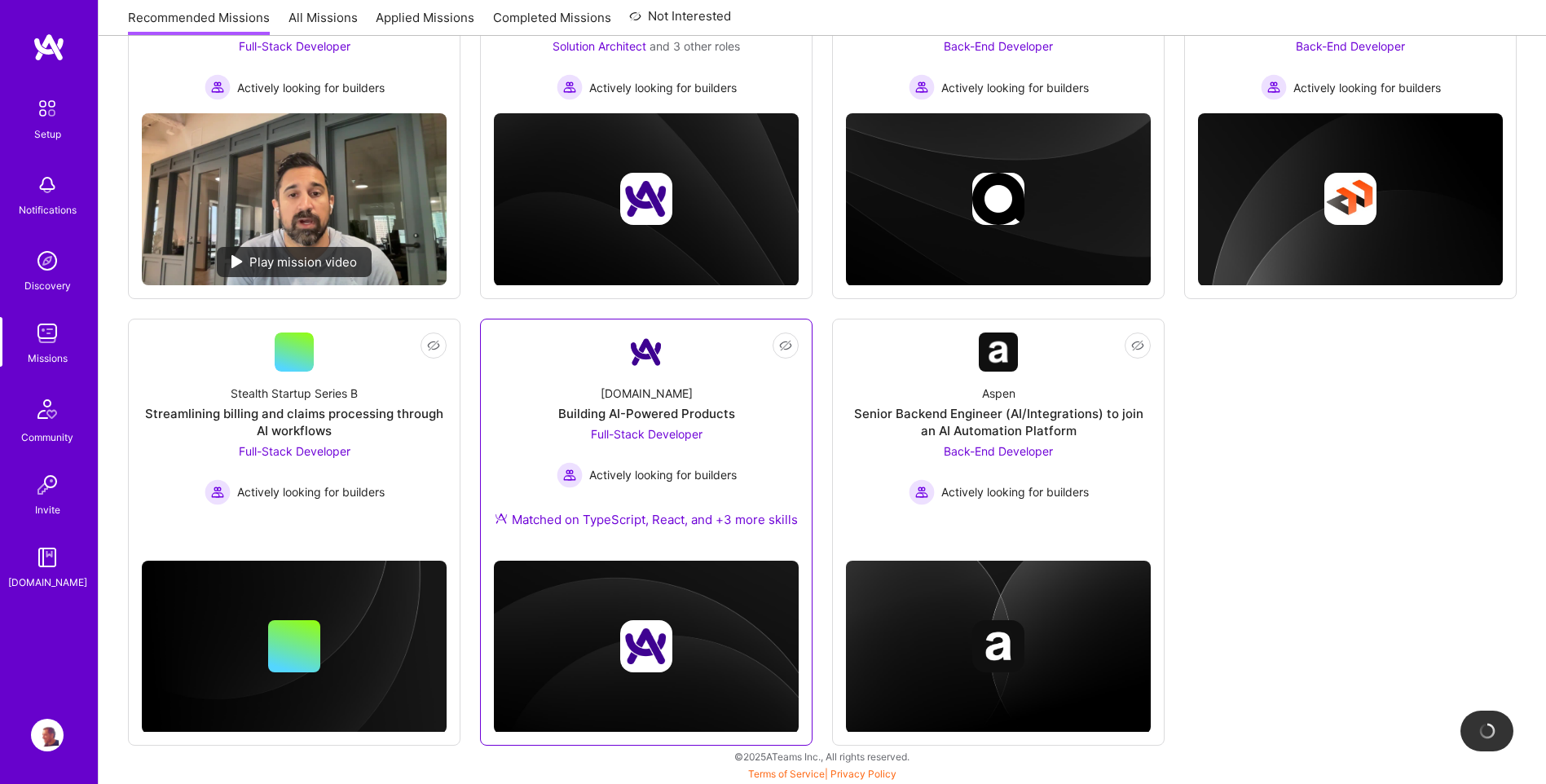
scroll to position [345, 0]
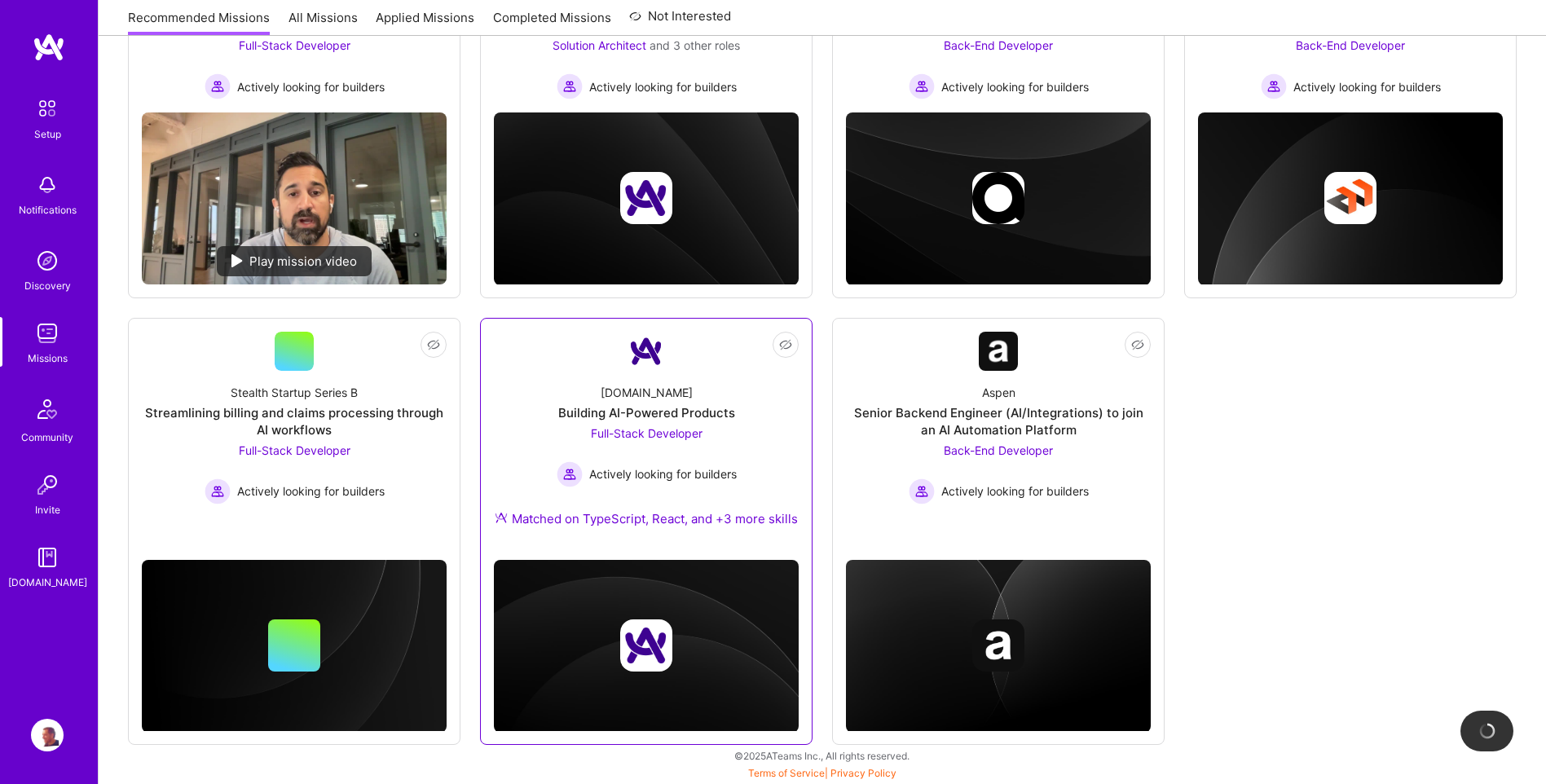
click at [688, 428] on span "Full-Stack Developer" at bounding box center [646, 433] width 112 height 14
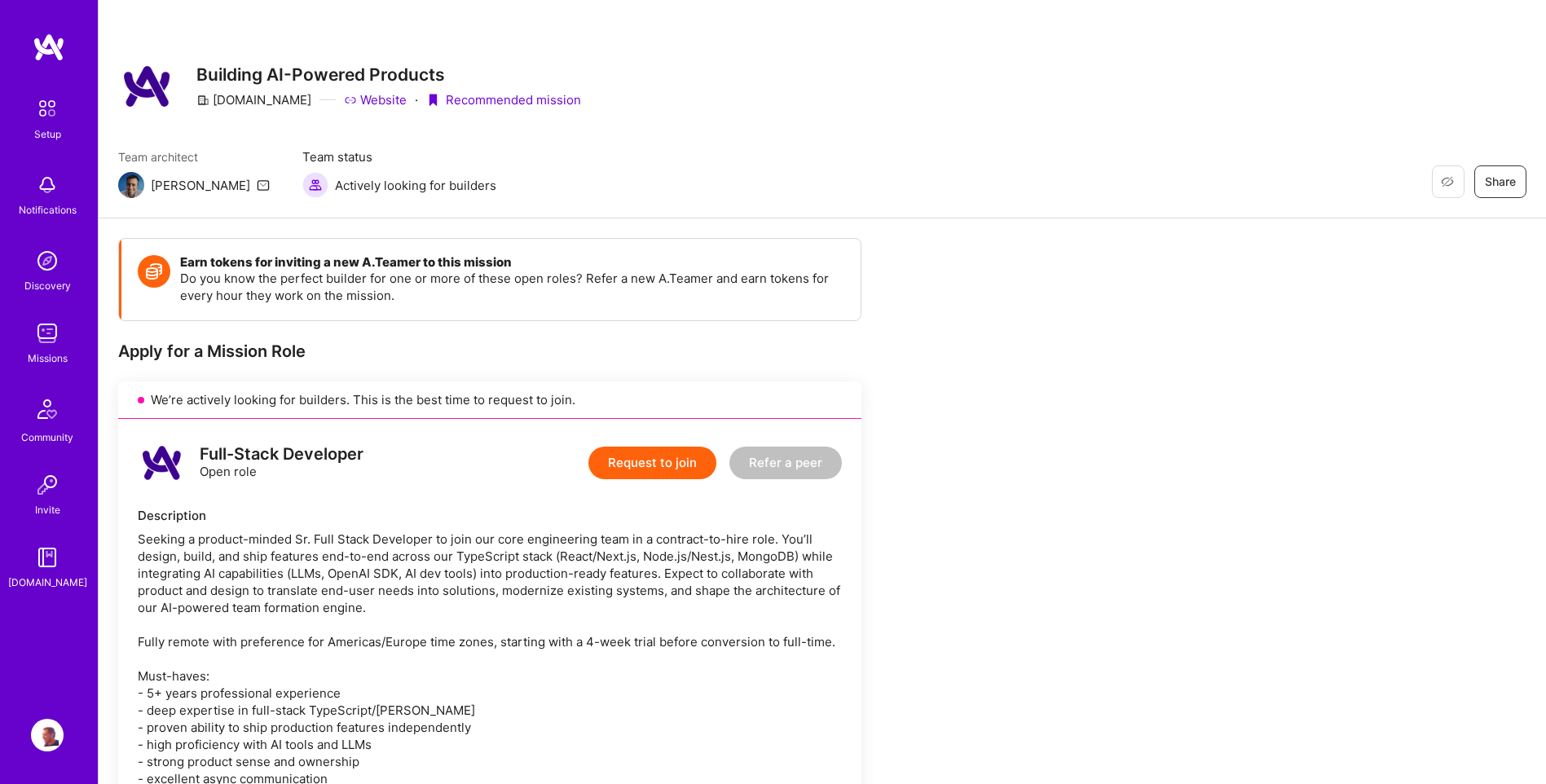
click at [636, 466] on button "Request to join" at bounding box center [653, 463] width 128 height 33
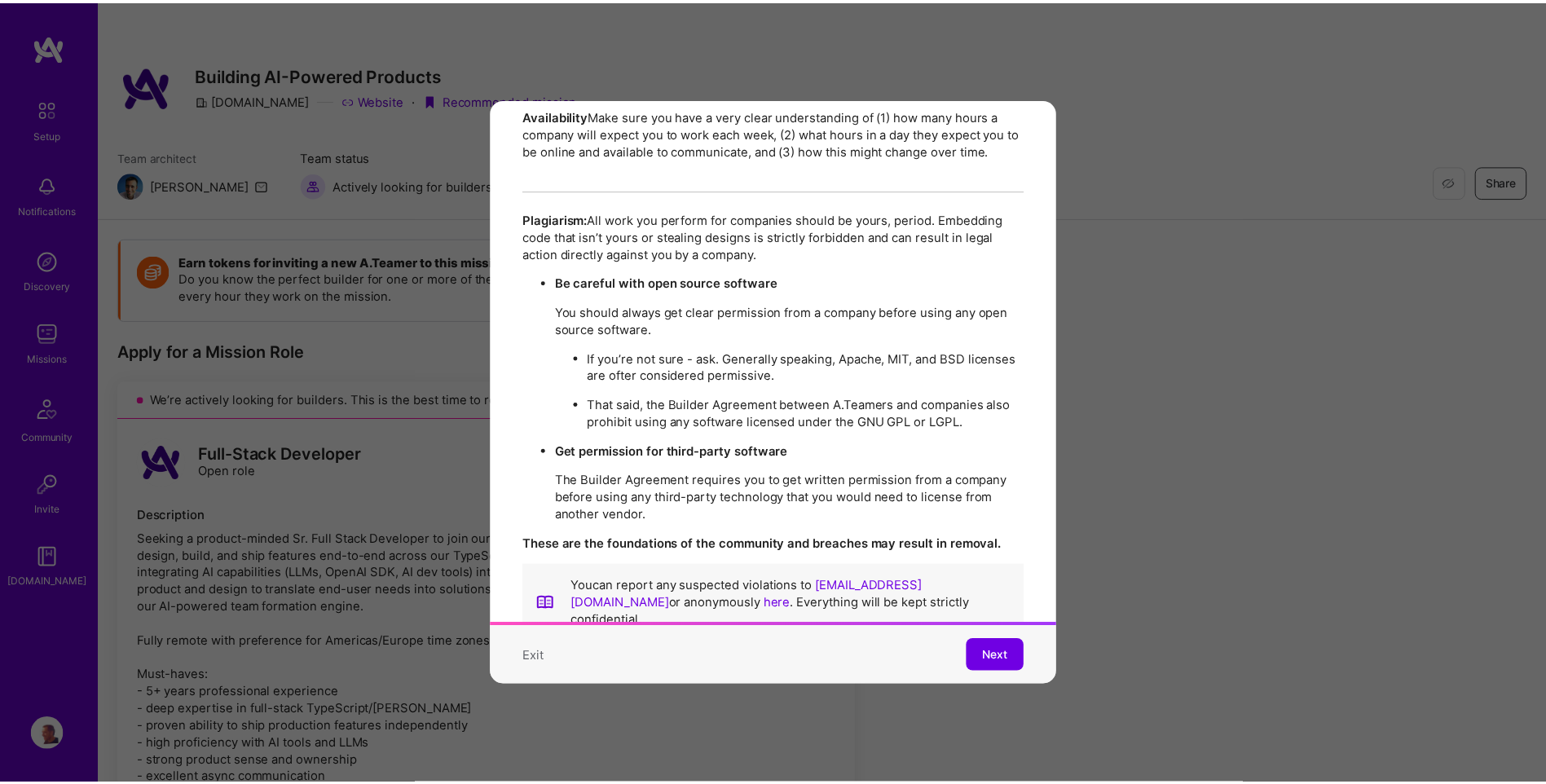
scroll to position [2808, 0]
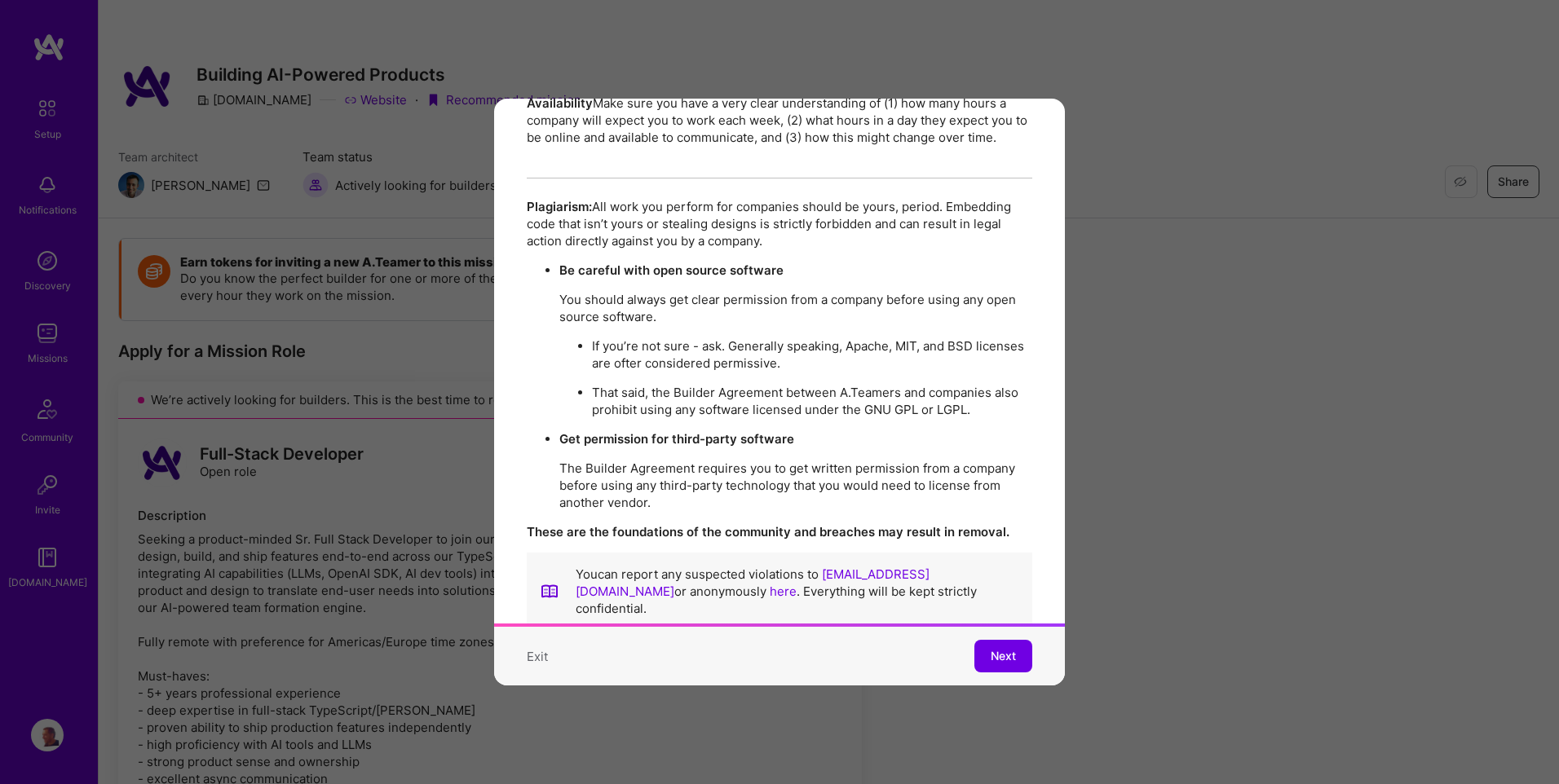
click at [584, 35] on div "Mission Code of Conduct This is the [DOMAIN_NAME] Mission Code of Conduct. Our …" at bounding box center [779, 392] width 1559 height 784
click at [532, 648] on button "Exit" at bounding box center [537, 657] width 21 height 17
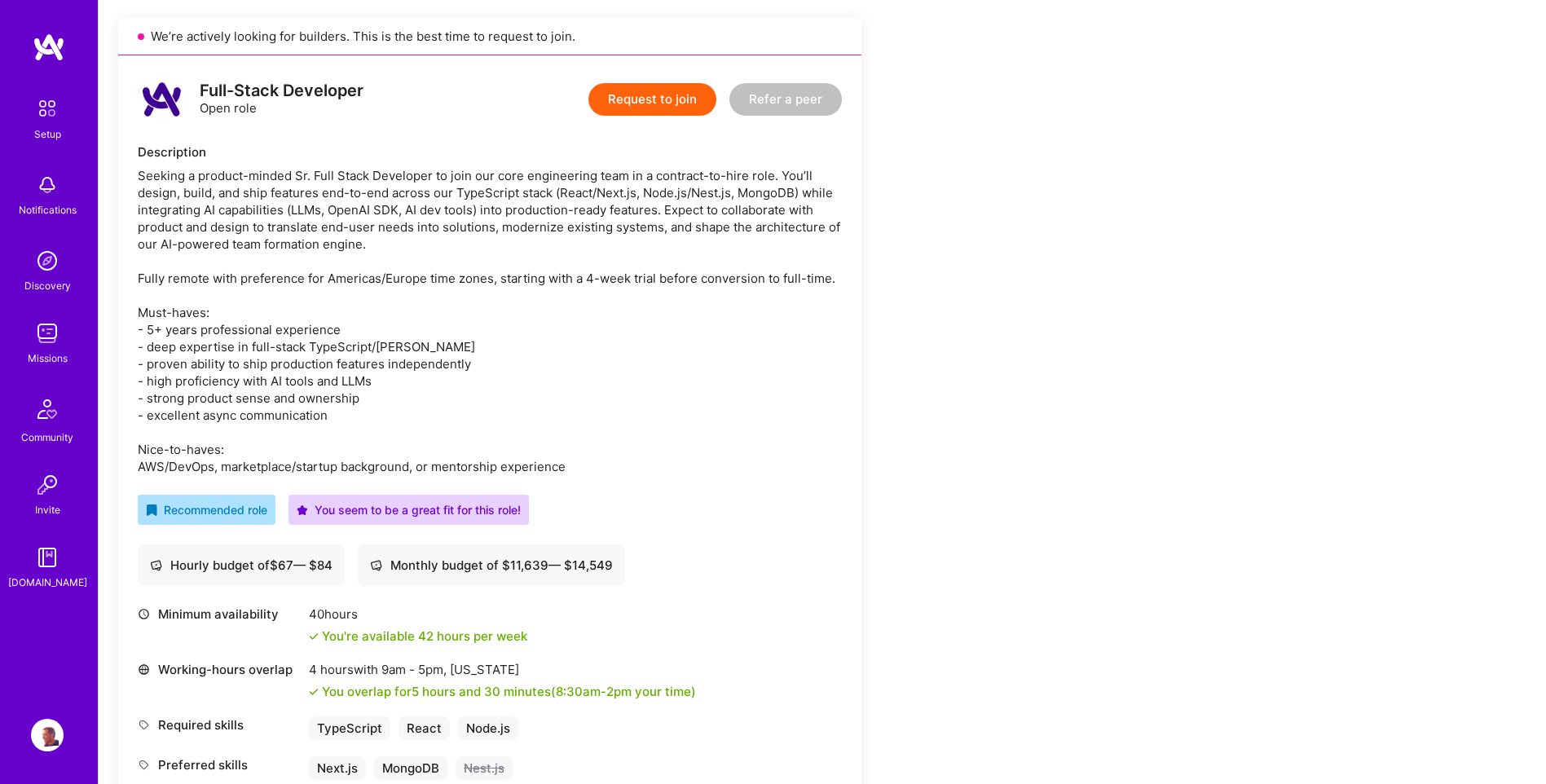
scroll to position [362, 0]
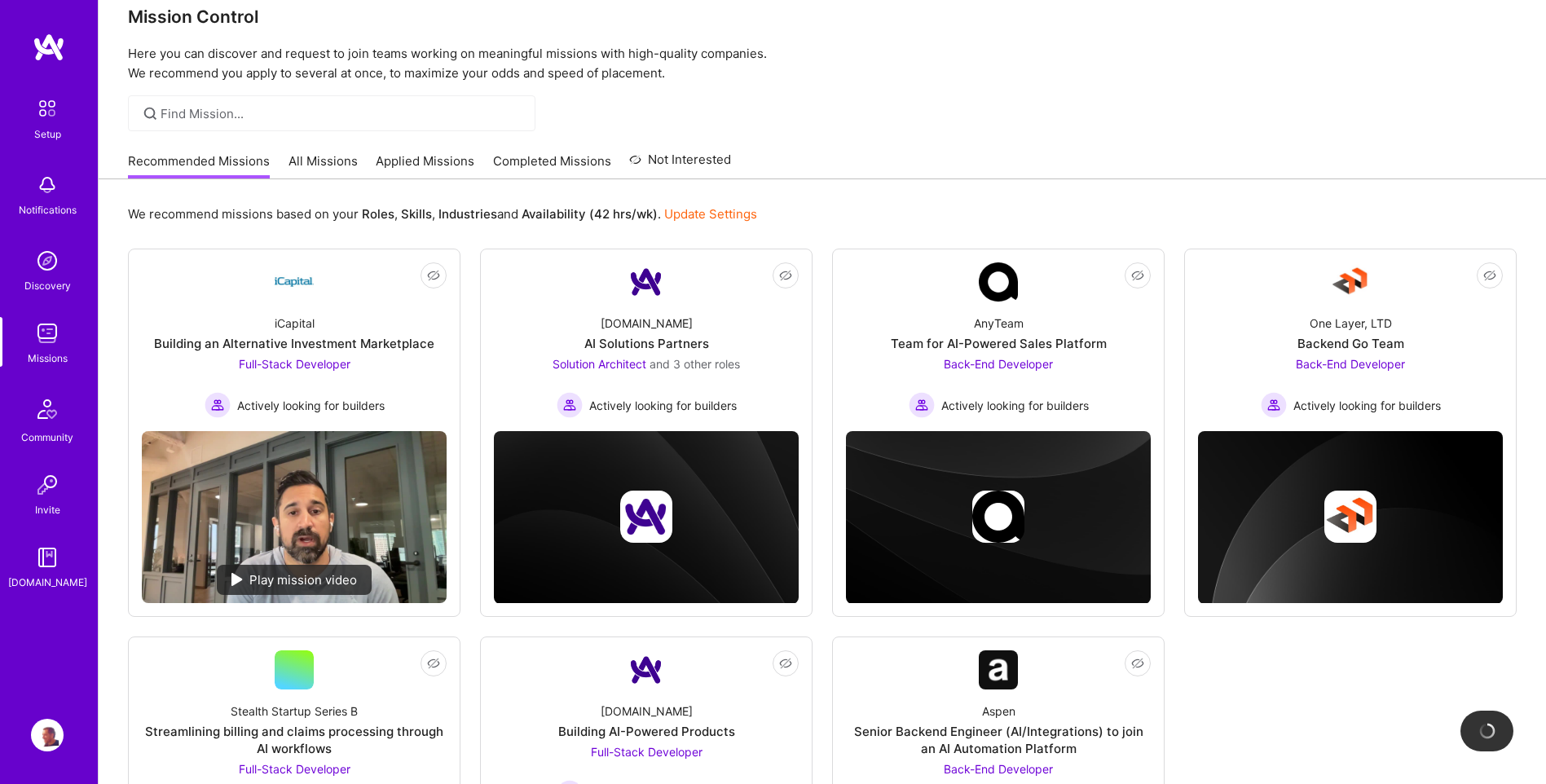
scroll to position [19, 0]
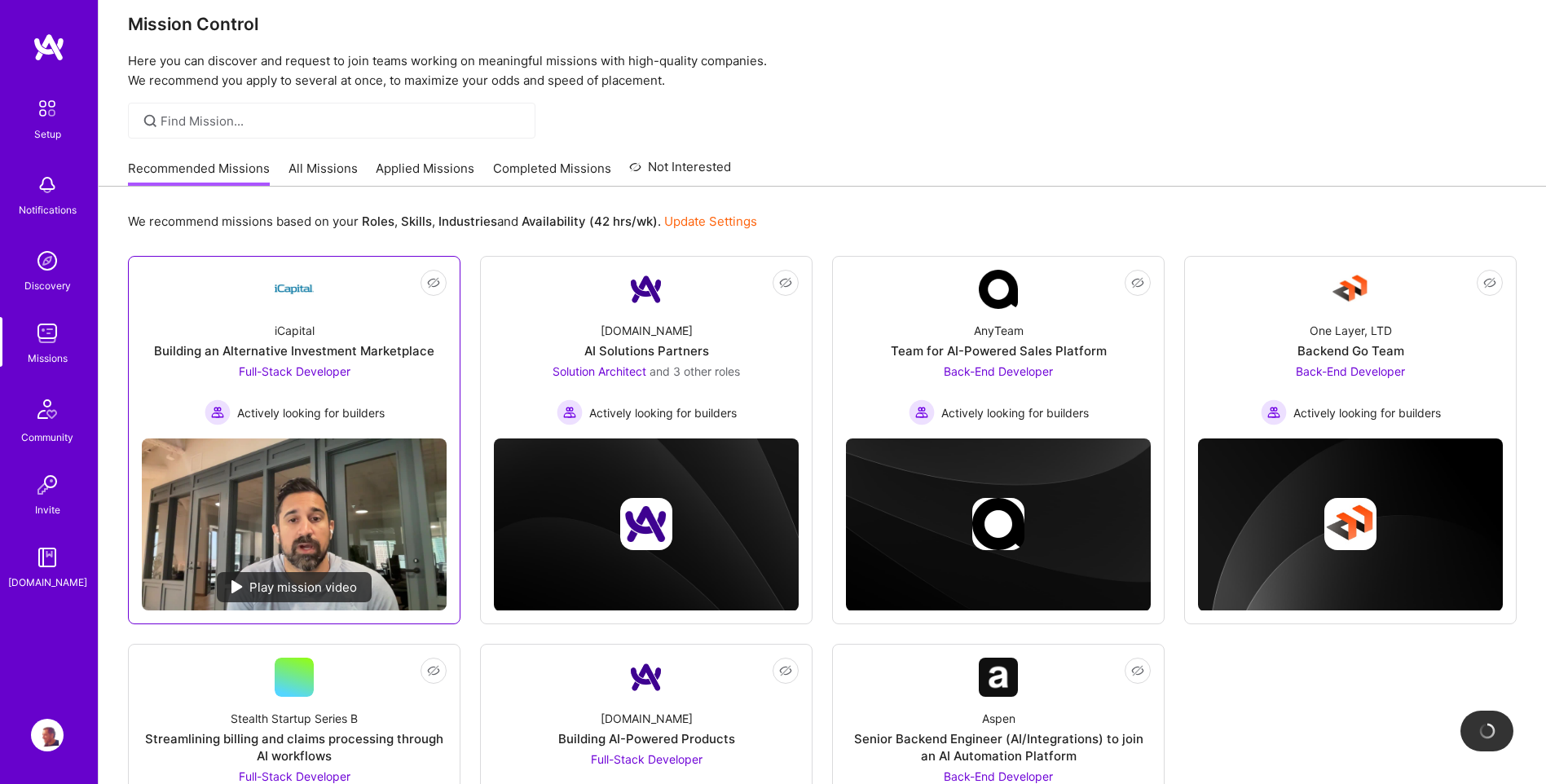
click at [278, 354] on div "Building an Alternative Investment Marketplace" at bounding box center [295, 351] width 281 height 17
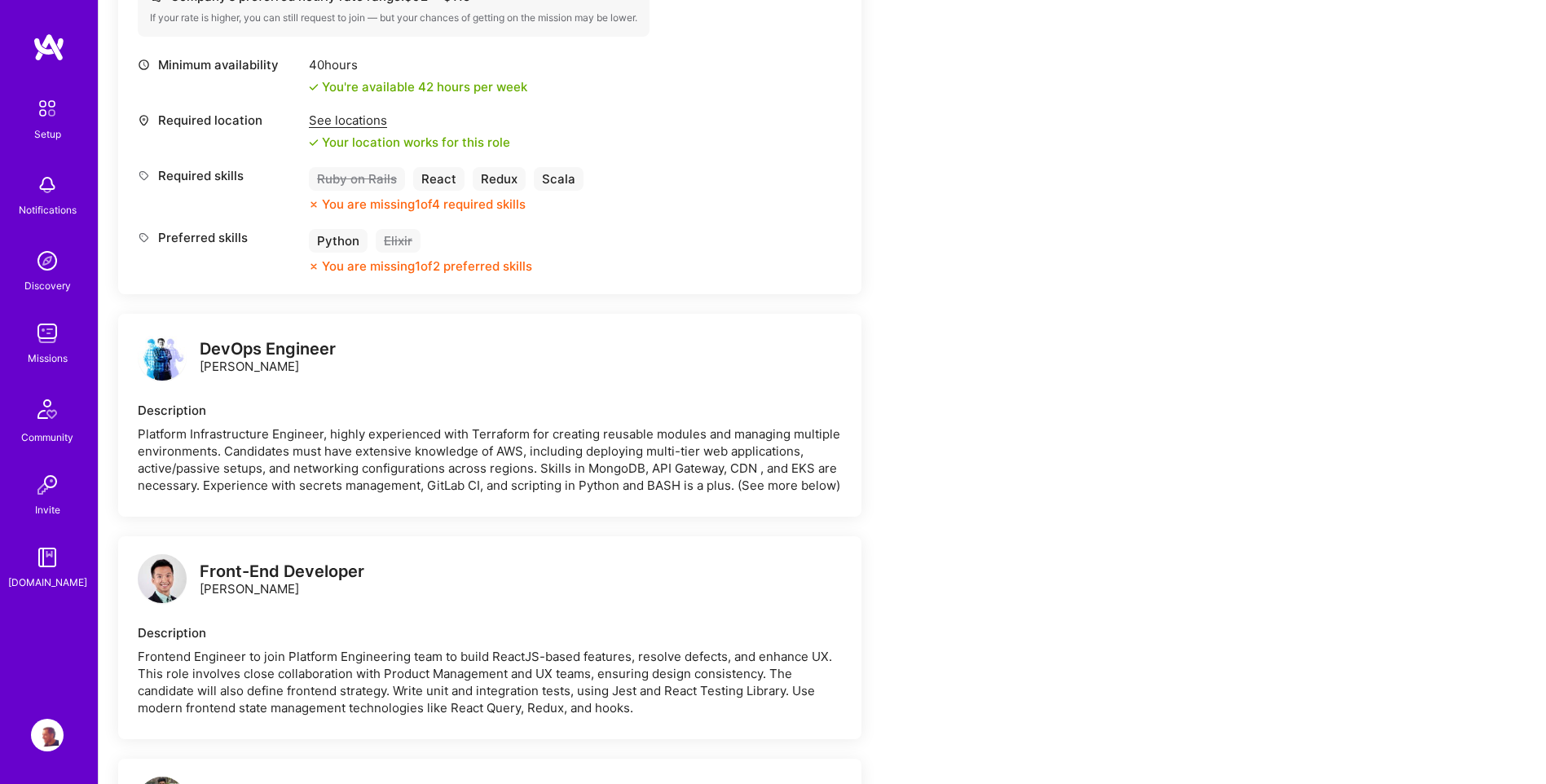
scroll to position [652, 0]
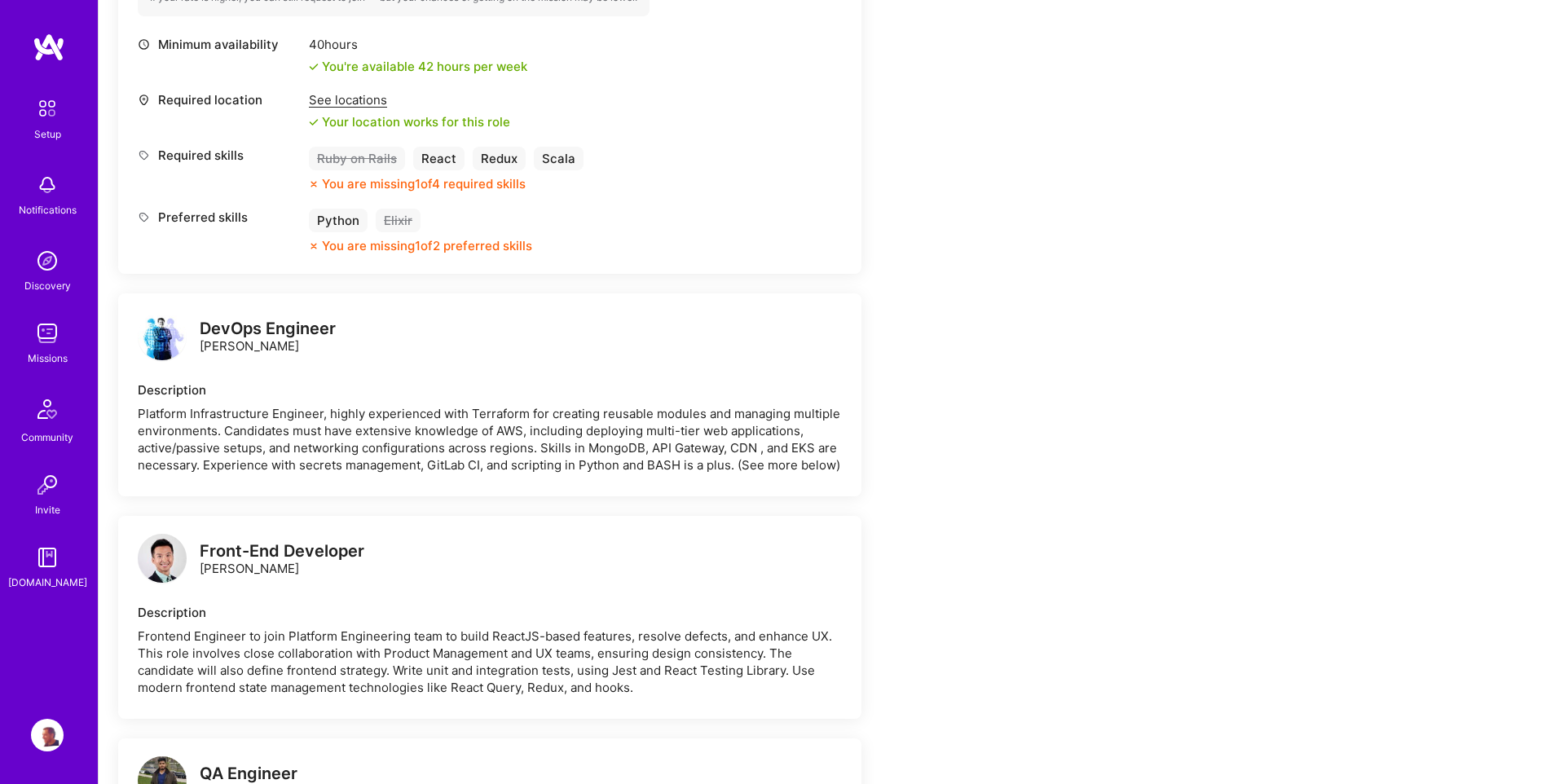
click at [43, 735] on img at bounding box center [48, 735] width 33 height 33
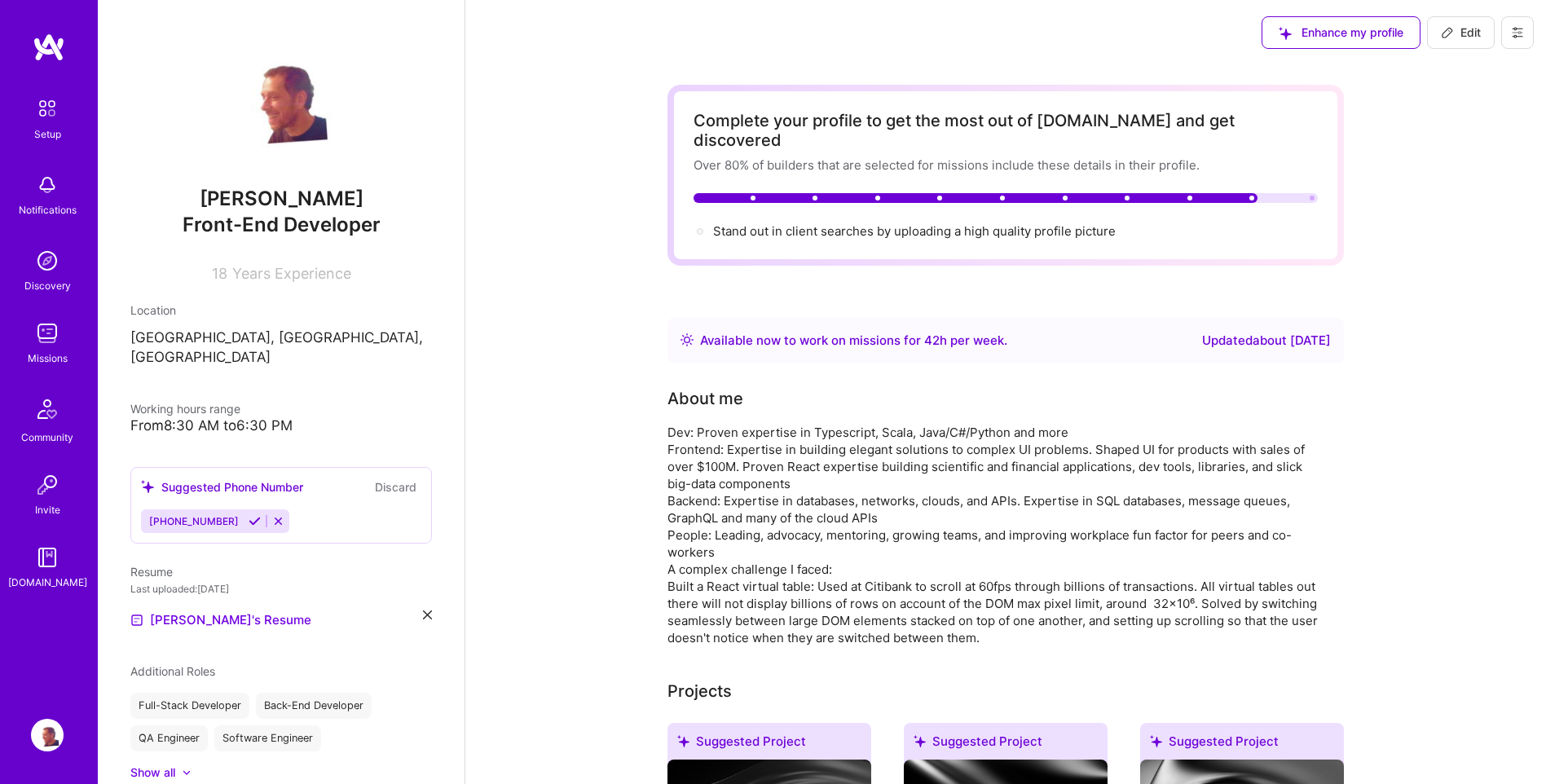
click at [28, 727] on div "Setup Notifications Discovery Missions Community Invite [DOMAIN_NAME] Profile" at bounding box center [49, 392] width 98 height 784
click at [55, 734] on img at bounding box center [48, 735] width 33 height 33
click at [1525, 32] on button at bounding box center [1518, 33] width 33 height 33
click at [1454, 152] on button "Log Out" at bounding box center [1472, 152] width 122 height 42
